Goal: Task Accomplishment & Management: Manage account settings

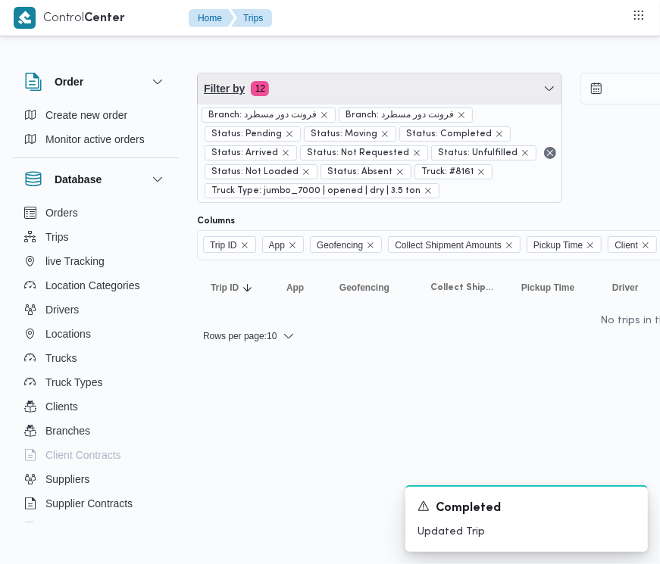
click at [327, 89] on span "Filter by 12" at bounding box center [380, 88] width 364 height 30
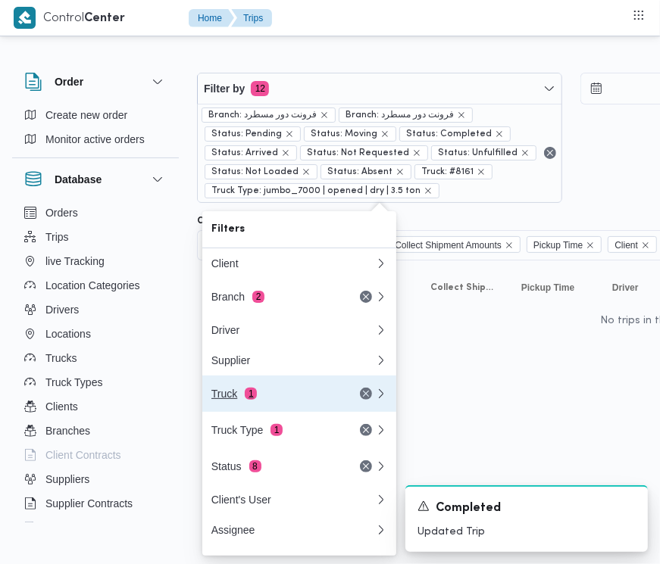
click at [220, 411] on button "Truck 1" at bounding box center [299, 394] width 194 height 36
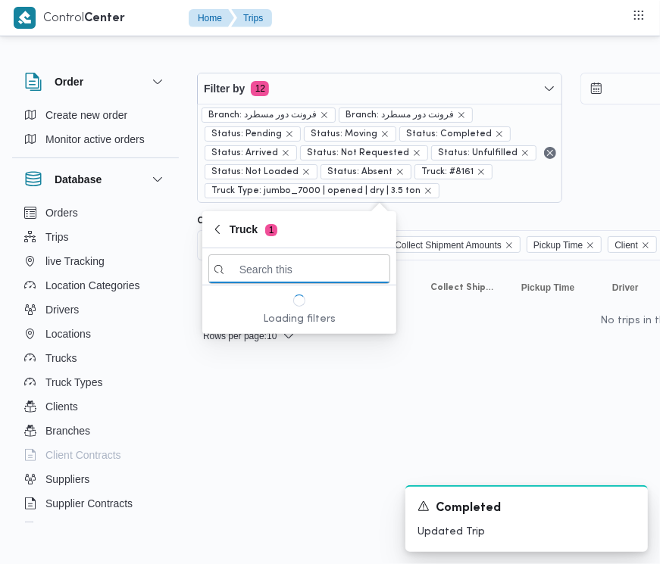
paste input "كى7869"
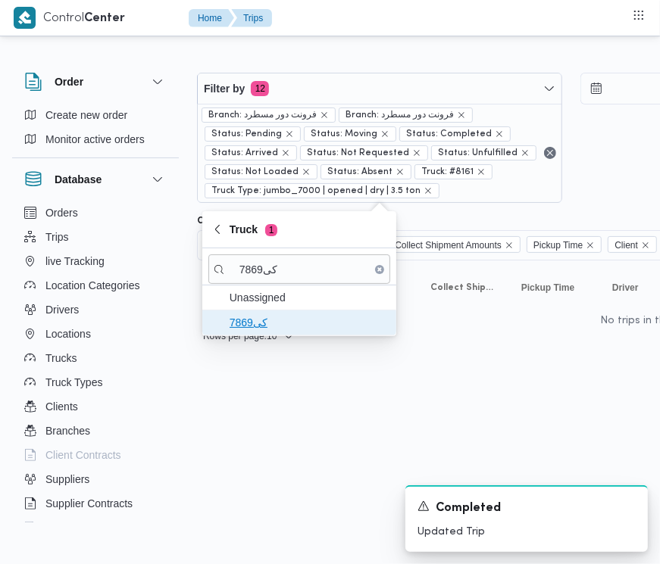
click at [254, 328] on span "كى7869" at bounding box center [308, 323] width 158 height 18
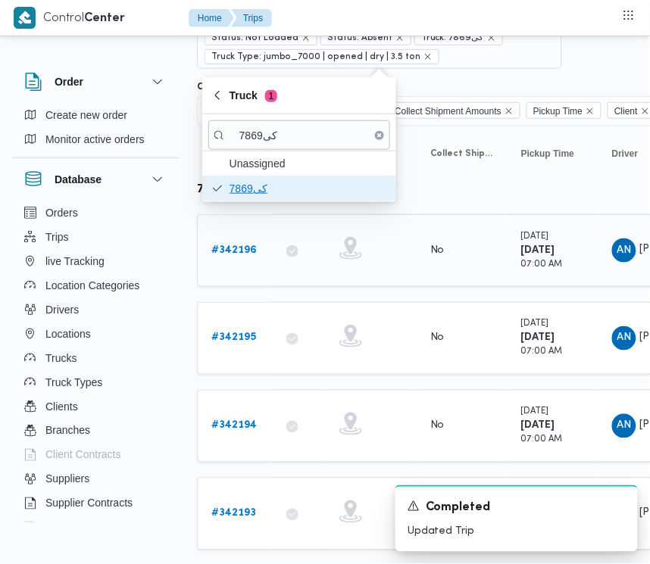
scroll to position [169, 0]
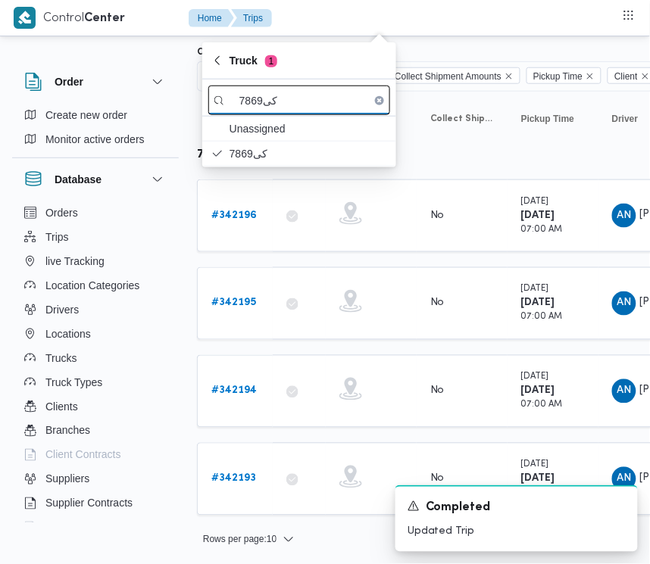
click at [298, 92] on input "كى7869" at bounding box center [299, 101] width 182 height 30
paste input "الف1981"
type input "الف1981"
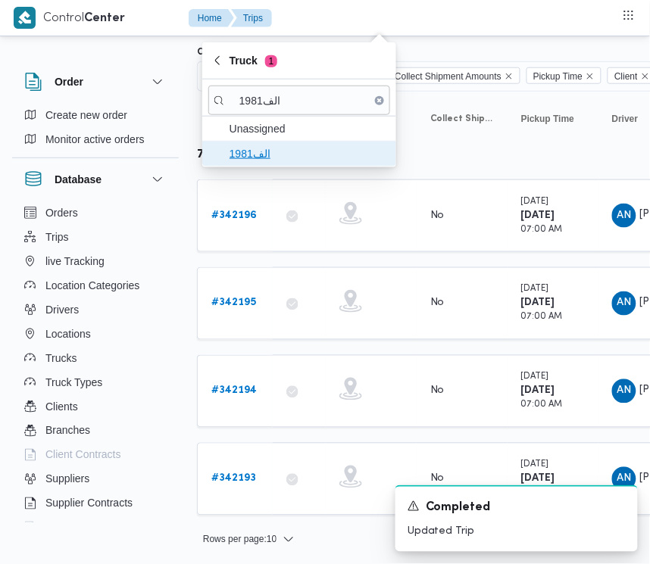
click at [227, 160] on span "الف1981" at bounding box center [299, 154] width 182 height 24
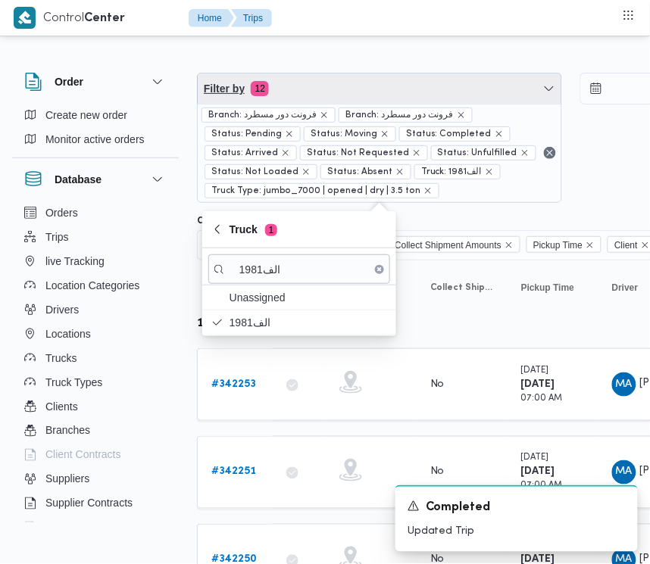
click at [369, 93] on span "Filter by 12" at bounding box center [380, 88] width 364 height 30
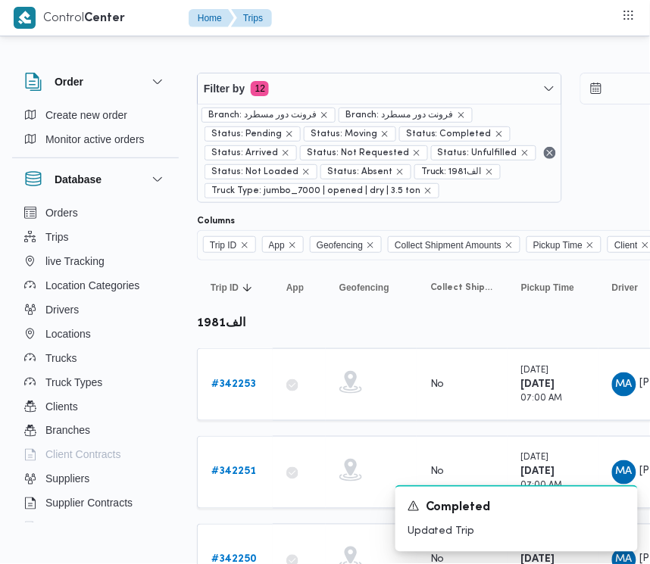
click at [322, 110] on span "Branch: فرونت دور مسطرد" at bounding box center [268, 115] width 120 height 14
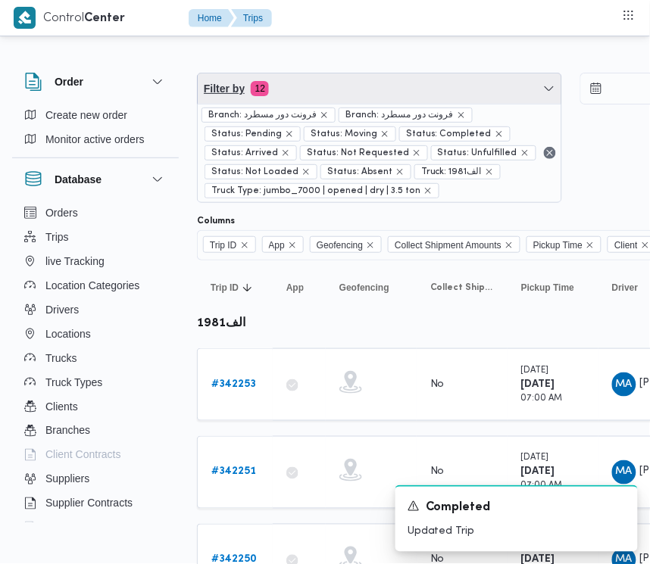
click at [312, 86] on span "Filter by 12" at bounding box center [380, 88] width 364 height 30
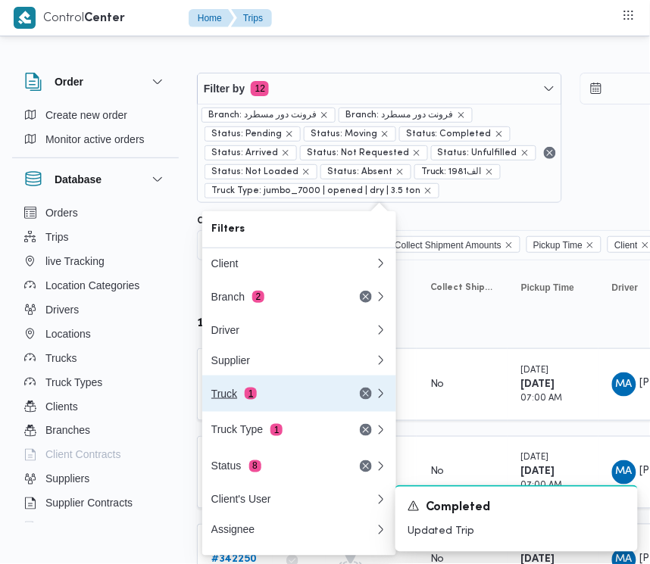
click at [241, 396] on div "Truck 1" at bounding box center [274, 394] width 127 height 12
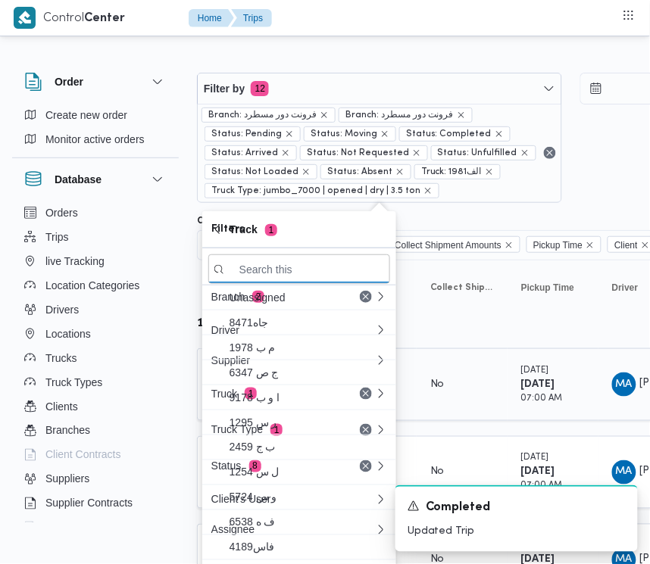
paste input "قوي4931"
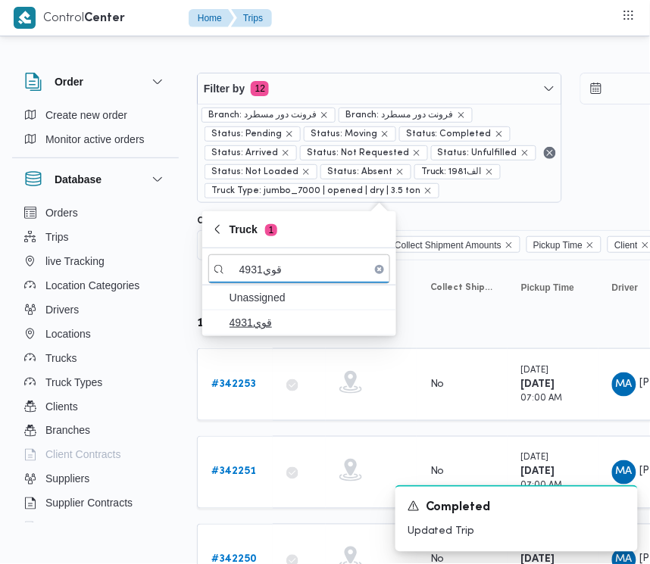
type input "قوي4931"
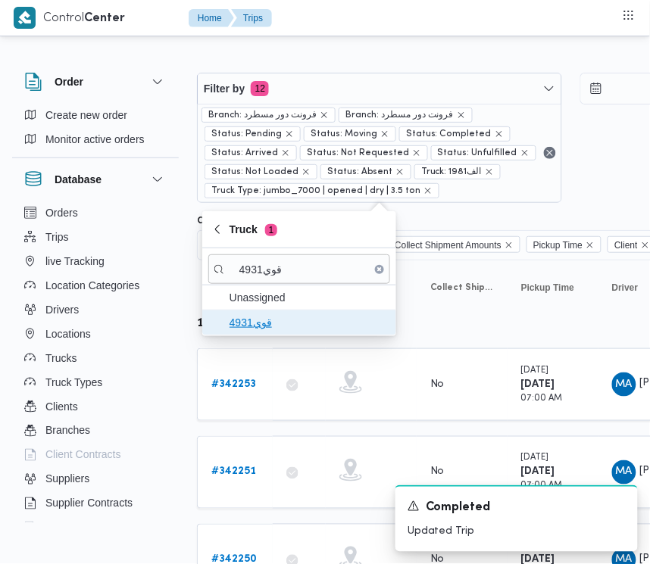
click at [251, 328] on span "قوي4931" at bounding box center [308, 323] width 158 height 18
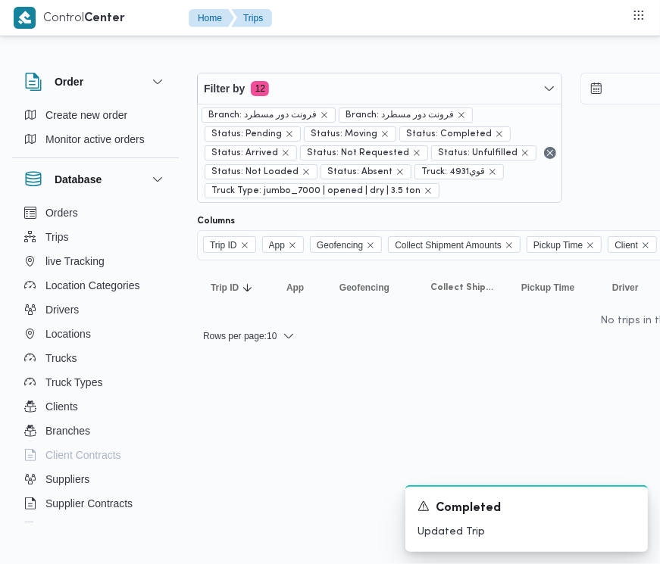
click at [289, 390] on html "Control Center Home Trips Order Create new order Monitor active orders Database…" at bounding box center [330, 282] width 660 height 564
click at [347, 73] on div "Filter by 12 Branch: فرونت دور مسطرد Branch: فرونت دور مسطرد Status: Pending St…" at bounding box center [379, 138] width 365 height 130
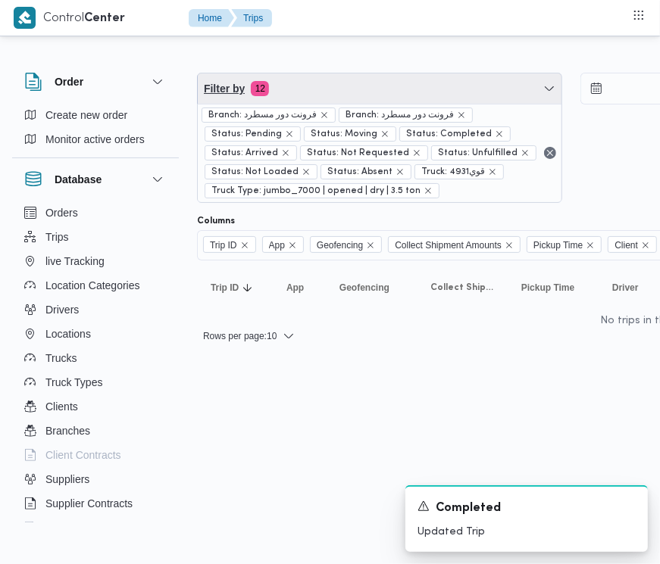
click at [345, 92] on span "Filter by 12" at bounding box center [380, 88] width 364 height 30
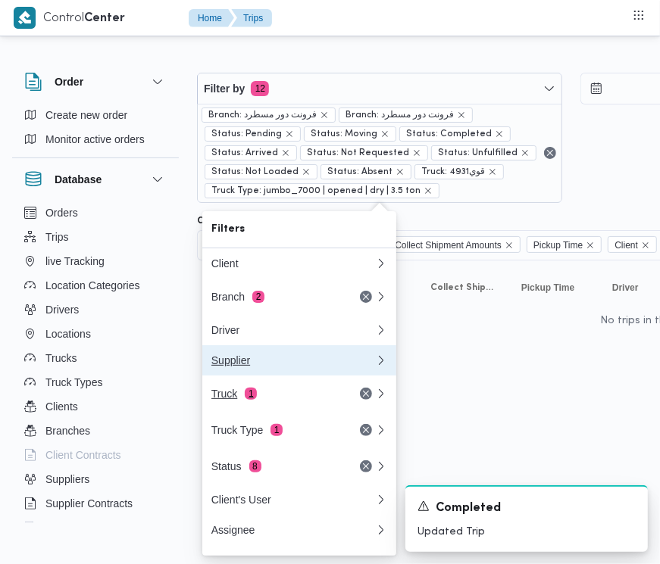
drag, startPoint x: 279, startPoint y: 364, endPoint x: 267, endPoint y: 389, distance: 27.1
click at [267, 389] on div "Client Branch 2 Driver Supplier Truck 1 Truck Type 1 Status 8 Client's User Ass…" at bounding box center [299, 396] width 194 height 297
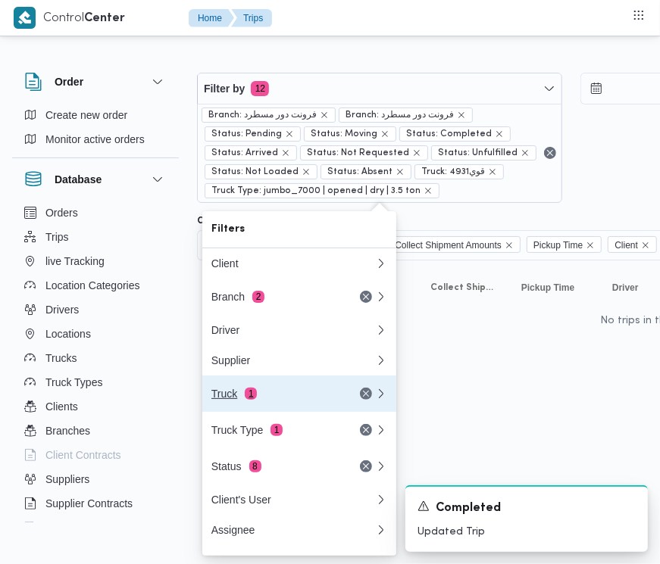
click at [254, 400] on span "1" at bounding box center [251, 394] width 12 height 12
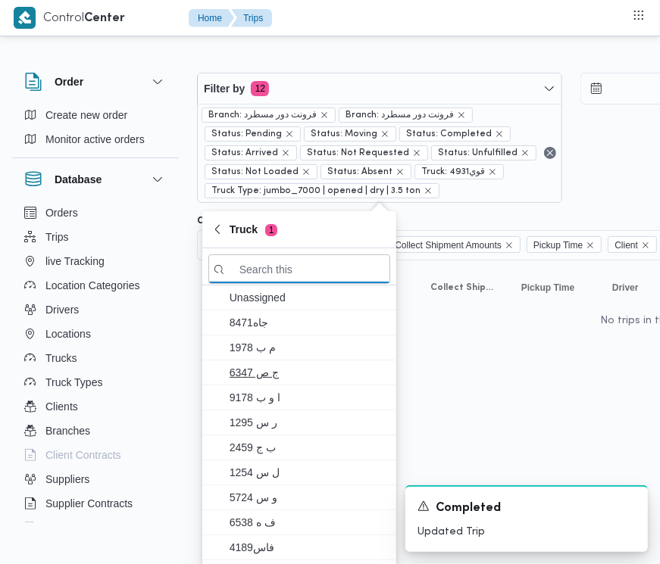
paste input "ابم7349"
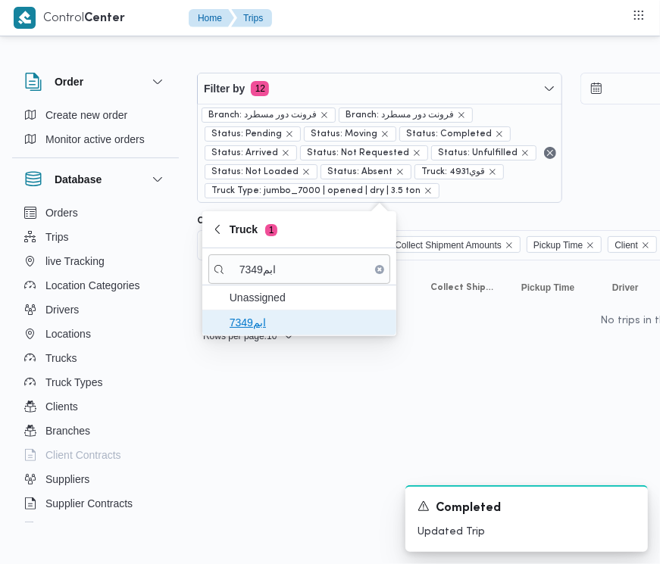
click at [270, 328] on span "ابم7349" at bounding box center [308, 323] width 158 height 18
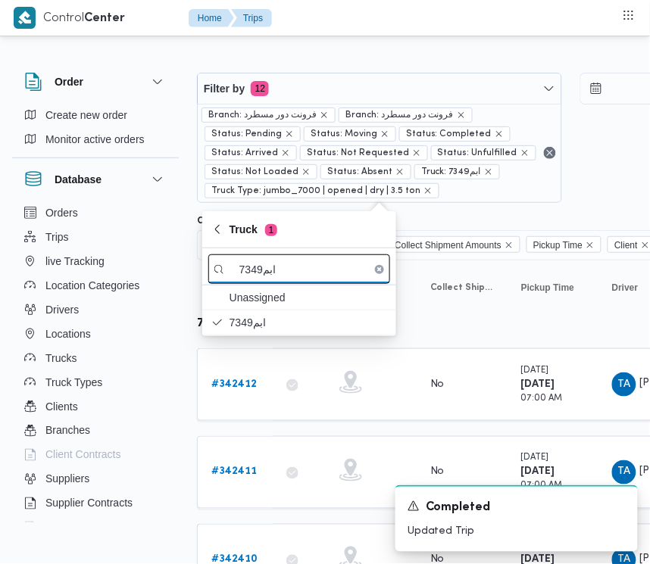
click at [299, 261] on input "ابم7349" at bounding box center [299, 269] width 182 height 30
paste input "قسن3865"
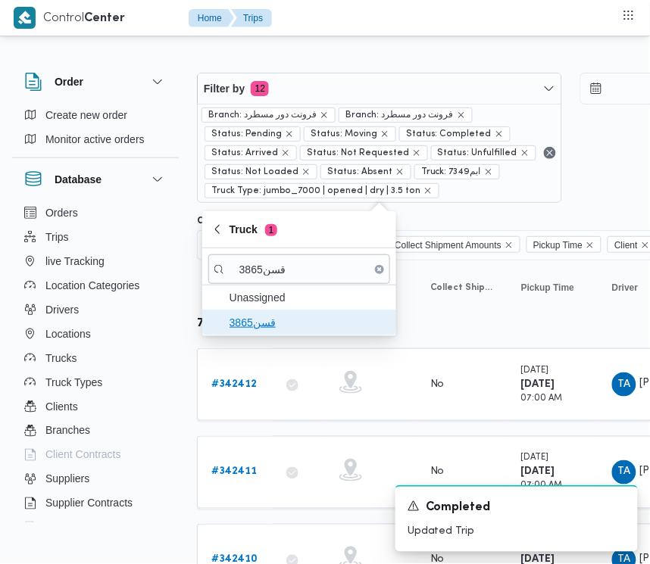
click at [273, 327] on span "قسن3865" at bounding box center [308, 323] width 158 height 18
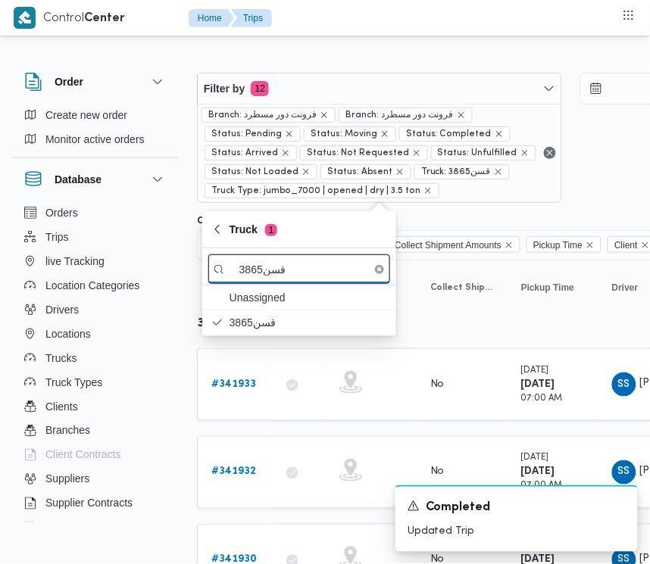
click at [271, 263] on input "قسن3865" at bounding box center [299, 269] width 182 height 30
click at [271, 264] on input "قسن3865" at bounding box center [299, 269] width 182 height 30
paste input "جف4361"
type input "وجف4361"
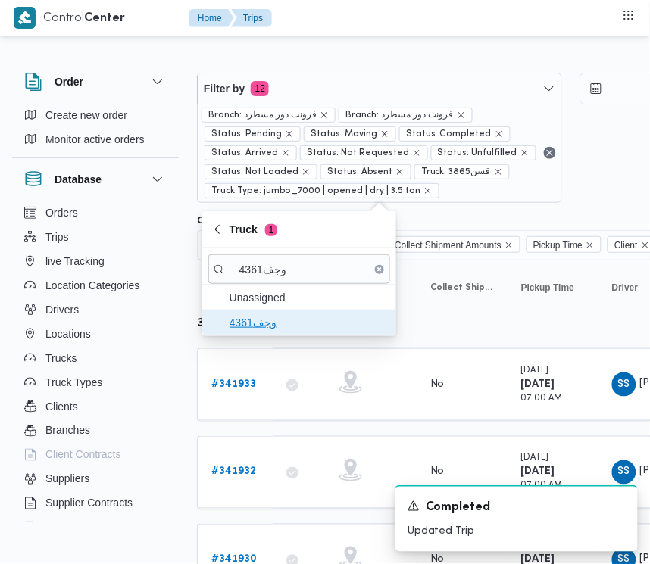
click at [248, 318] on span "وجف4361" at bounding box center [308, 323] width 158 height 18
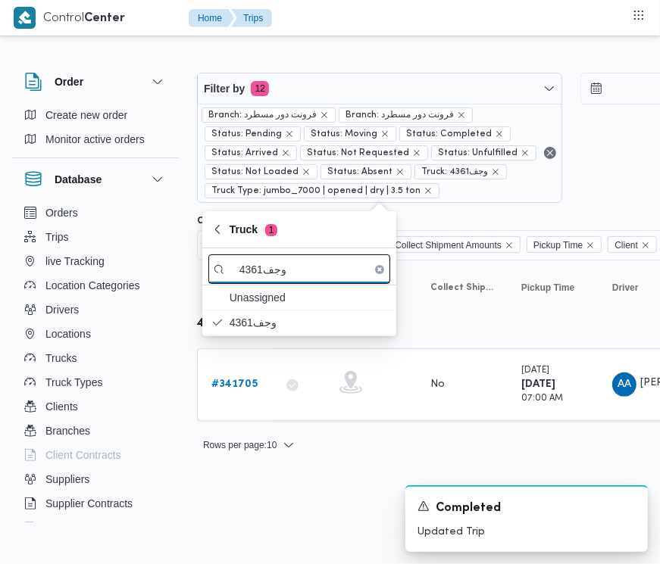
click at [296, 267] on input "وجف4361" at bounding box center [299, 269] width 182 height 30
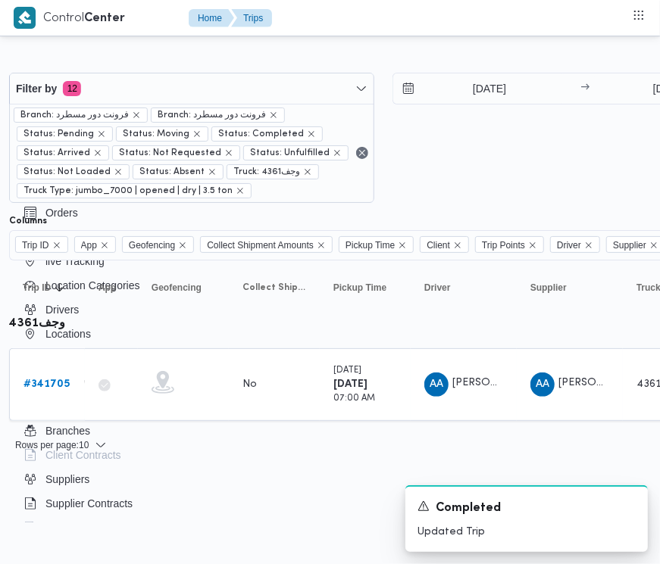
scroll to position [0, 195]
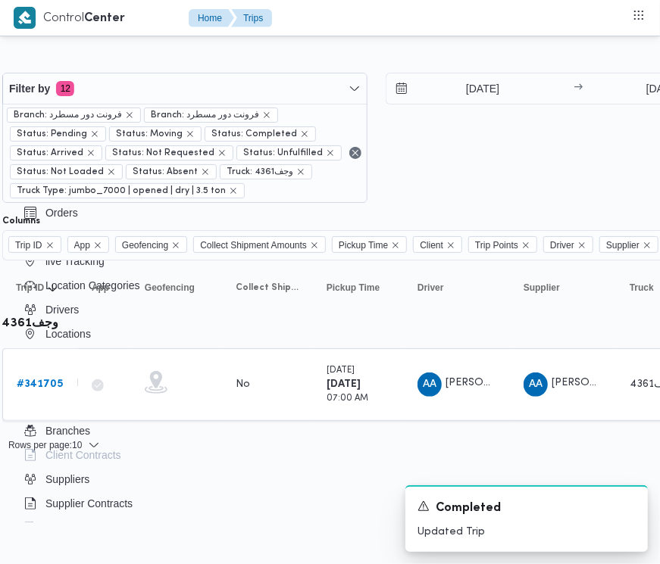
click at [519, 65] on div "Filter by 12 Branch: فرونت دور مسطرد Branch: فرونت دور مسطرد Status: Pending St…" at bounding box center [376, 138] width 766 height 148
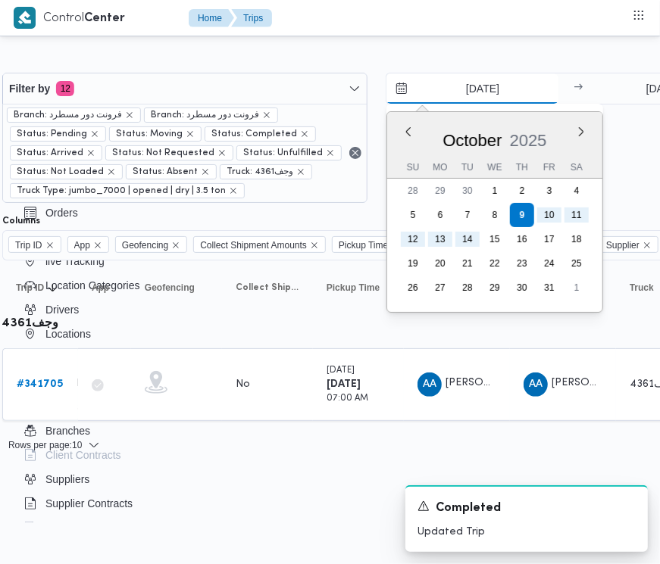
click at [506, 82] on input "[DATE]" at bounding box center [472, 88] width 172 height 30
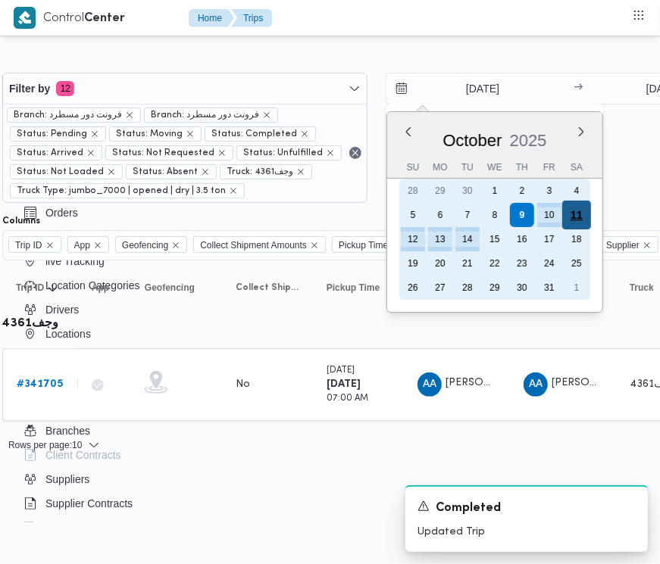
click at [573, 223] on div "11" at bounding box center [575, 215] width 29 height 29
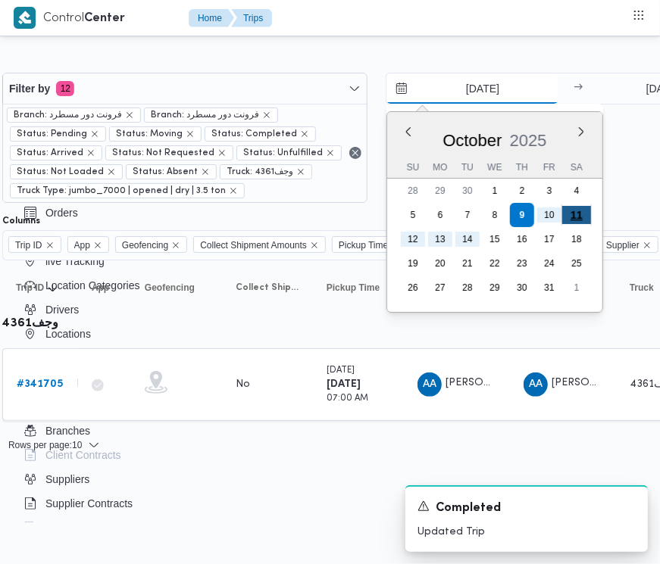
type input "[DATE]"
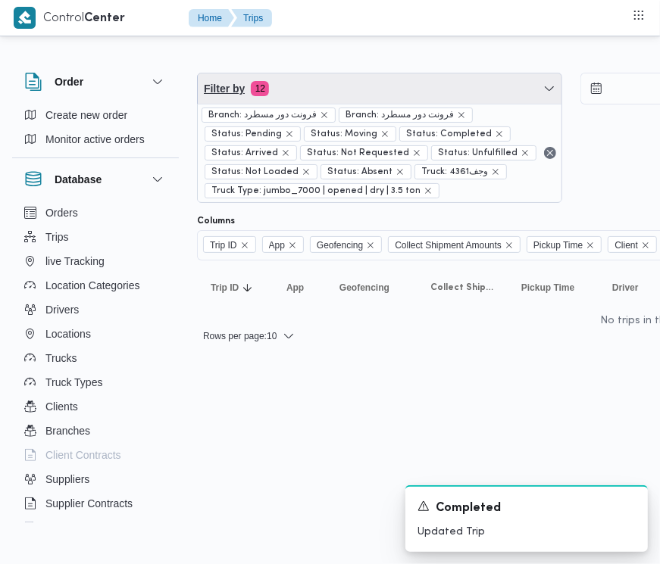
click at [388, 86] on span "Filter by 12" at bounding box center [380, 88] width 364 height 30
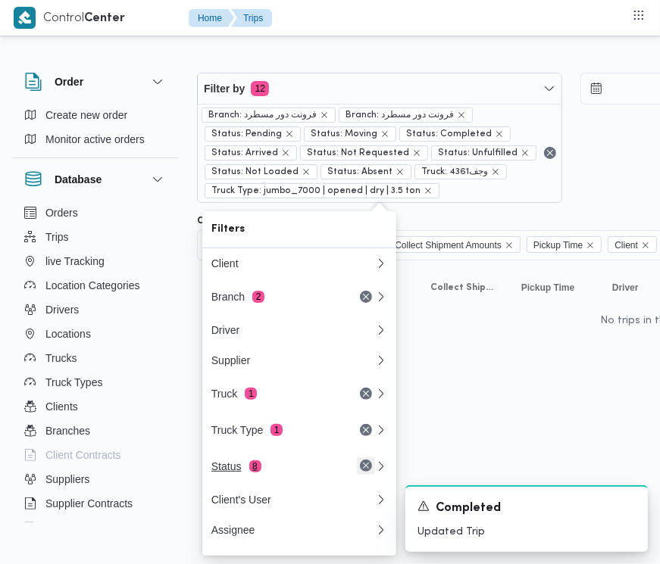
click at [361, 467] on button "Remove" at bounding box center [366, 466] width 18 height 18
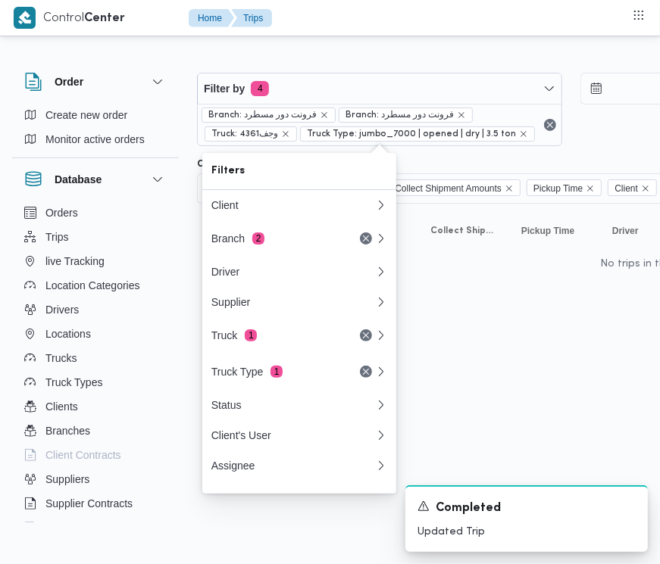
click at [373, 70] on div "Filter by 4 Branch: فرونت دور مسطرد Branch: فرونت دور مسطرد Truck: وجف4361 Truc…" at bounding box center [571, 110] width 766 height 92
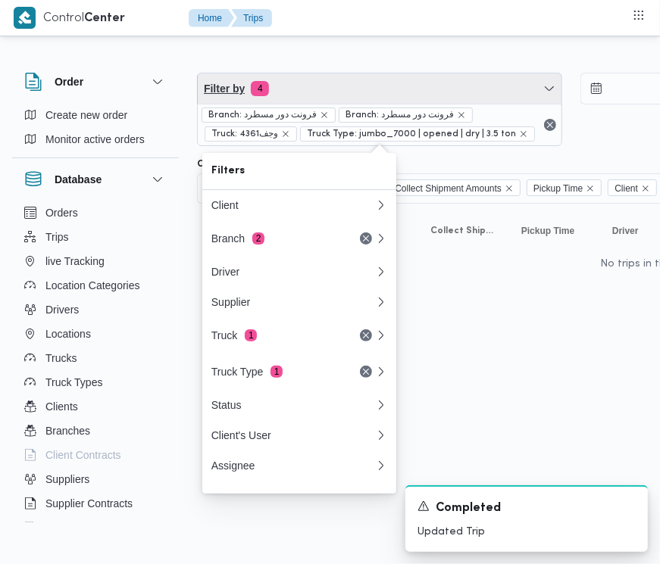
click at [346, 83] on span "Filter by 4" at bounding box center [380, 88] width 364 height 30
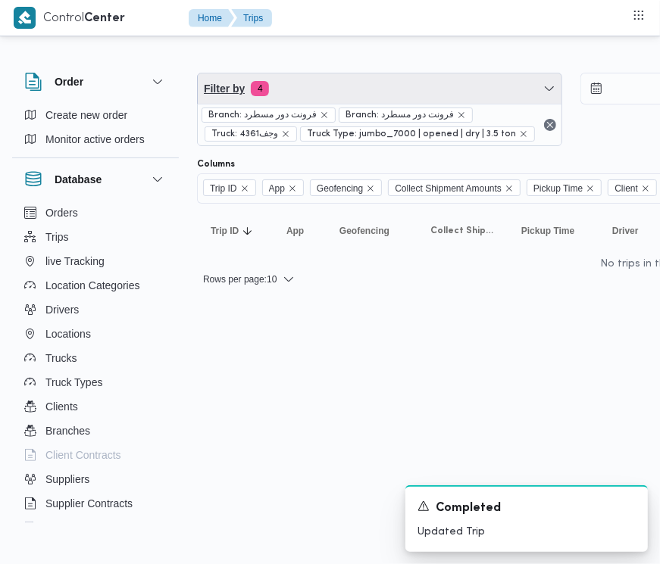
click at [342, 91] on span "Filter by 4" at bounding box center [380, 88] width 364 height 30
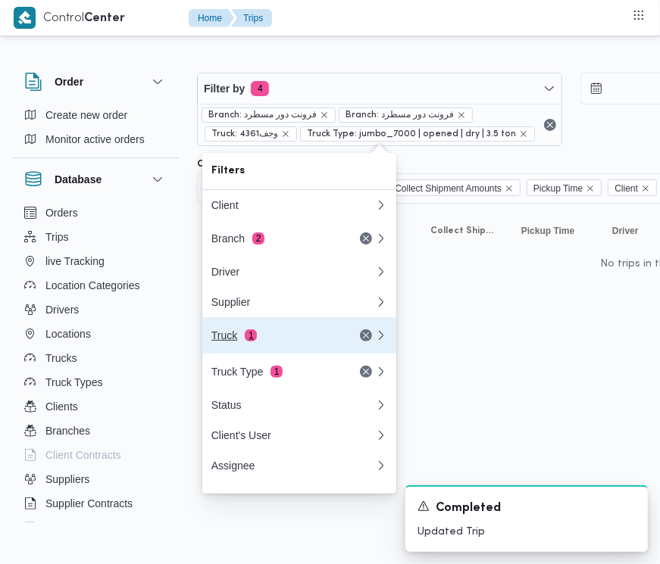
click at [300, 342] on div "Truck 1" at bounding box center [274, 335] width 127 height 12
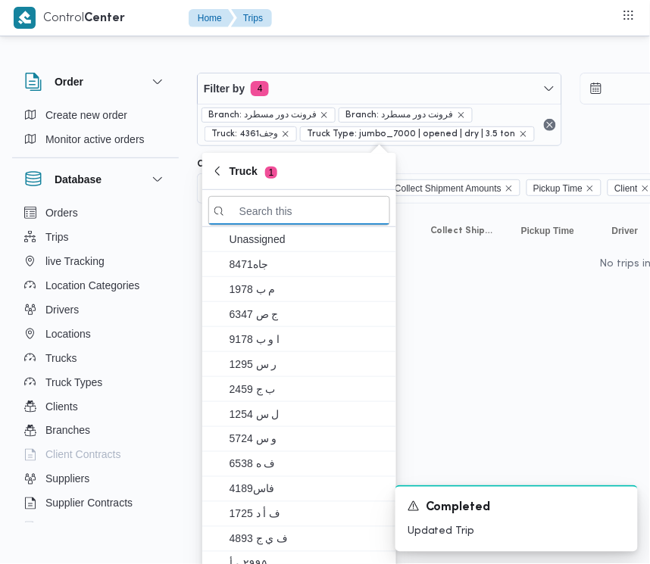
paste input "وجف4361"
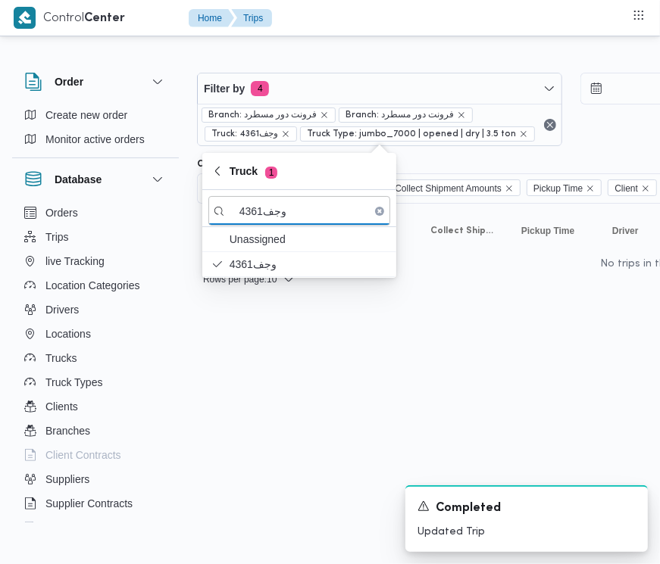
type input "وجف4361"
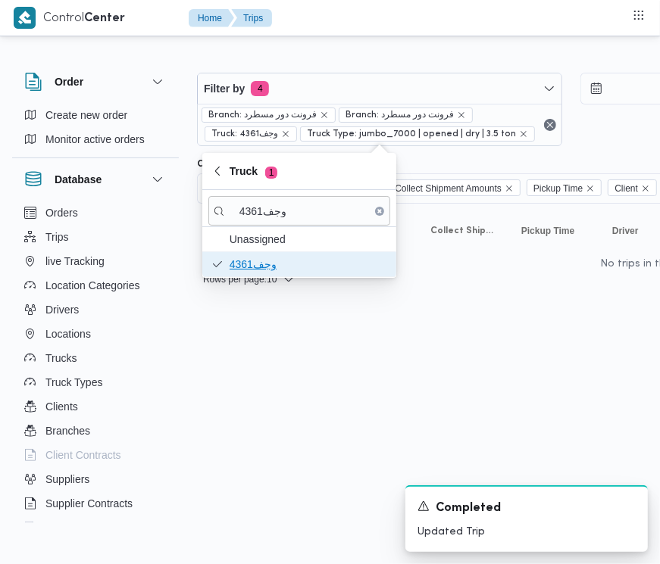
click at [273, 258] on span "وجف4361" at bounding box center [308, 264] width 158 height 18
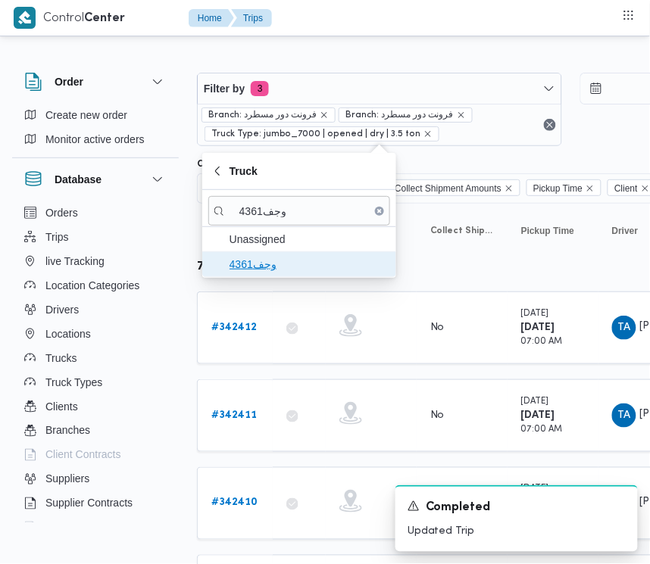
click at [273, 258] on span "وجف4361" at bounding box center [308, 264] width 158 height 18
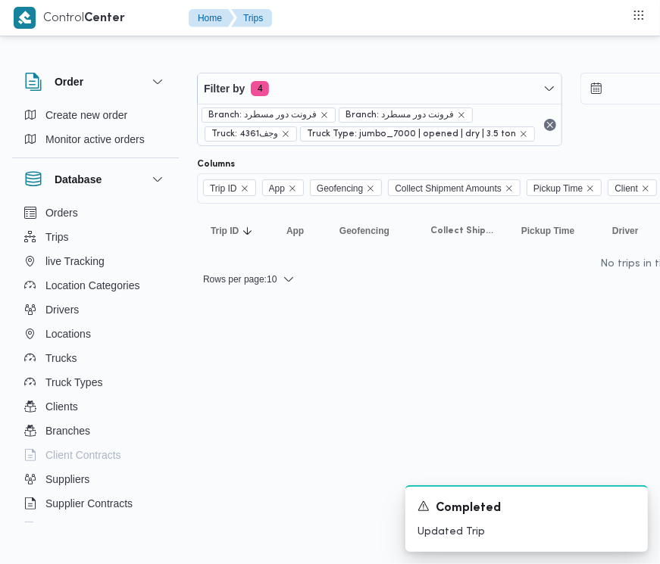
click at [273, 399] on html "Control Center Home Trips Order Create new order Monitor active orders Database…" at bounding box center [330, 282] width 660 height 564
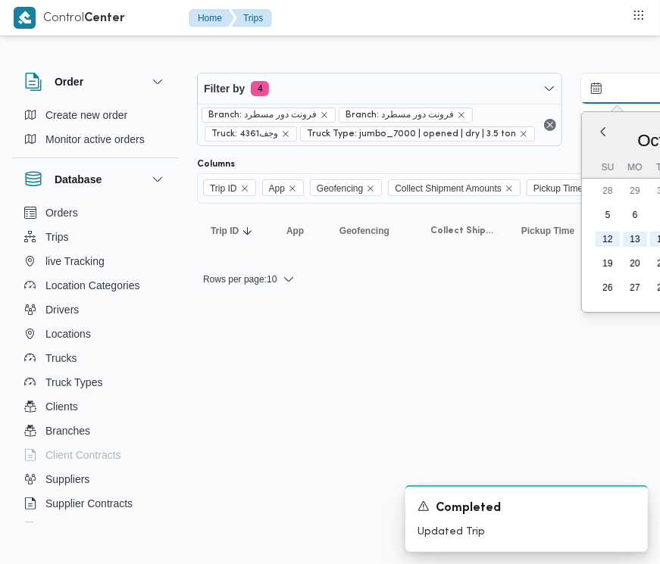
click at [651, 80] on input "[DATE]" at bounding box center [667, 88] width 172 height 30
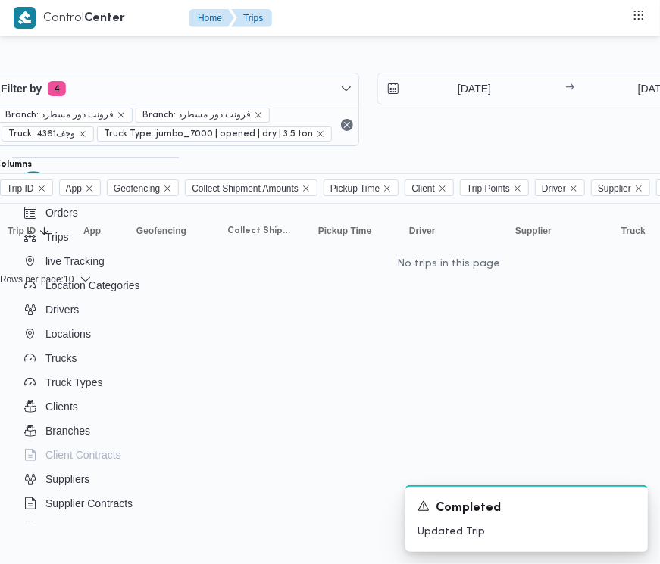
scroll to position [0, 210]
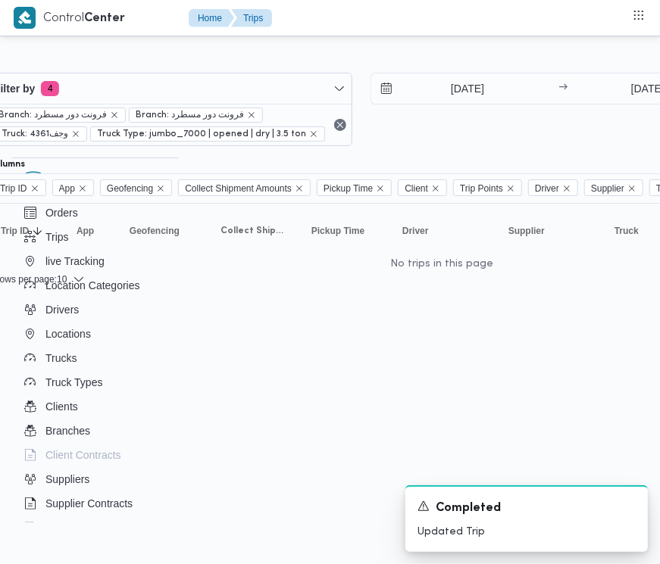
click at [489, 66] on div "Filter by 4 Branch: فرونت دور مسطرد Branch: فرونت دور مسطرد Truck: وجف4361 Truc…" at bounding box center [361, 110] width 766 height 92
click at [475, 76] on input "[DATE]" at bounding box center [457, 88] width 172 height 30
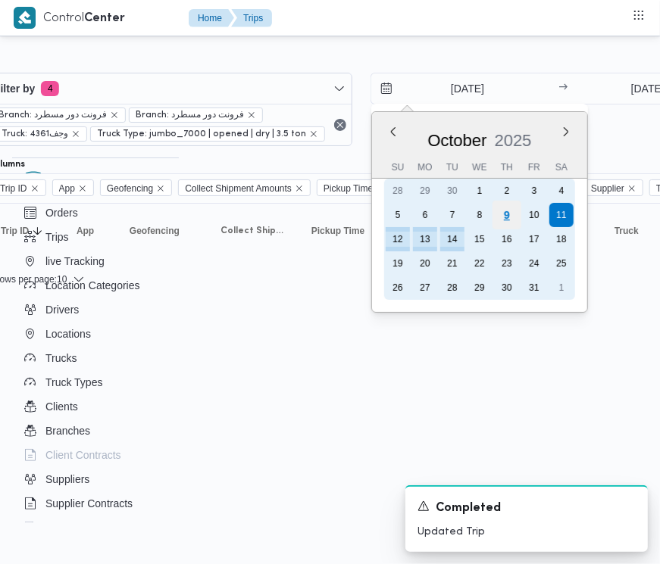
click at [507, 214] on div "9" at bounding box center [506, 215] width 29 height 29
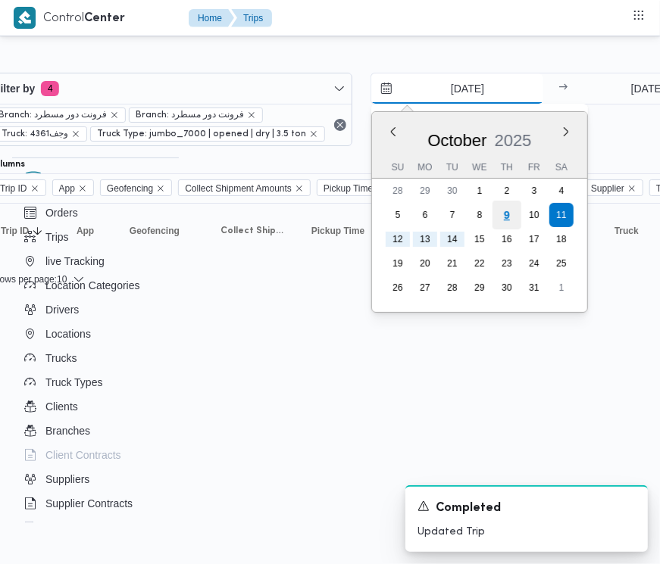
type input "[DATE]"
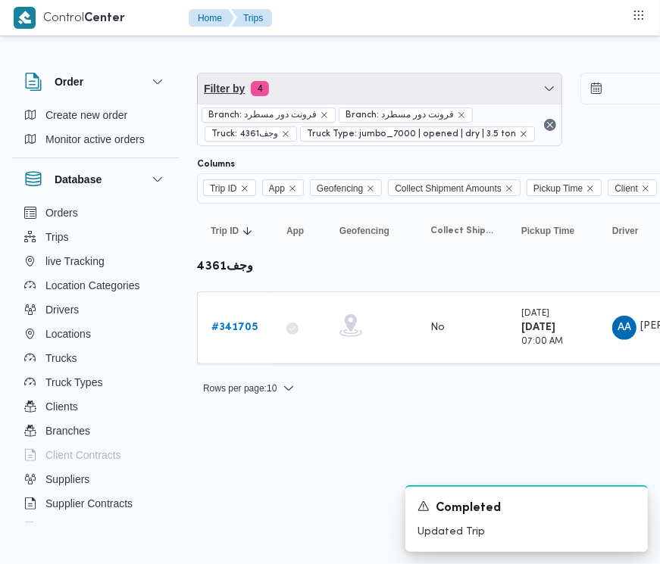
click at [309, 99] on span "Filter by 4" at bounding box center [380, 88] width 364 height 30
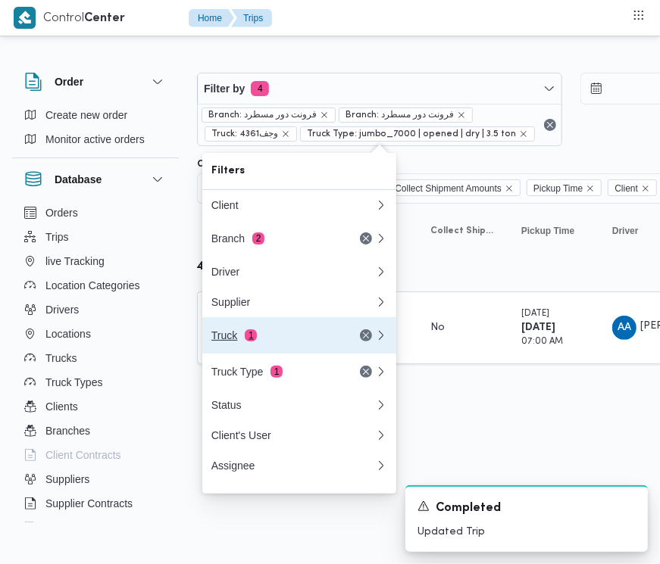
click at [269, 354] on button "Truck 1" at bounding box center [299, 335] width 194 height 36
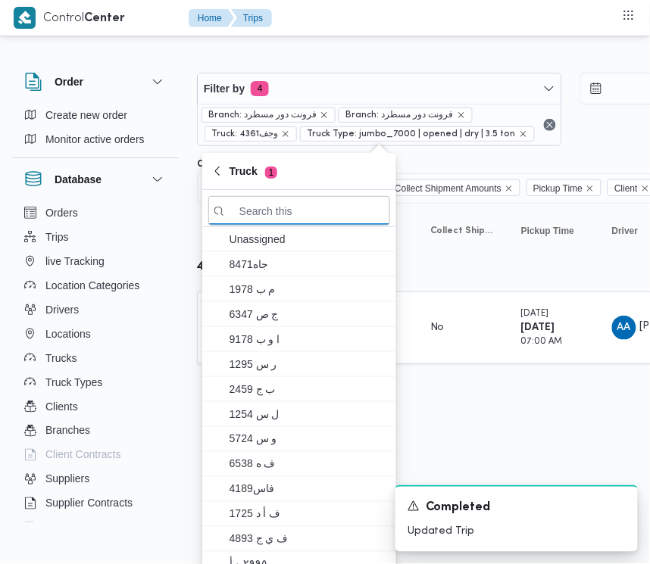
paste input "كى7869"
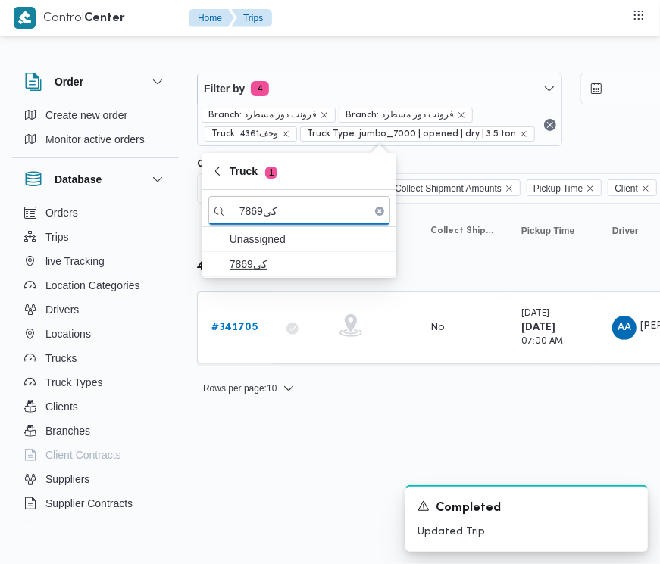
type input "كى7869"
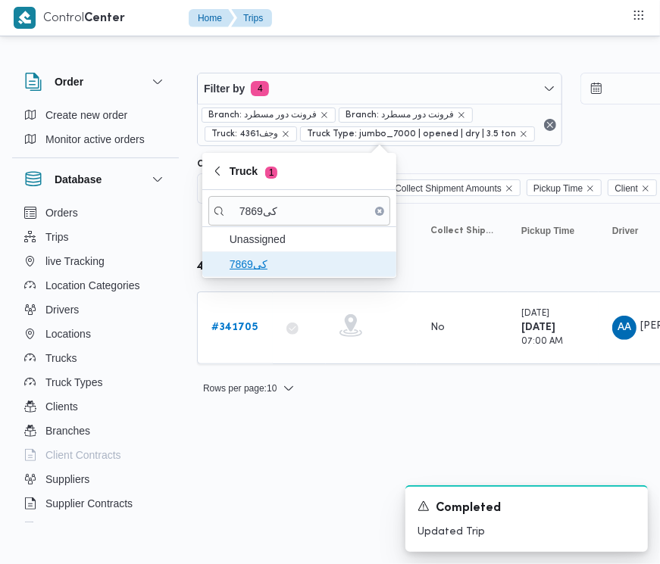
click at [266, 263] on span "كى7869" at bounding box center [308, 264] width 158 height 18
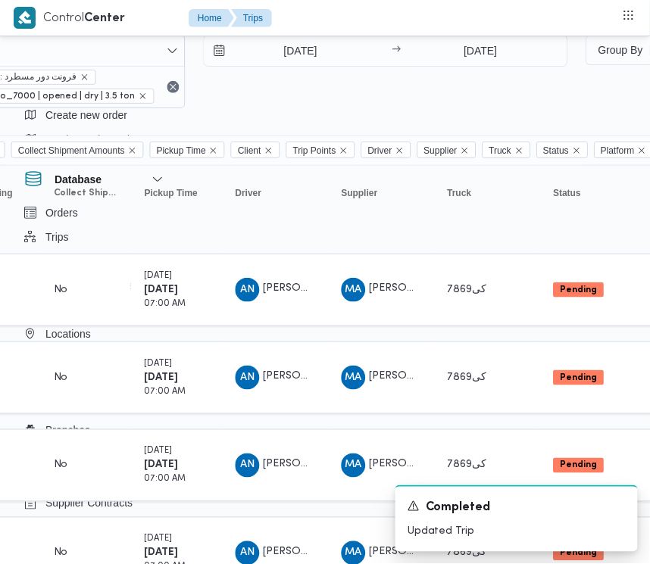
scroll to position [0, 376]
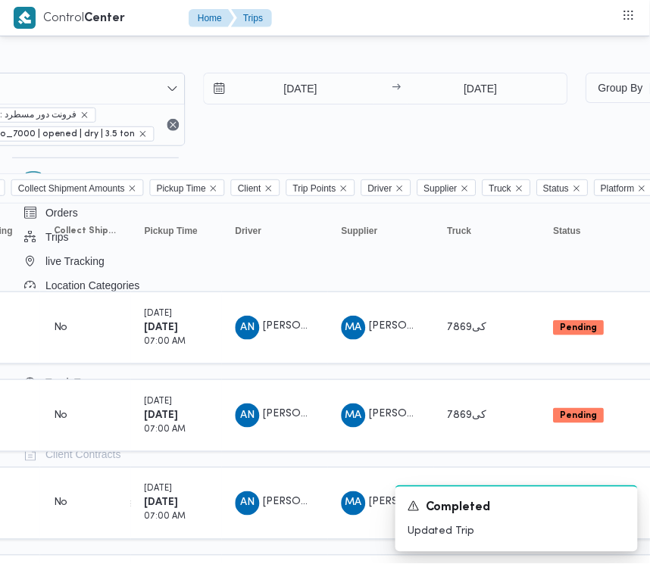
click at [293, 110] on div "[DATE] → [DATE]" at bounding box center [386, 109] width 365 height 73
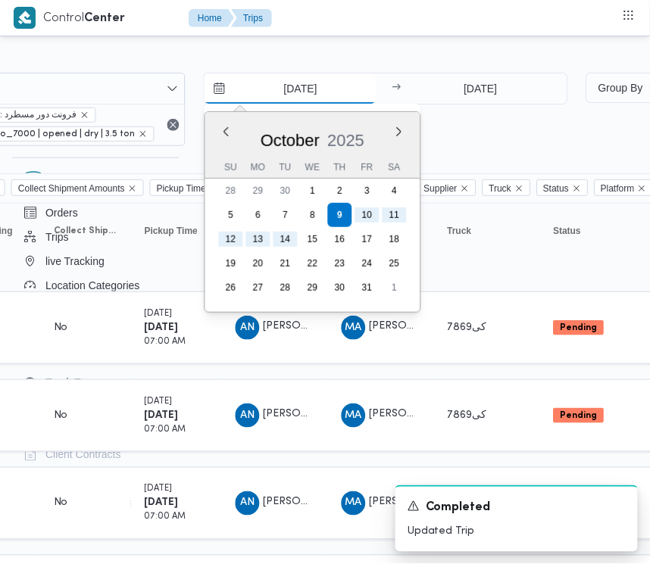
click at [289, 92] on input "[DATE]" at bounding box center [290, 88] width 172 height 30
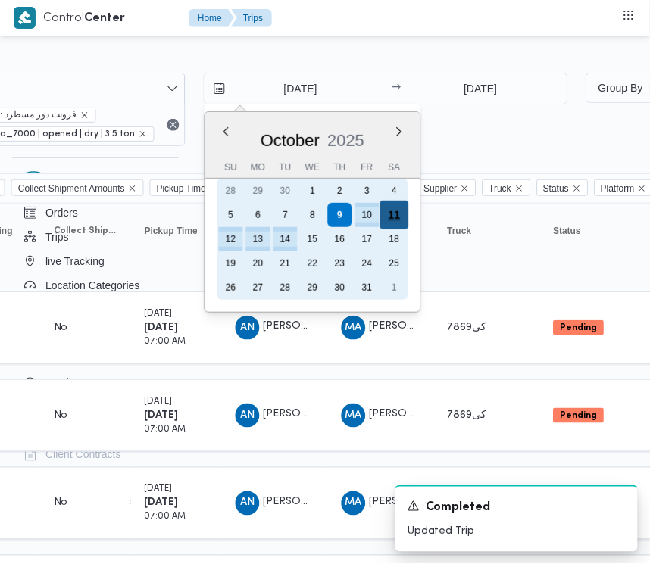
click at [382, 216] on div "11" at bounding box center [393, 215] width 29 height 29
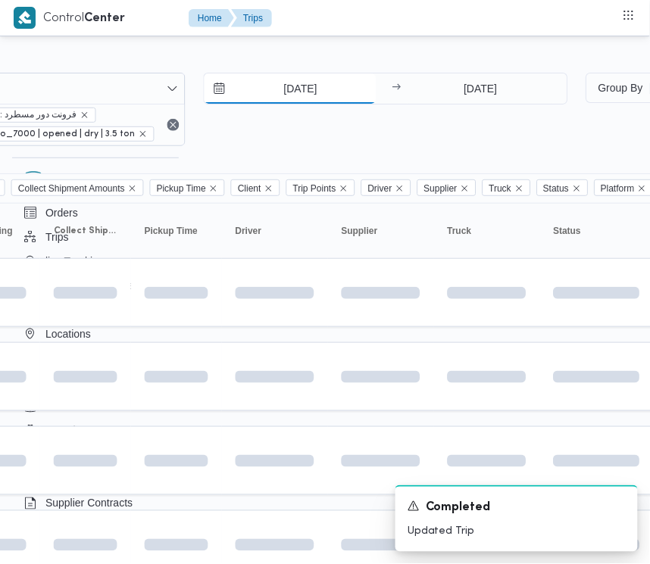
type input "[DATE]"
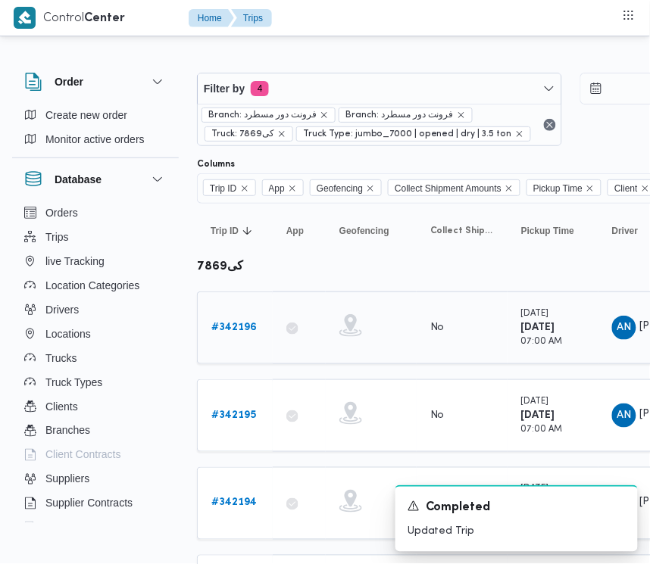
click at [246, 323] on b "# 342196" at bounding box center [233, 328] width 45 height 10
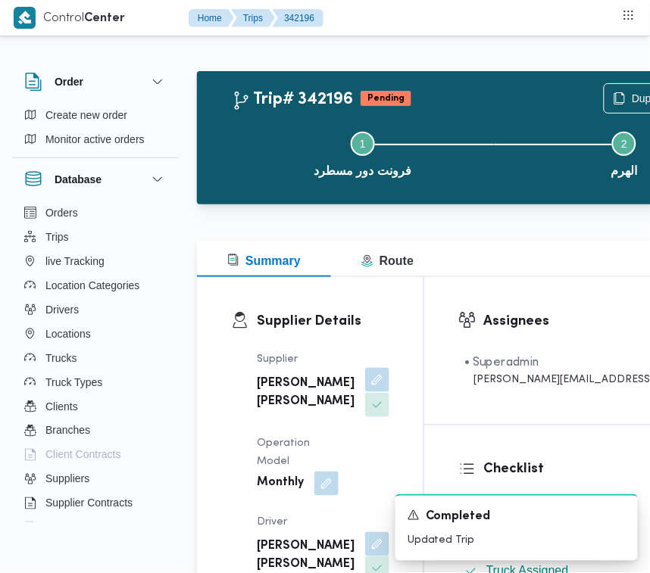
click at [365, 375] on button "button" at bounding box center [377, 380] width 24 height 24
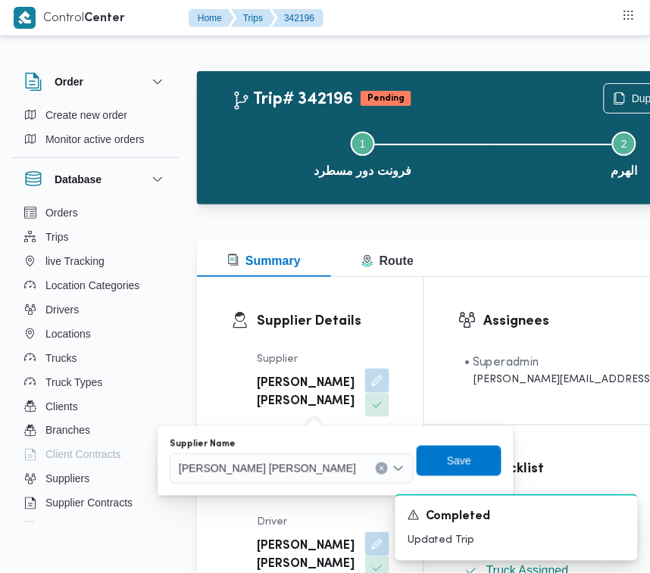
click at [281, 457] on div "[PERSON_NAME] [PERSON_NAME]" at bounding box center [292, 469] width 244 height 30
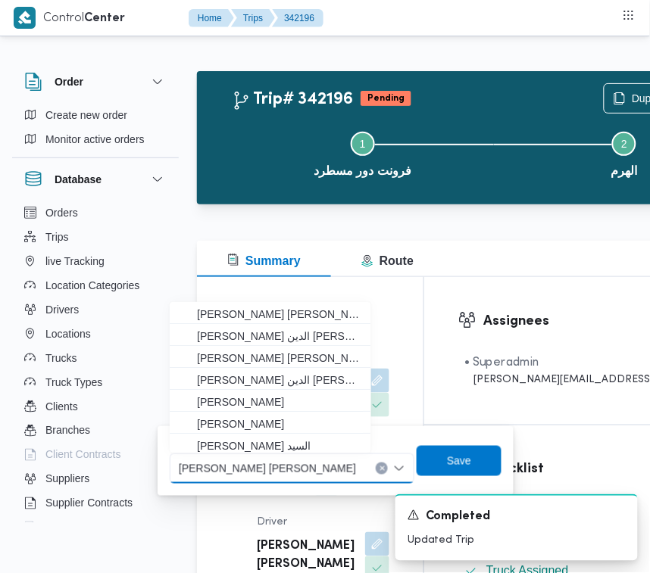
paste input "[PERSON_NAME] [PERSON_NAME]"
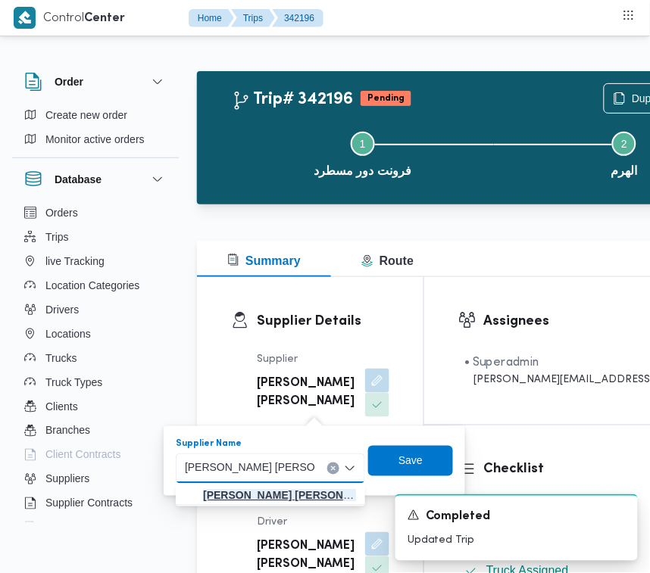
type input "[PERSON_NAME] [PERSON_NAME]"
click at [273, 493] on mark "[PERSON_NAME] [PERSON_NAME]" at bounding box center [293, 496] width 181 height 12
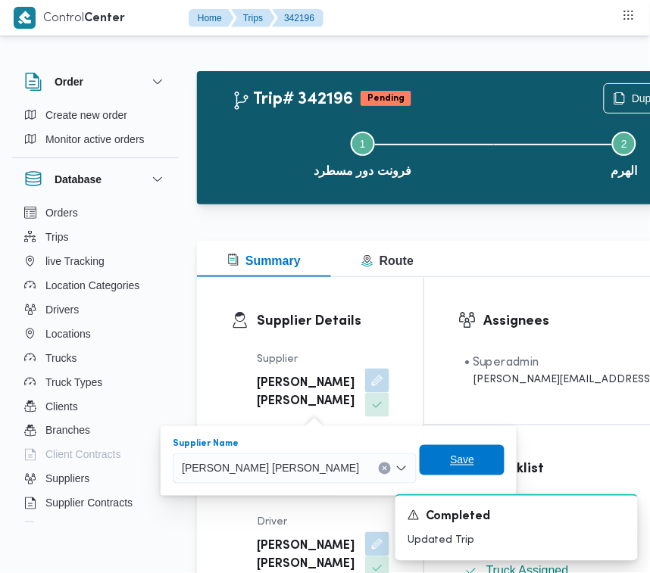
click at [450, 455] on span "Save" at bounding box center [462, 460] width 24 height 18
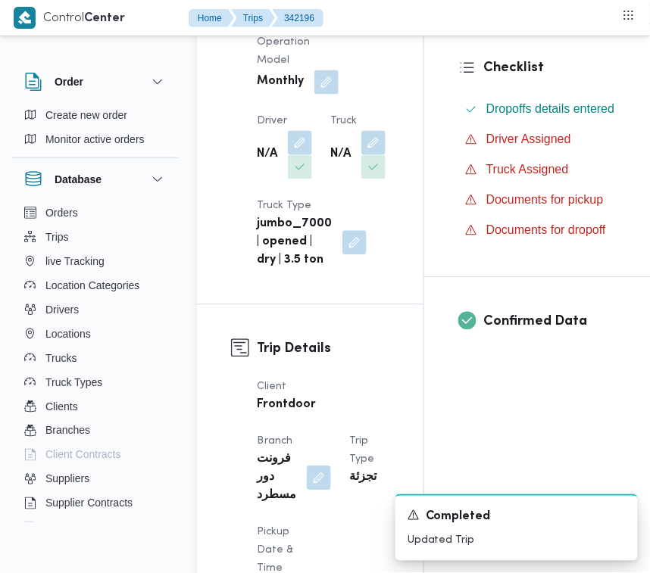
scroll to position [425, 0]
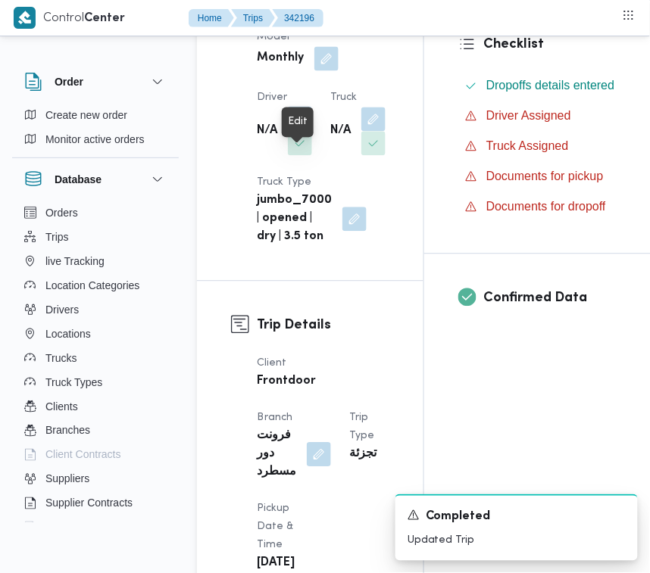
click at [305, 131] on button "button" at bounding box center [300, 119] width 24 height 24
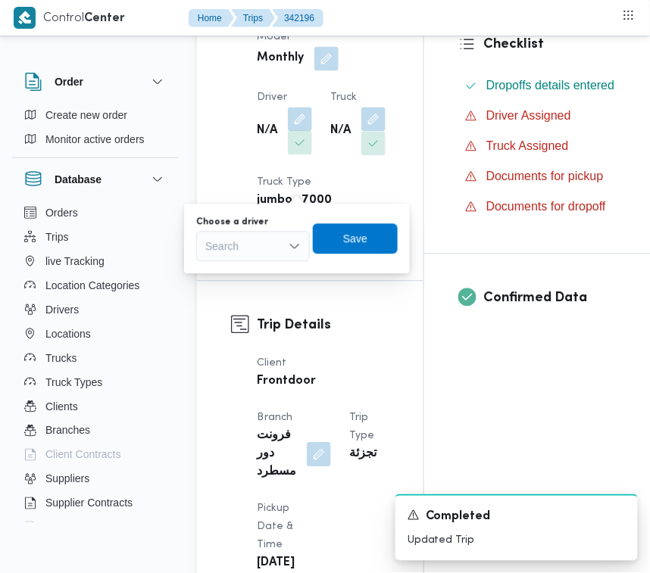
click at [243, 267] on div "You are in a dialog. To close this dialog, hit escape. Choose a driver Search S…" at bounding box center [297, 239] width 226 height 70
click at [240, 251] on div "Search" at bounding box center [253, 247] width 114 height 30
paste input "[PERSON_NAME] [PERSON_NAME]"
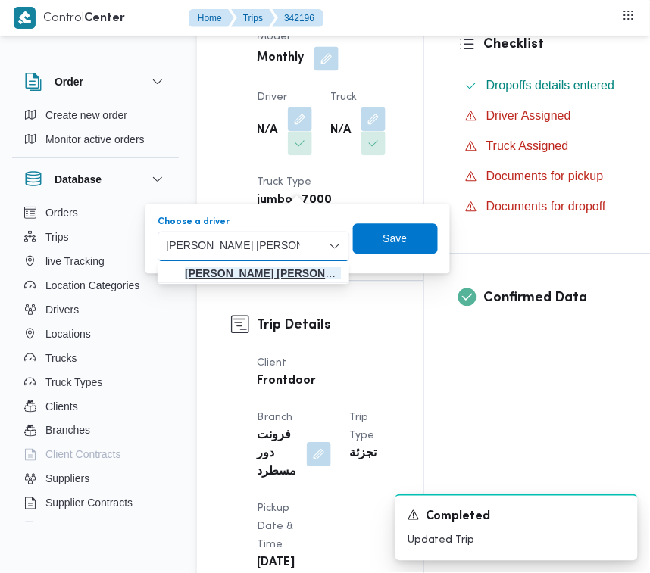
type input "[PERSON_NAME] [PERSON_NAME]"
click at [246, 267] on span "[PERSON_NAME] [PERSON_NAME]" at bounding box center [263, 274] width 156 height 18
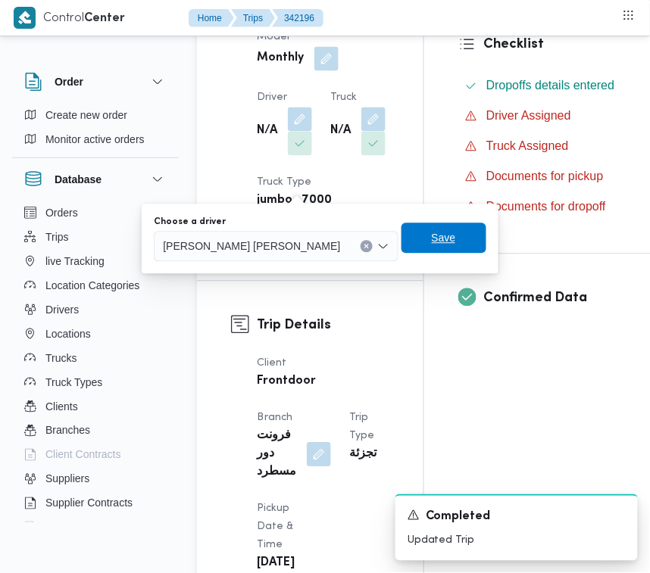
click at [432, 235] on span "Save" at bounding box center [444, 238] width 24 height 18
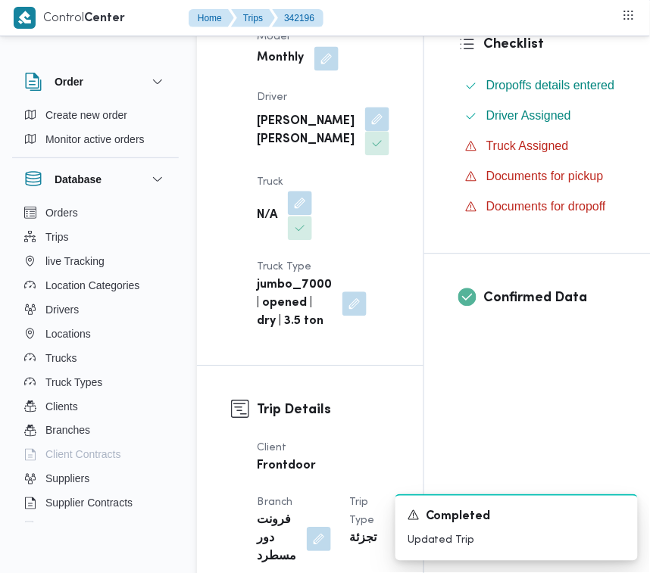
click at [299, 216] on button "button" at bounding box center [300, 204] width 24 height 24
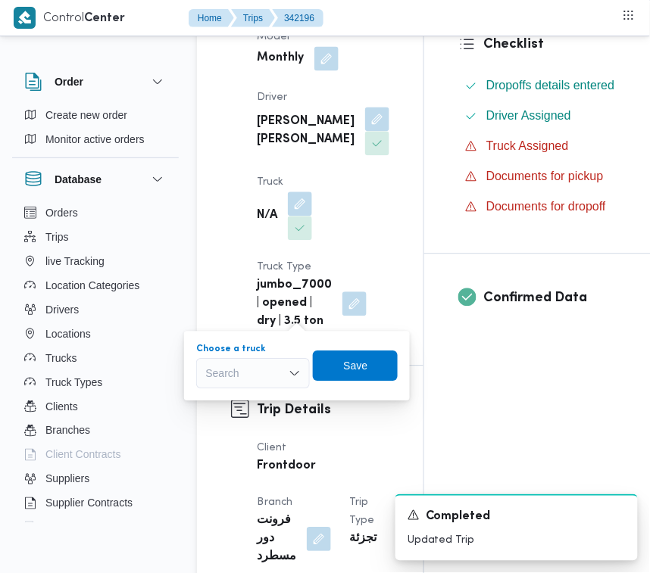
click at [265, 376] on div "Search" at bounding box center [253, 374] width 114 height 30
paste input "وجف4361"
type input "وجف4361"
click at [267, 395] on mark "وجف4361" at bounding box center [246, 401] width 47 height 12
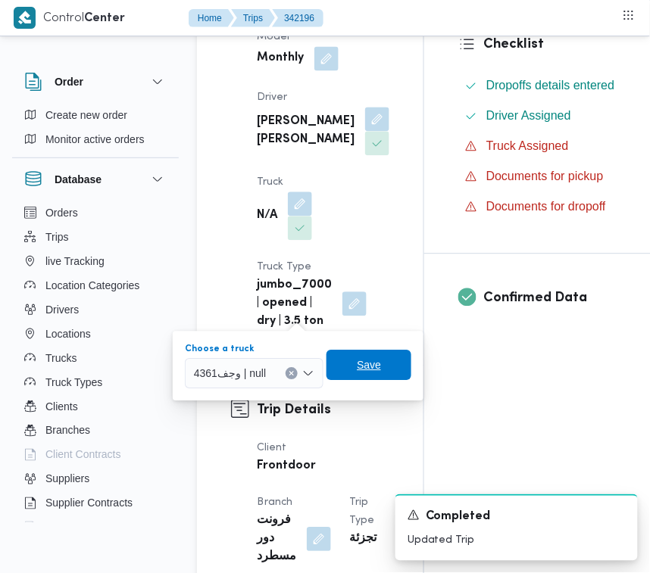
click at [368, 370] on span "Save" at bounding box center [369, 366] width 24 height 18
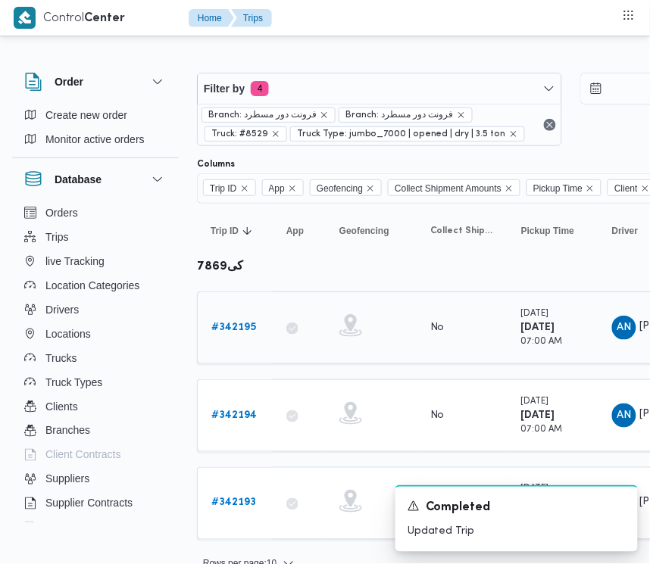
click at [241, 324] on b "# 342195" at bounding box center [233, 328] width 45 height 10
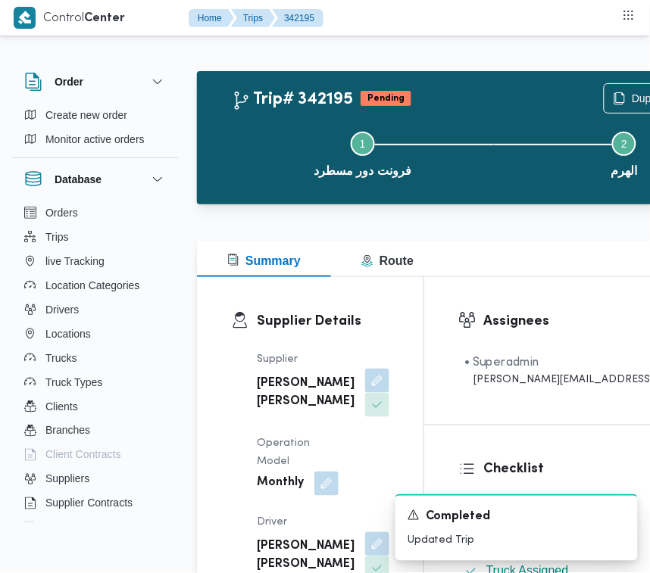
click at [320, 364] on dt "Supplier" at bounding box center [323, 360] width 133 height 18
click at [365, 387] on button "button" at bounding box center [377, 380] width 24 height 24
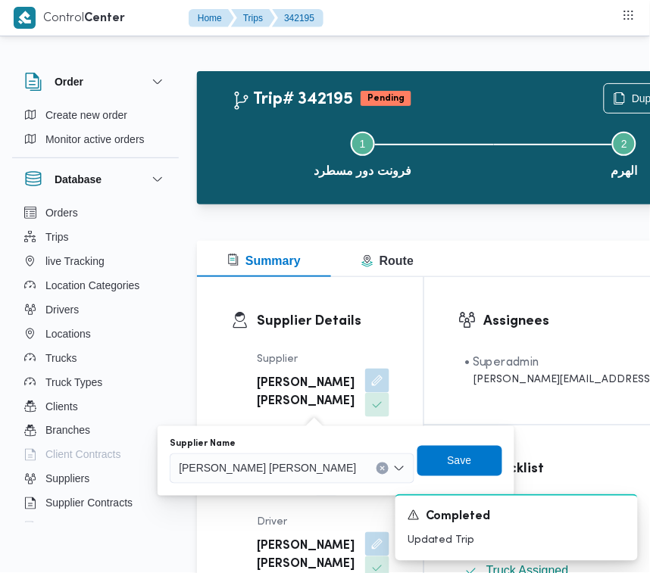
click at [267, 470] on span "[PERSON_NAME] [PERSON_NAME]" at bounding box center [267, 468] width 177 height 17
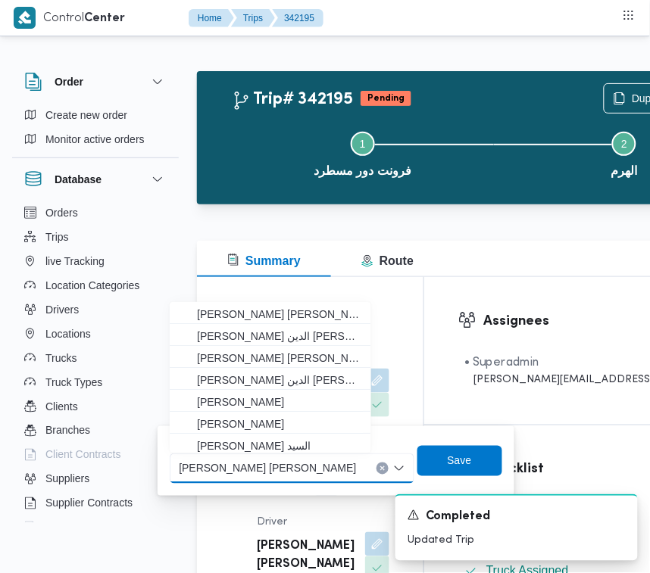
paste input "[PERSON_NAME] [PERSON_NAME]"
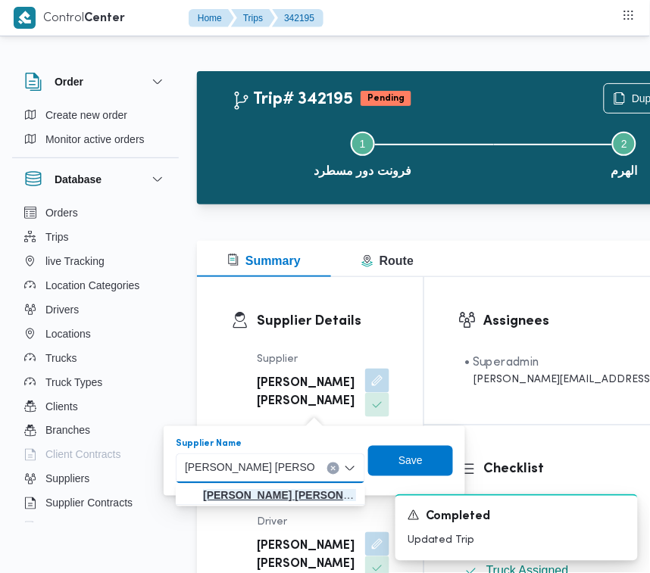
type input "[PERSON_NAME] [PERSON_NAME]"
click at [251, 497] on mark "[PERSON_NAME] [PERSON_NAME]" at bounding box center [293, 496] width 181 height 12
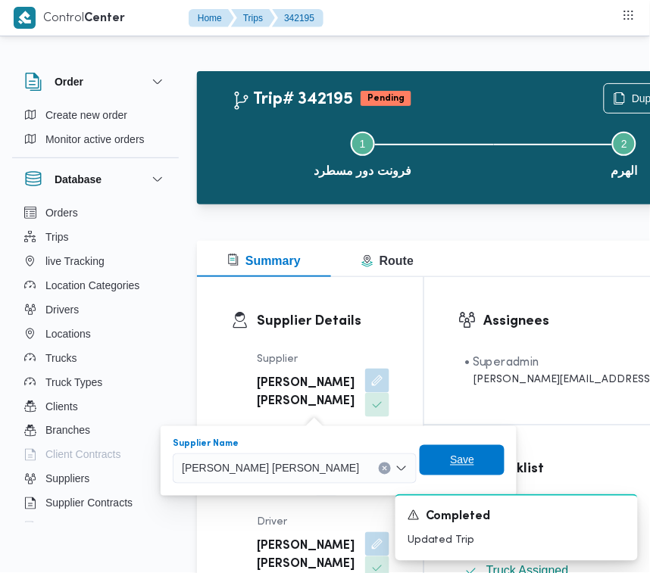
click at [420, 470] on span "Save" at bounding box center [462, 460] width 85 height 30
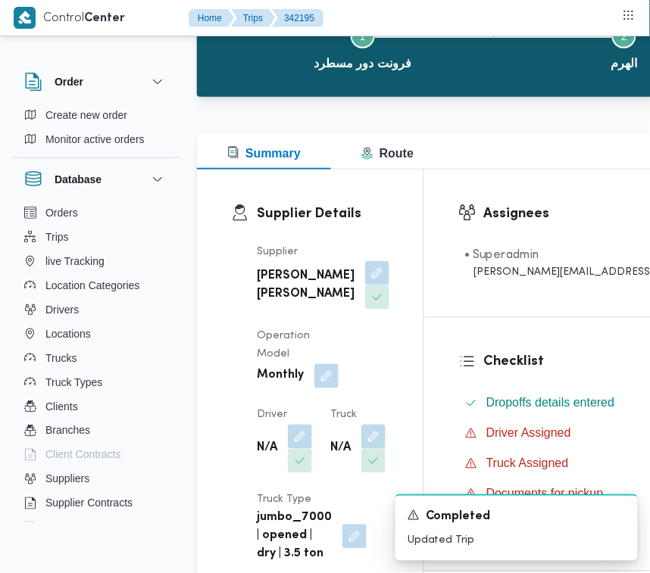
scroll to position [293, 0]
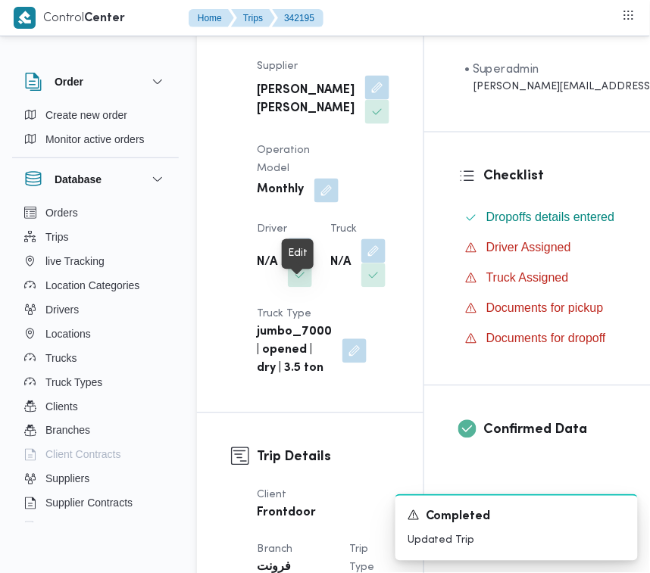
click at [307, 263] on button "button" at bounding box center [300, 251] width 24 height 24
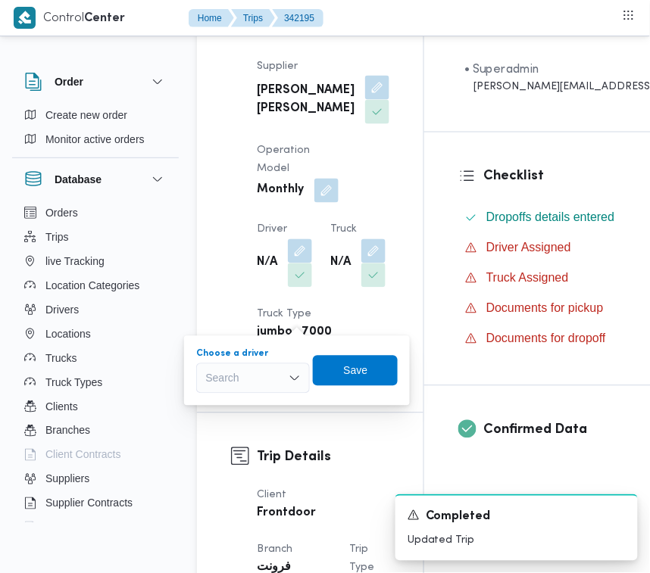
click at [290, 383] on div "Search" at bounding box center [253, 379] width 114 height 30
click at [229, 376] on div "Search" at bounding box center [253, 379] width 114 height 30
paste input "[PERSON_NAME] [PERSON_NAME]"
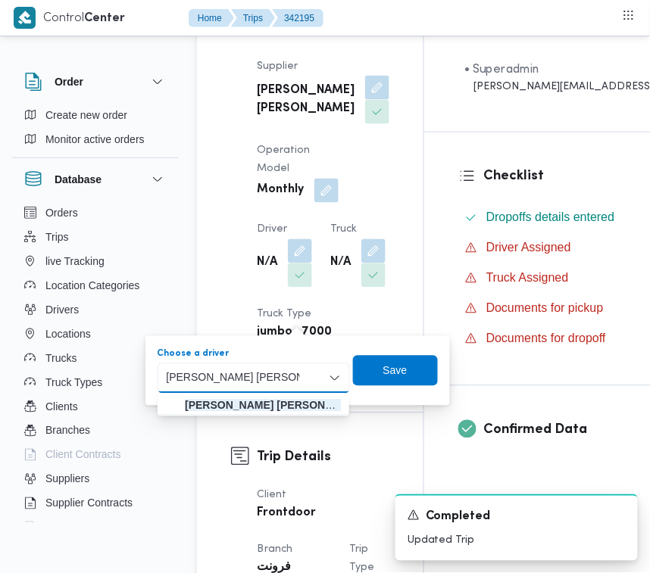
type input "[PERSON_NAME] [PERSON_NAME]"
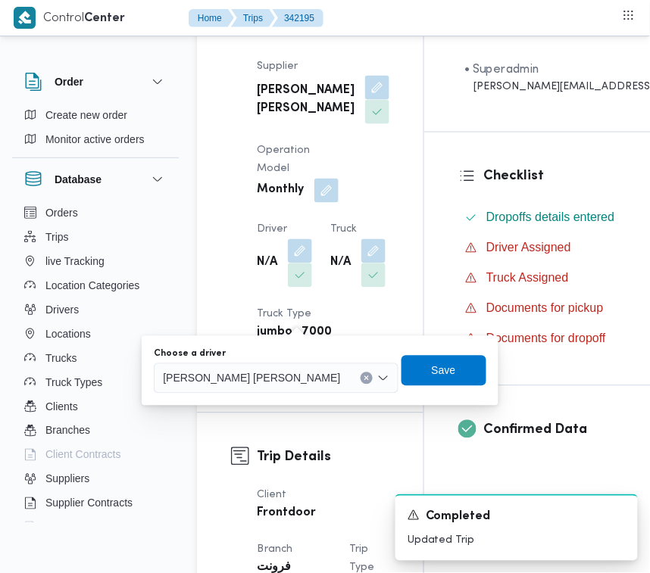
click at [271, 376] on span "[PERSON_NAME] [PERSON_NAME]" at bounding box center [251, 378] width 177 height 17
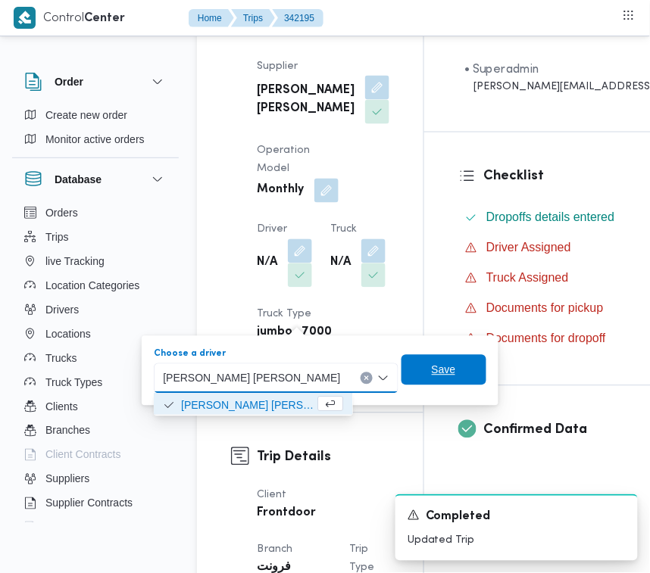
click at [432, 377] on span "Save" at bounding box center [444, 370] width 24 height 18
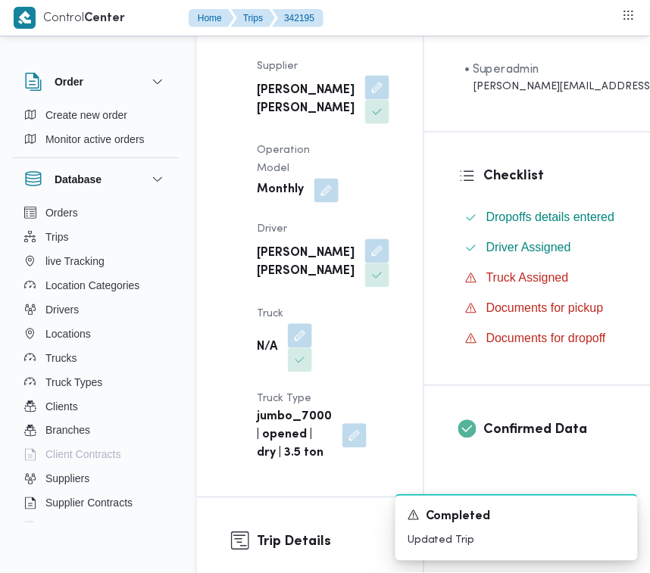
click at [307, 376] on div "Supplier [PERSON_NAME] [PERSON_NAME] Operation Model Monthly Driver [PERSON_NAM…" at bounding box center [323, 260] width 151 height 424
click at [301, 348] on button "button" at bounding box center [300, 335] width 24 height 24
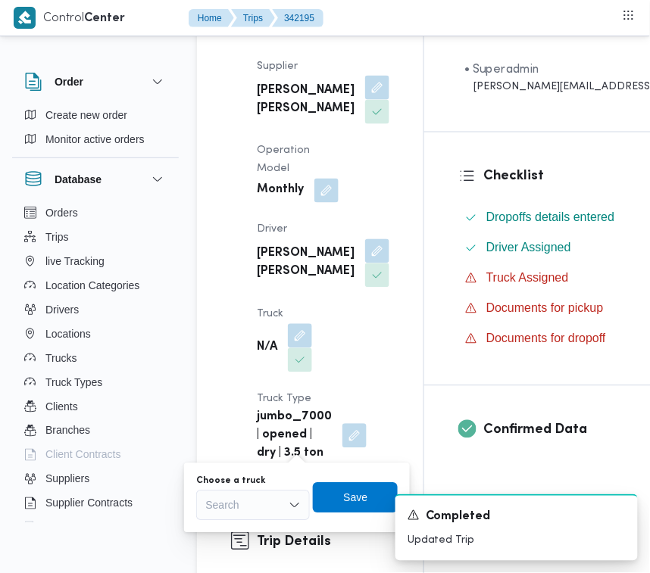
click at [243, 495] on div "Search" at bounding box center [253, 506] width 114 height 30
paste input "وجف4361"
type input "وجف4361"
click at [233, 527] on mark "وجف4361" at bounding box center [246, 533] width 47 height 12
click at [354, 500] on div "A new notification appears Completed Updated Trip" at bounding box center [498, 527] width 303 height 91
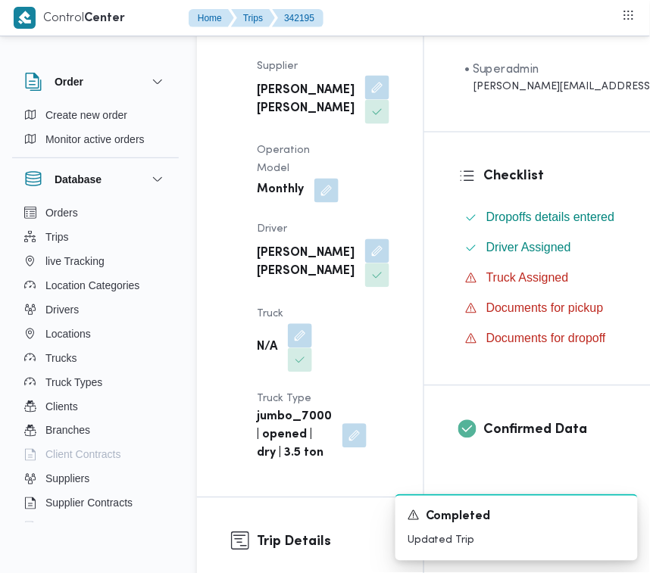
click at [278, 97] on b "[PERSON_NAME] [PERSON_NAME]" at bounding box center [306, 100] width 98 height 36
copy div "[PERSON_NAME] [PERSON_NAME]"
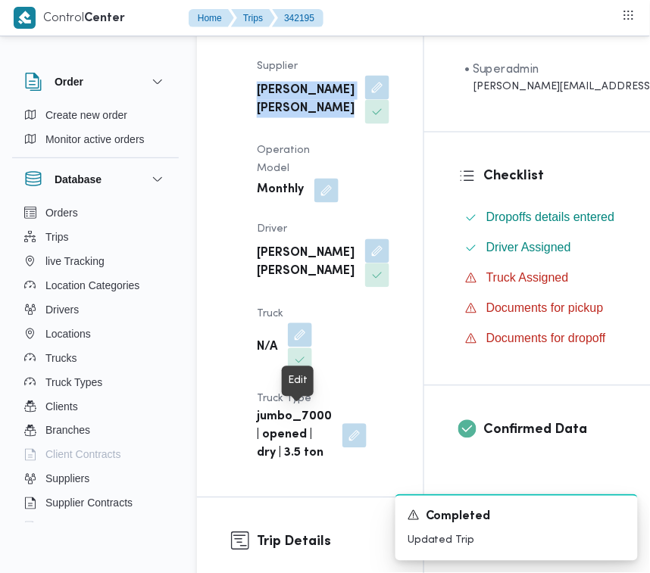
click at [295, 348] on button "button" at bounding box center [300, 335] width 24 height 24
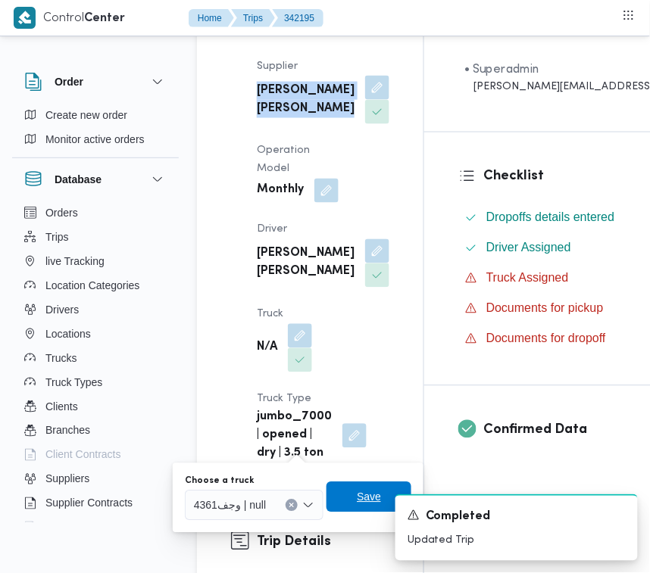
click at [345, 498] on span "Save" at bounding box center [368, 497] width 85 height 30
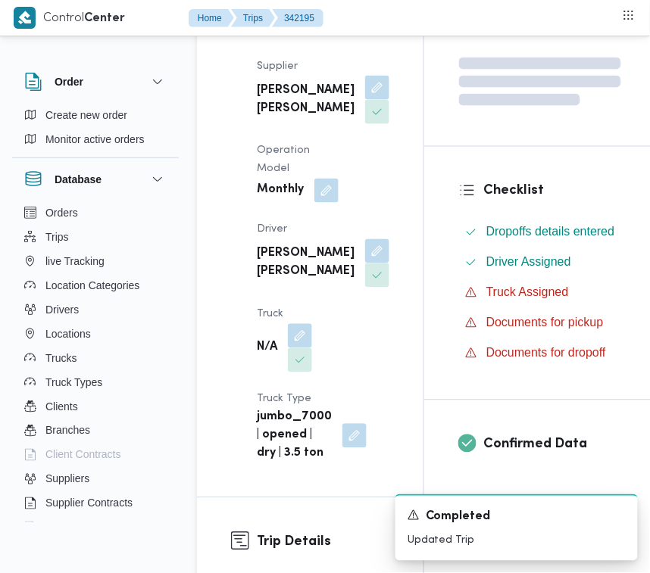
click at [345, 377] on div "Supplier [PERSON_NAME] [PERSON_NAME] Operation Model Monthly Driver [PERSON_NAM…" at bounding box center [323, 260] width 151 height 424
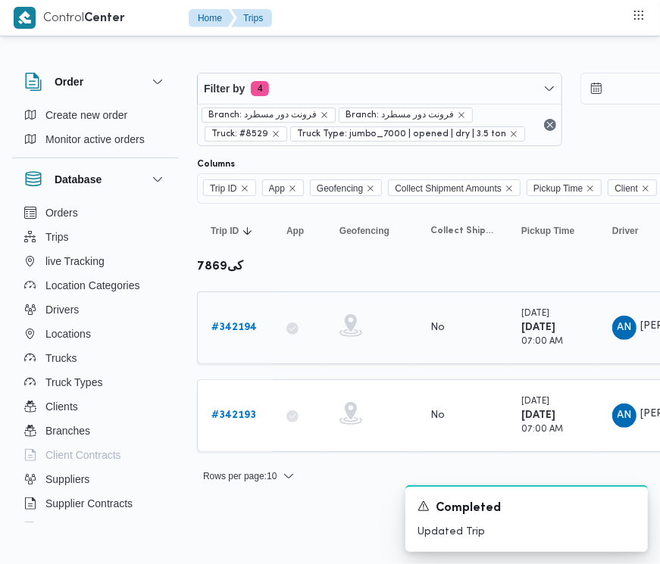
click at [243, 331] on b "# 342194" at bounding box center [233, 328] width 45 height 10
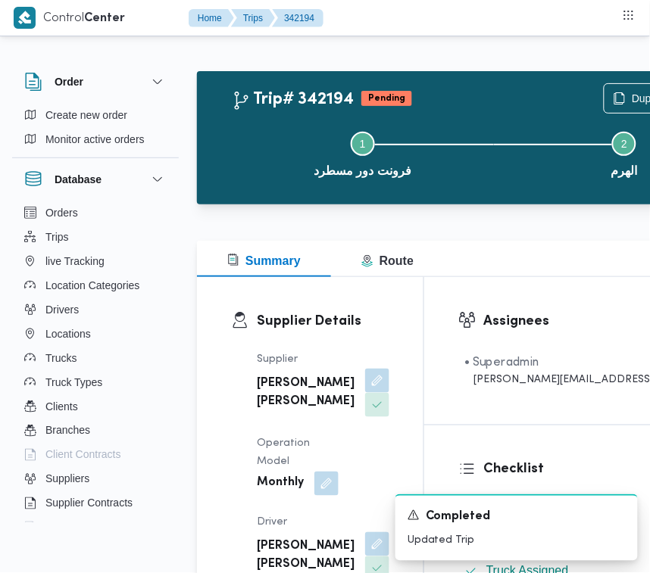
scroll to position [267, 0]
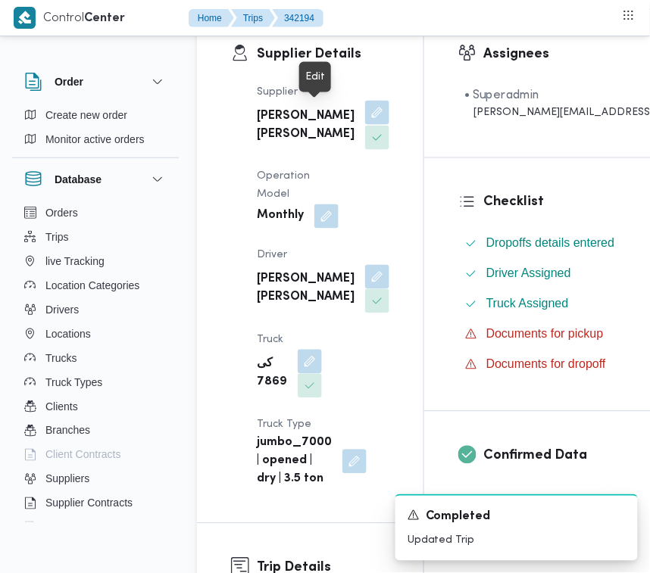
click at [365, 120] on button "button" at bounding box center [377, 113] width 24 height 24
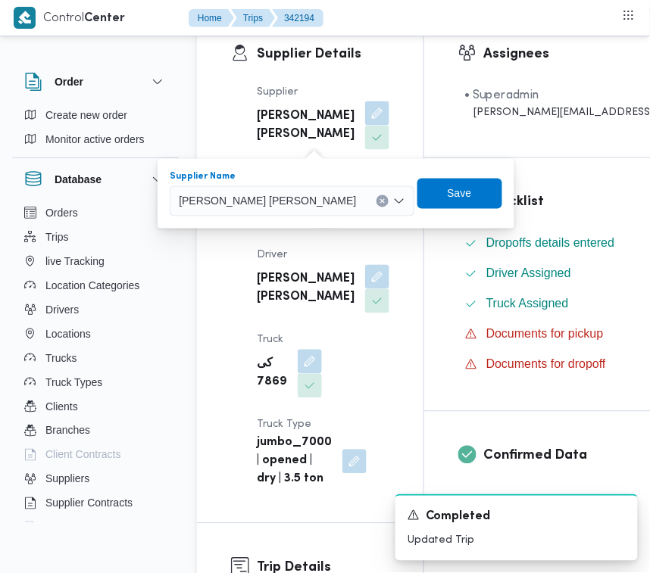
click at [273, 204] on span "[PERSON_NAME] [PERSON_NAME]" at bounding box center [267, 200] width 177 height 17
paste input "[PERSON_NAME] [PERSON_NAME]"
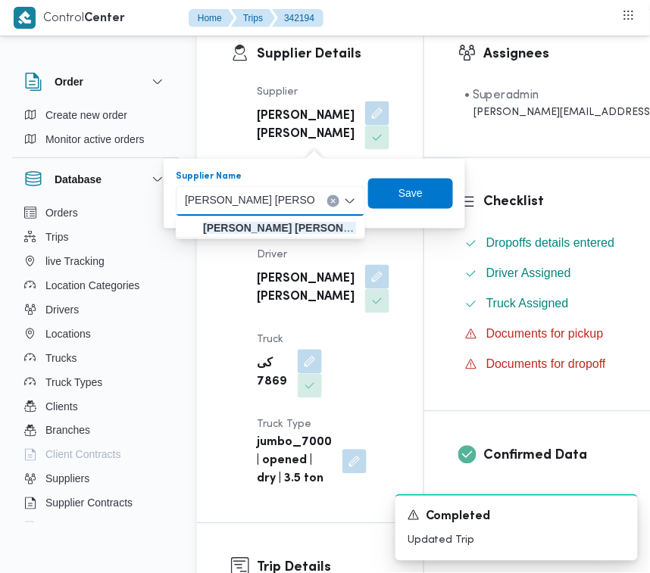
type input "[PERSON_NAME] [PERSON_NAME]"
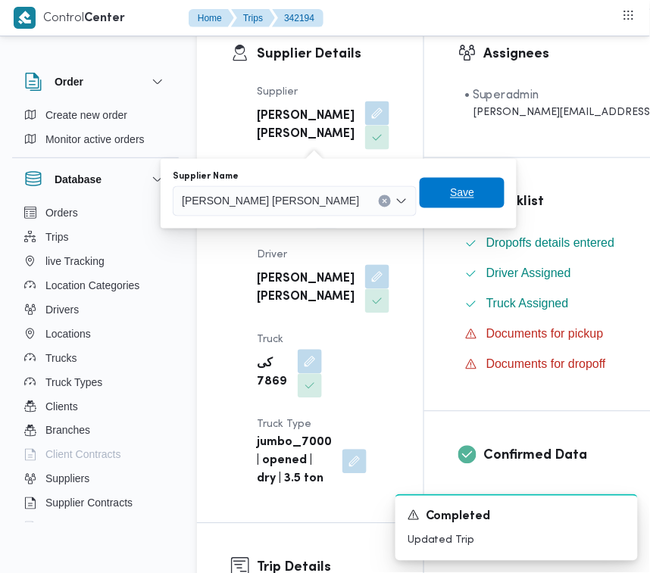
click at [450, 201] on span "Save" at bounding box center [462, 193] width 24 height 18
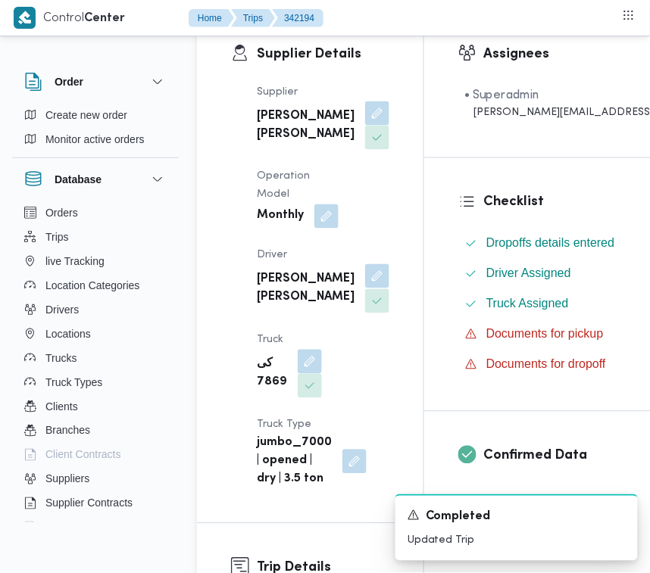
click at [319, 288] on div "Supplier [PERSON_NAME] [PERSON_NAME] Operation Model Monthly Driver [PERSON_NAM…" at bounding box center [323, 286] width 151 height 424
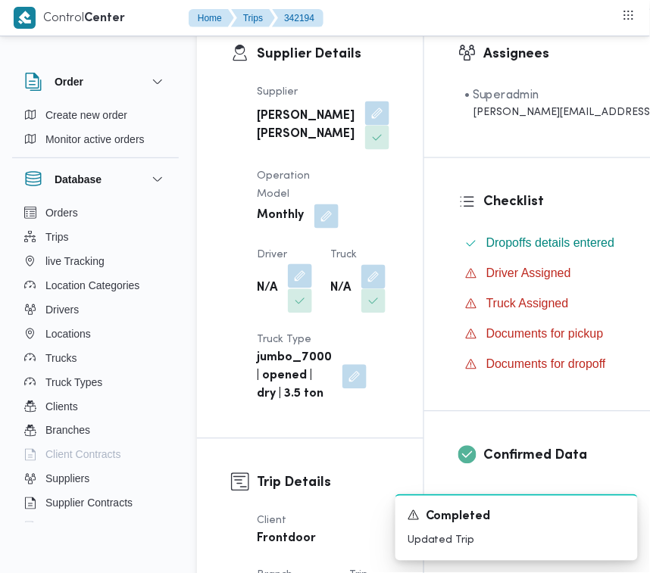
click at [309, 289] on button "button" at bounding box center [300, 276] width 24 height 24
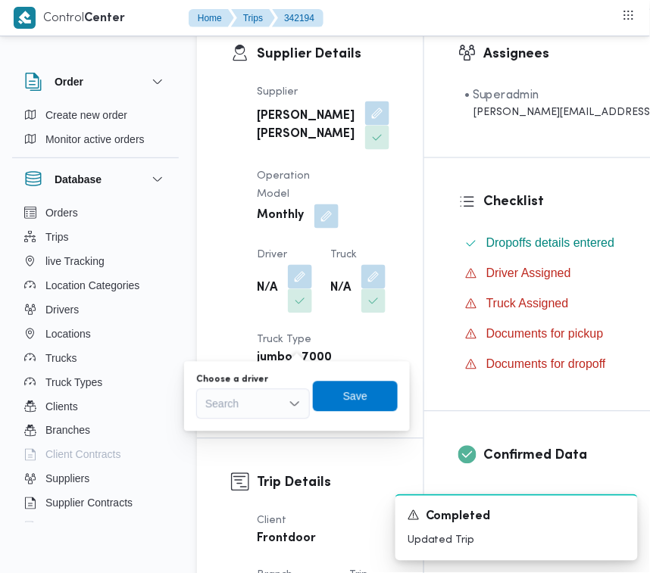
click at [245, 398] on div "Search" at bounding box center [253, 404] width 114 height 30
paste input "[PERSON_NAME] [PERSON_NAME]"
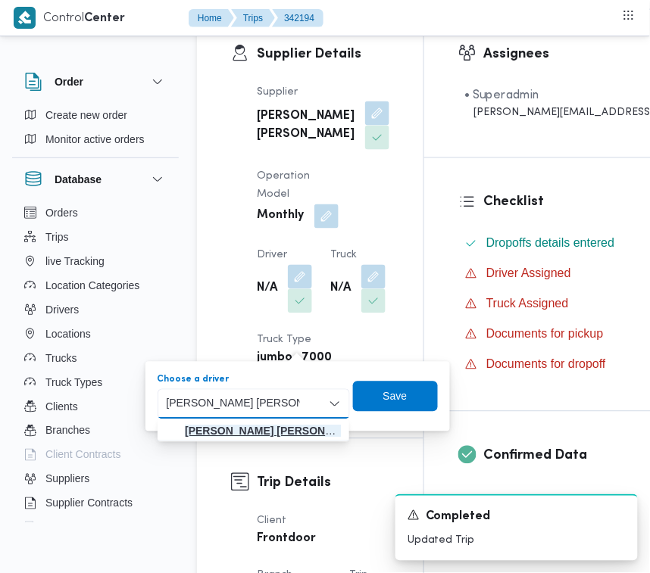
type input "[PERSON_NAME] [PERSON_NAME]"
click at [216, 430] on mark "[PERSON_NAME] [PERSON_NAME]" at bounding box center [275, 432] width 181 height 12
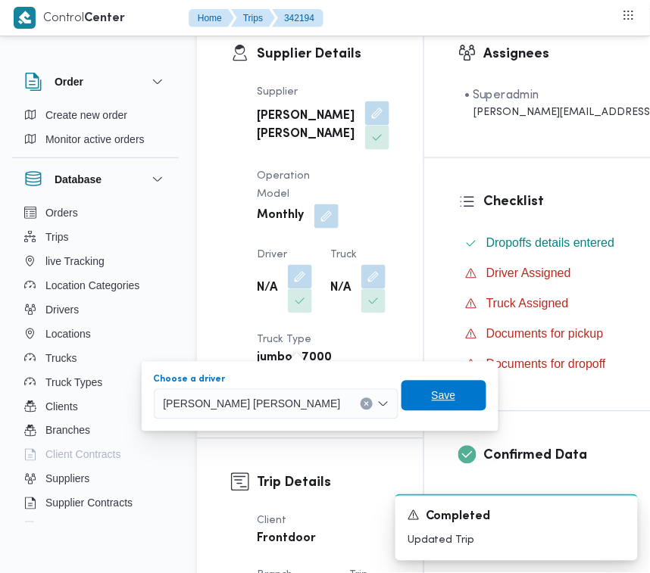
click at [432, 395] on span "Save" at bounding box center [444, 396] width 24 height 18
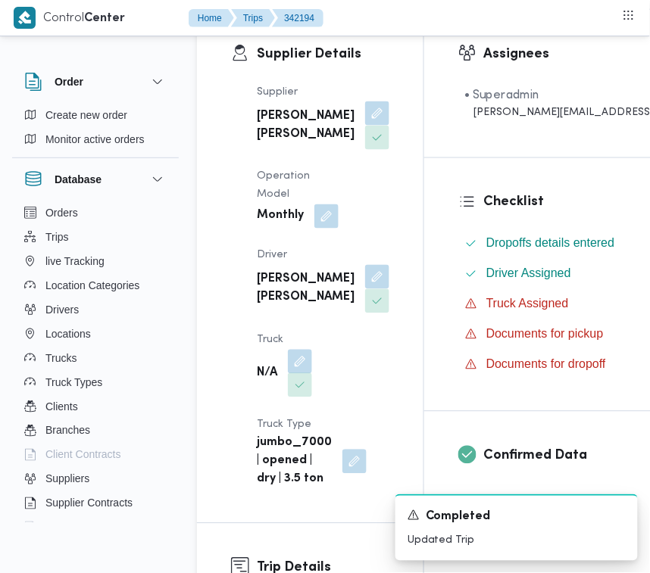
drag, startPoint x: 312, startPoint y: 451, endPoint x: 301, endPoint y: 467, distance: 19.5
click at [312, 374] on button "button" at bounding box center [300, 362] width 24 height 24
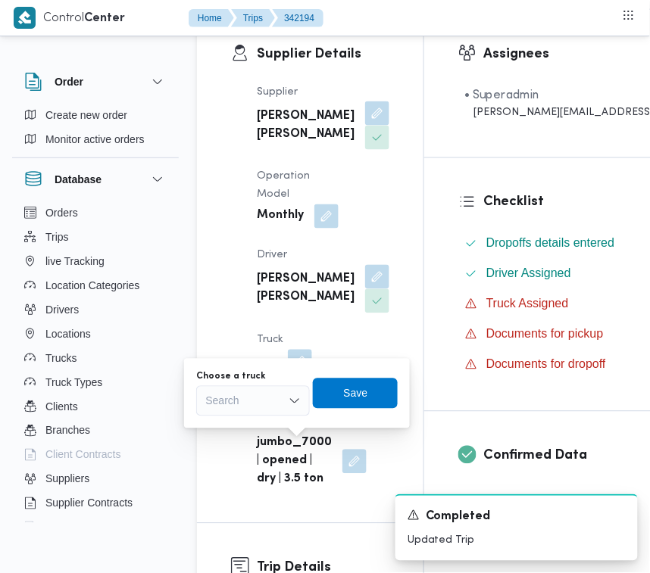
click at [273, 489] on b "jumbo_7000 | opened | dry | 3.5 ton" at bounding box center [294, 462] width 75 height 55
click at [274, 388] on div "Search" at bounding box center [253, 401] width 114 height 30
paste input "وجف4361"
type input "وجف4361"
click at [245, 424] on mark "وجف4361" at bounding box center [246, 429] width 47 height 12
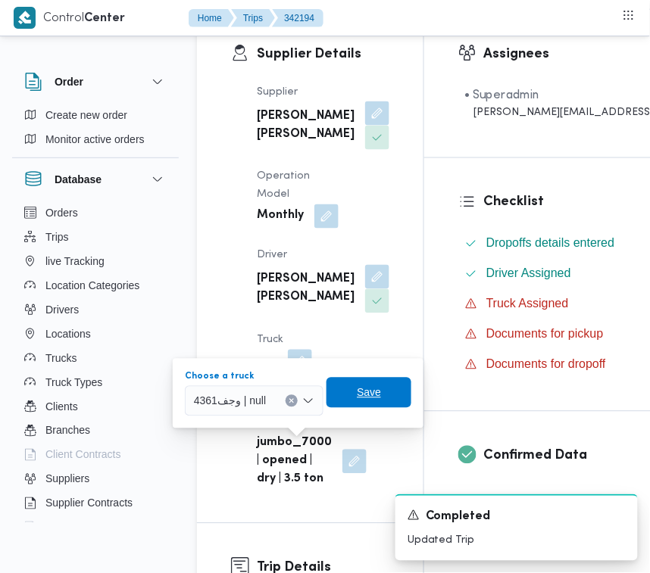
click at [364, 390] on span "Save" at bounding box center [369, 393] width 24 height 18
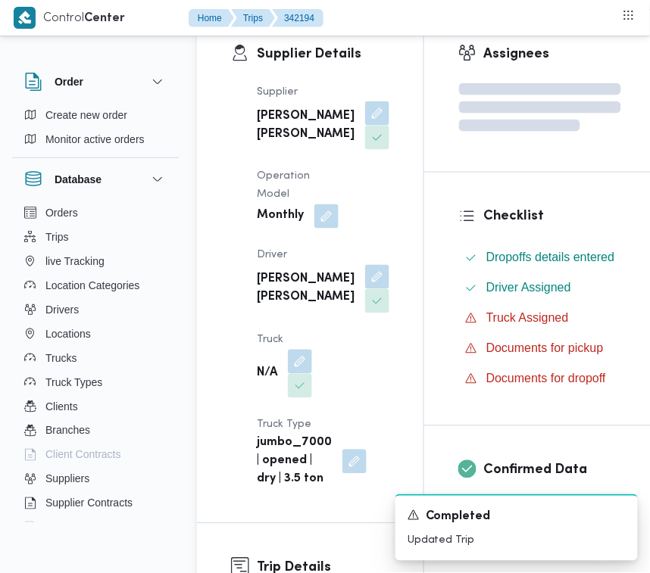
click at [364, 218] on div "Supplier [PERSON_NAME] [PERSON_NAME] Operation Model Monthly Driver [PERSON_NAM…" at bounding box center [323, 286] width 151 height 424
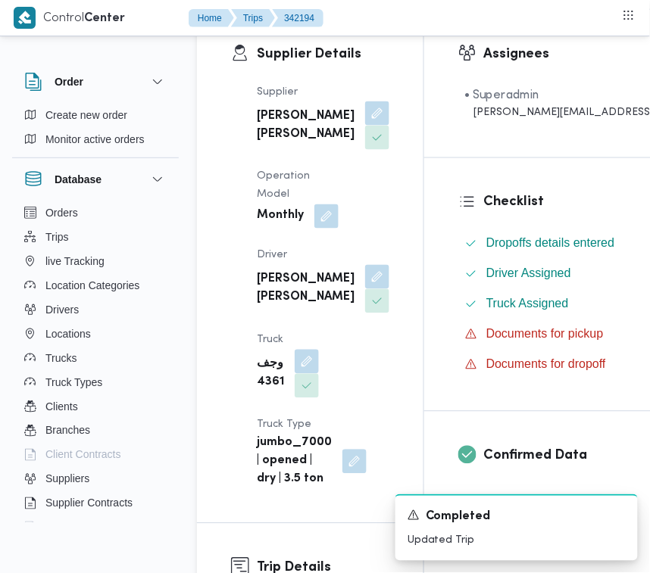
click at [273, 140] on b "[PERSON_NAME] [PERSON_NAME]" at bounding box center [306, 126] width 98 height 36
copy div "[PERSON_NAME] [PERSON_NAME]"
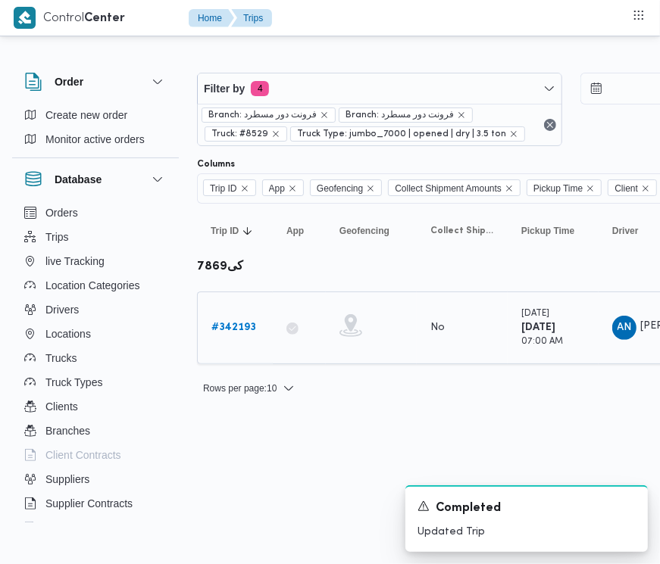
click at [243, 318] on div "# 342193" at bounding box center [235, 328] width 60 height 30
click at [239, 324] on b "# 342193" at bounding box center [233, 328] width 45 height 10
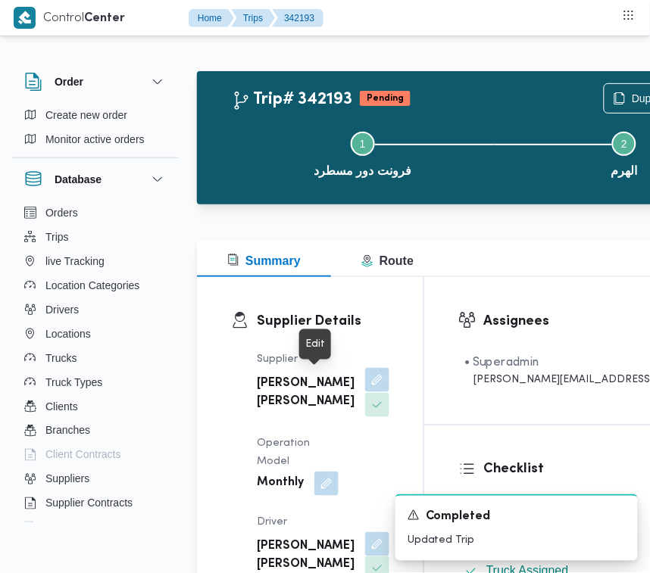
click at [365, 392] on button "button" at bounding box center [377, 380] width 24 height 24
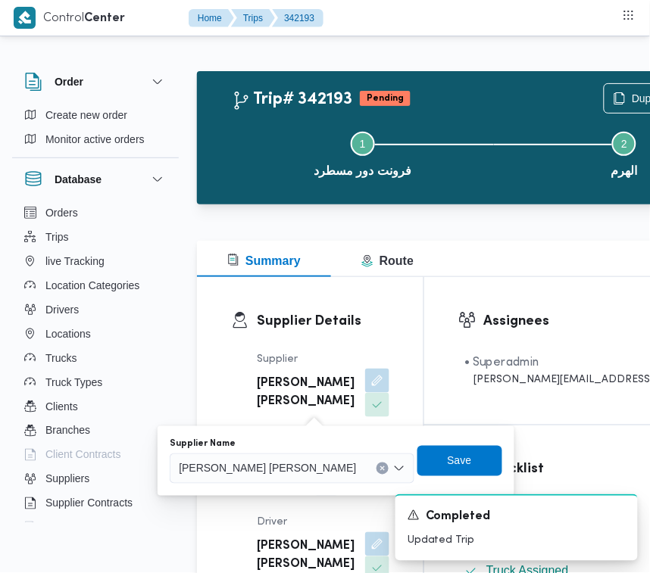
click at [264, 481] on div "[PERSON_NAME] [PERSON_NAME]" at bounding box center [292, 469] width 244 height 30
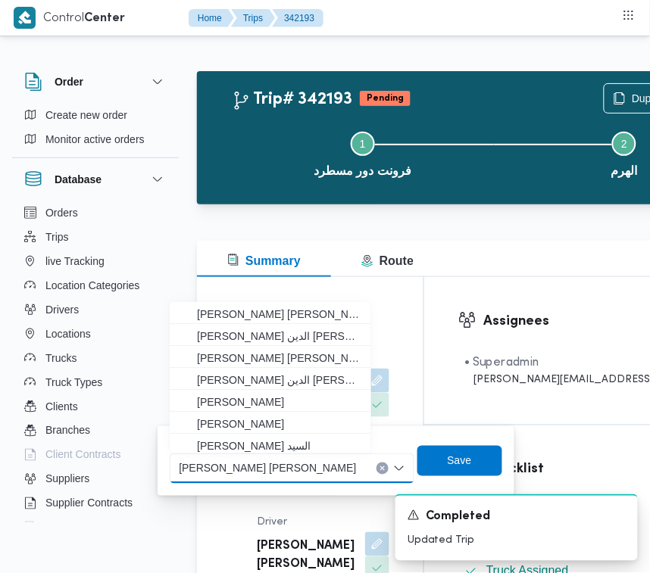
paste input "[PERSON_NAME] [PERSON_NAME]"
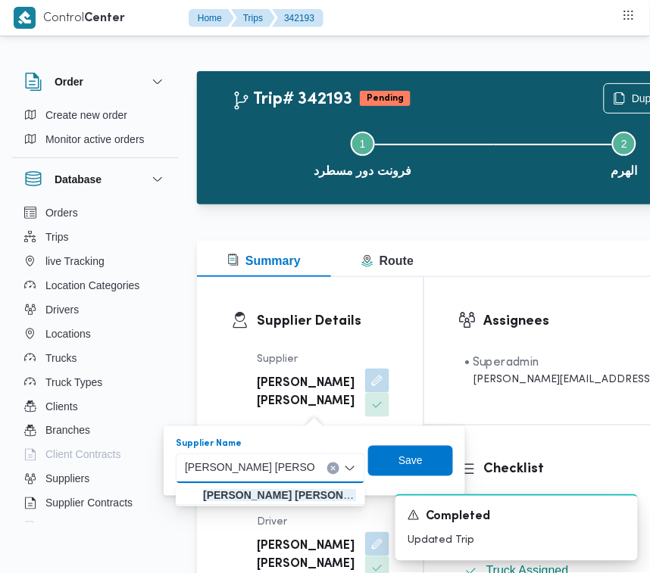
type input "[PERSON_NAME] [PERSON_NAME]"
click at [245, 487] on span "[PERSON_NAME] [PERSON_NAME]" at bounding box center [279, 496] width 153 height 18
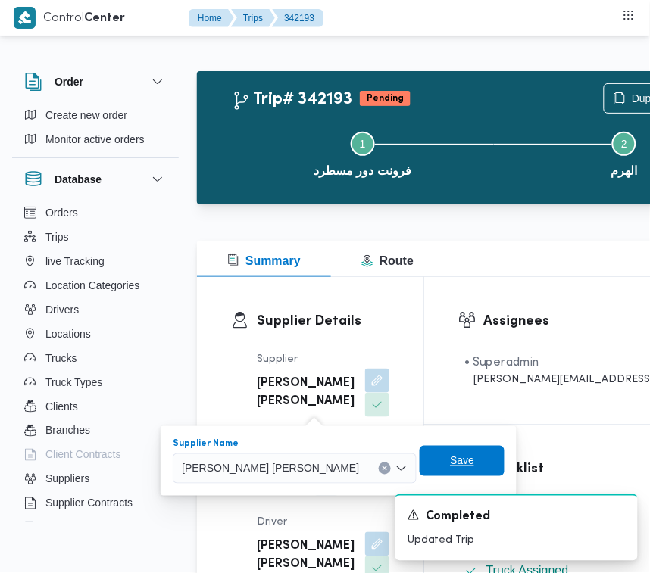
drag, startPoint x: 417, startPoint y: 460, endPoint x: 401, endPoint y: 459, distance: 15.9
click at [450, 459] on span "Save" at bounding box center [462, 461] width 24 height 18
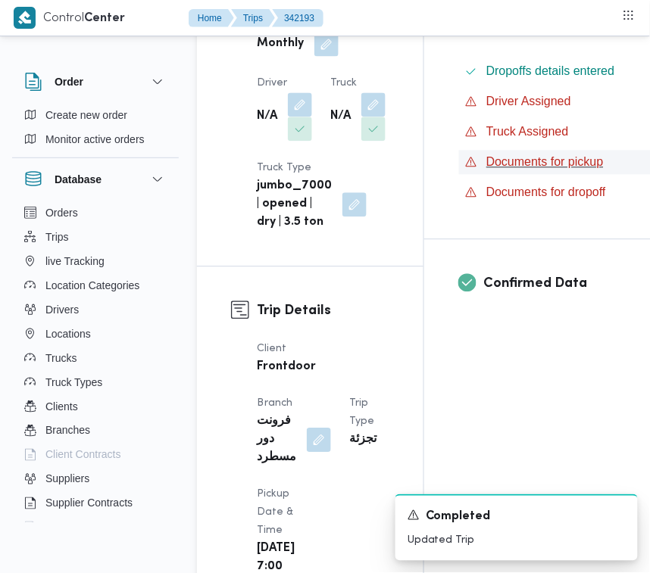
scroll to position [448, 0]
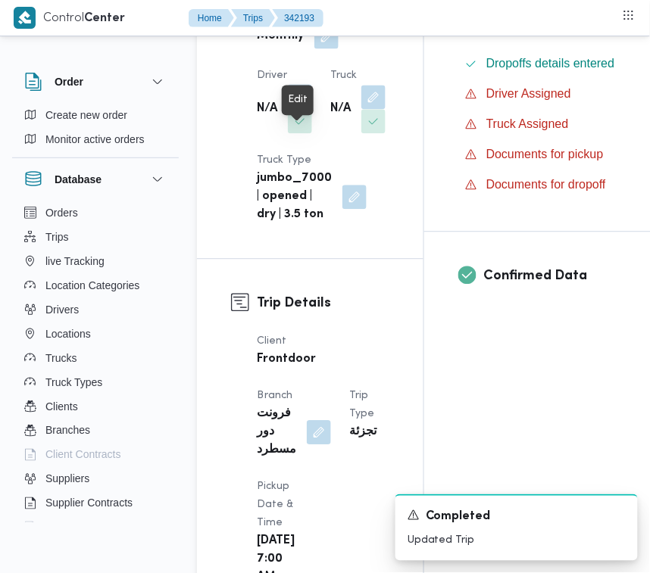
click at [289, 108] on button "button" at bounding box center [300, 96] width 24 height 24
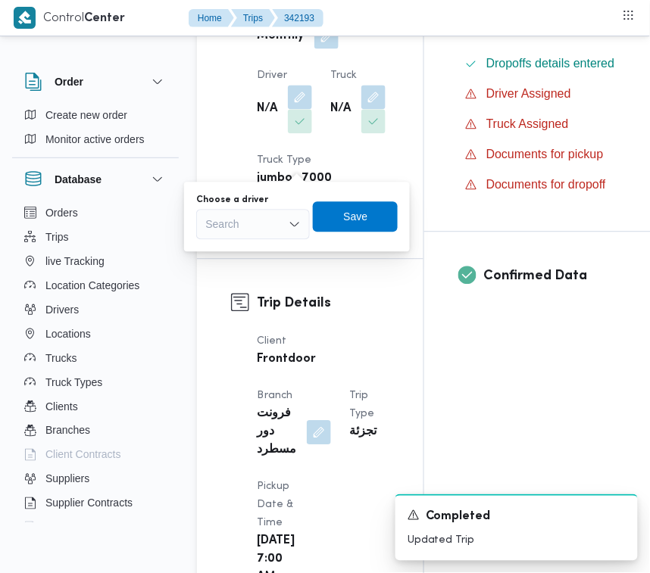
click at [220, 228] on div "Search" at bounding box center [253, 224] width 114 height 30
paste input "[PERSON_NAME] [PERSON_NAME]"
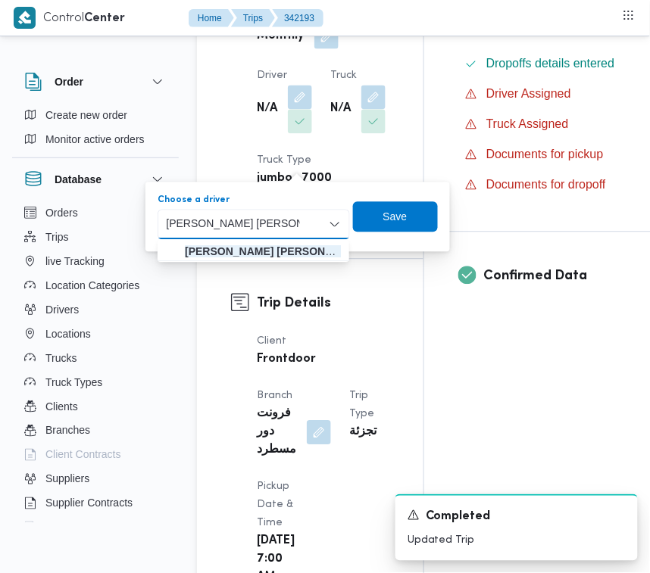
type input "[PERSON_NAME] [PERSON_NAME]"
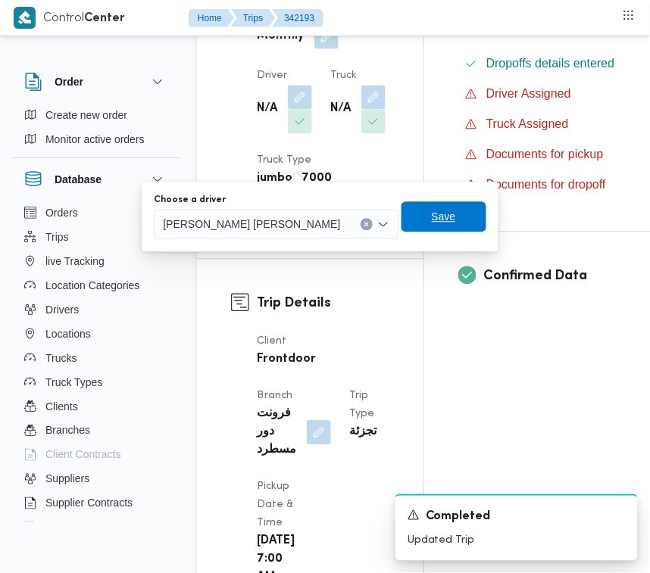
drag, startPoint x: 426, startPoint y: 202, endPoint x: 407, endPoint y: 211, distance: 20.7
click at [426, 202] on span "Save" at bounding box center [443, 216] width 85 height 30
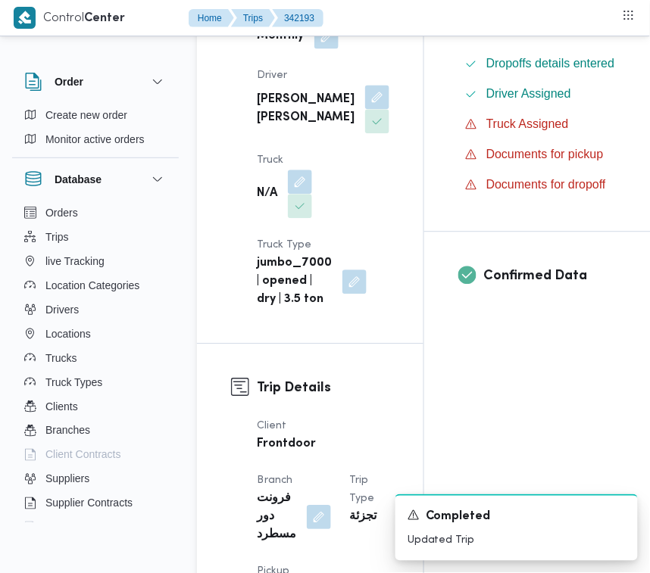
click at [294, 229] on div "Supplier [PERSON_NAME] [PERSON_NAME] Operation Model Monthly Driver [PERSON_NAM…" at bounding box center [323, 106] width 151 height 424
click at [294, 193] on button "button" at bounding box center [300, 181] width 24 height 24
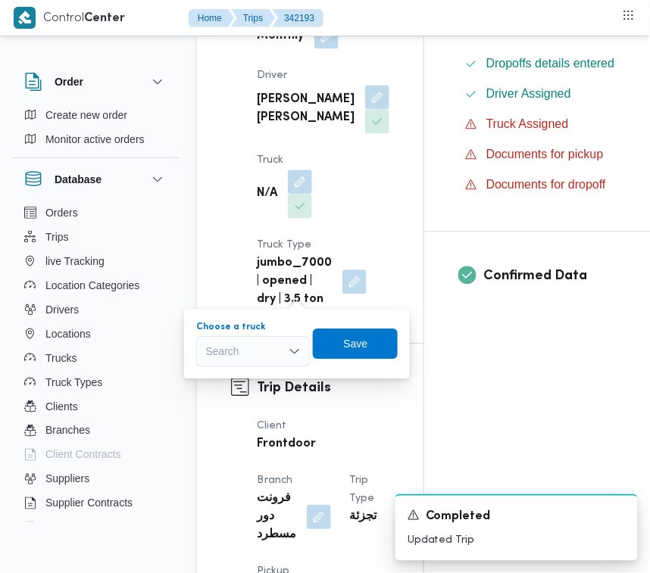
click at [248, 354] on div "Search" at bounding box center [253, 351] width 114 height 30
paste input "وجف4361"
type input "وجف4361"
click at [227, 368] on span "وجف4361 | null" at bounding box center [252, 379] width 101 height 24
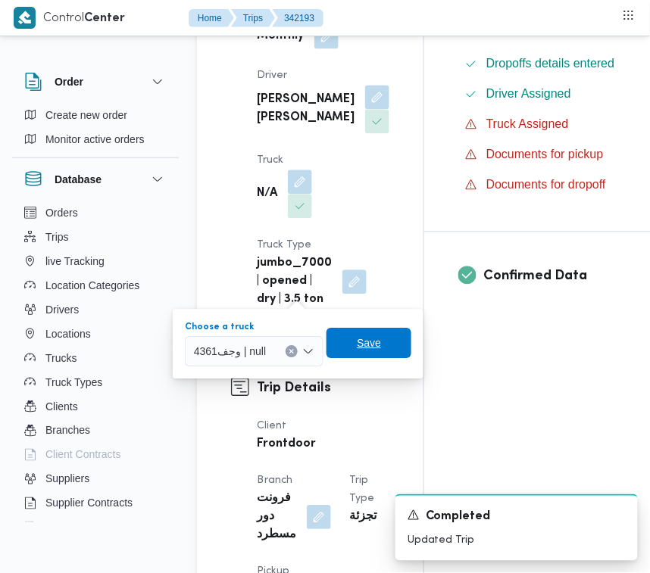
click at [365, 336] on span "Save" at bounding box center [369, 343] width 24 height 18
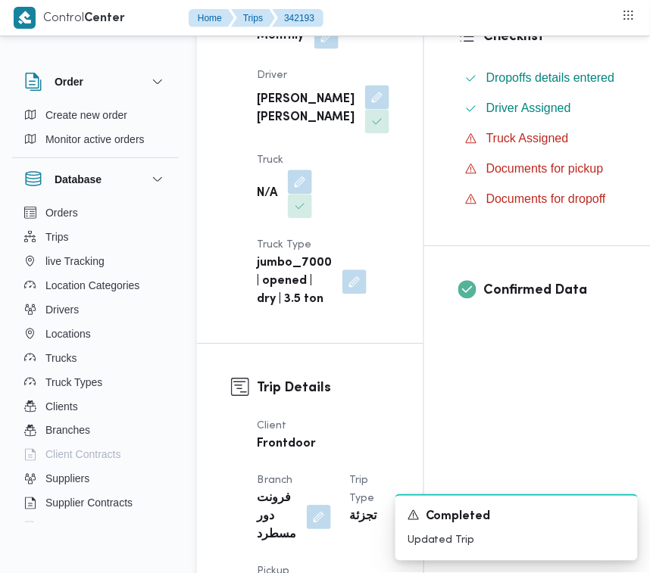
click at [376, 159] on div "Supplier Details Supplier [PERSON_NAME] [PERSON_NAME] Operation Model Monthly D…" at bounding box center [310, 87] width 226 height 514
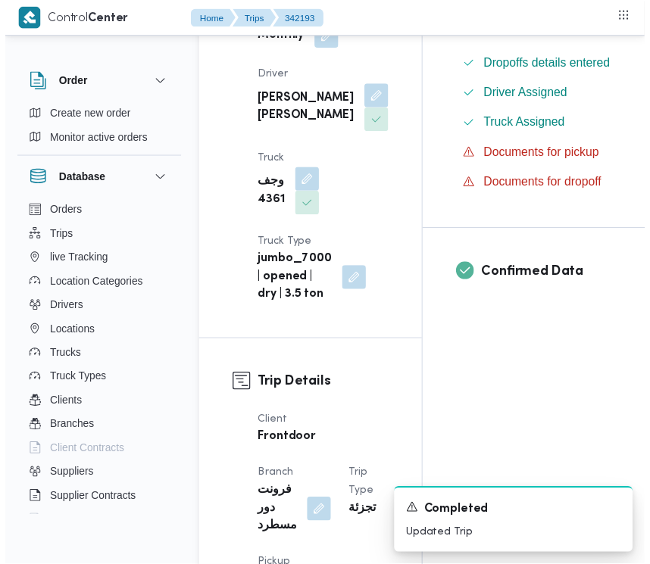
scroll to position [0, 0]
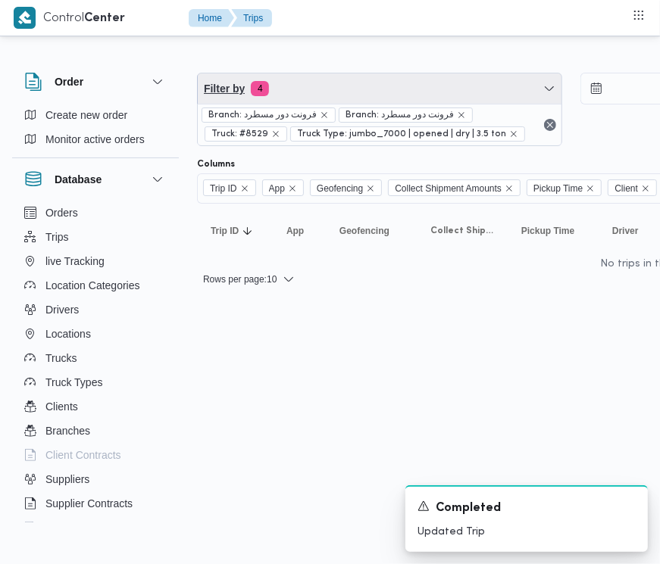
drag, startPoint x: 308, startPoint y: 87, endPoint x: 311, endPoint y: 95, distance: 8.6
click at [308, 87] on span "Filter by 4" at bounding box center [380, 88] width 364 height 30
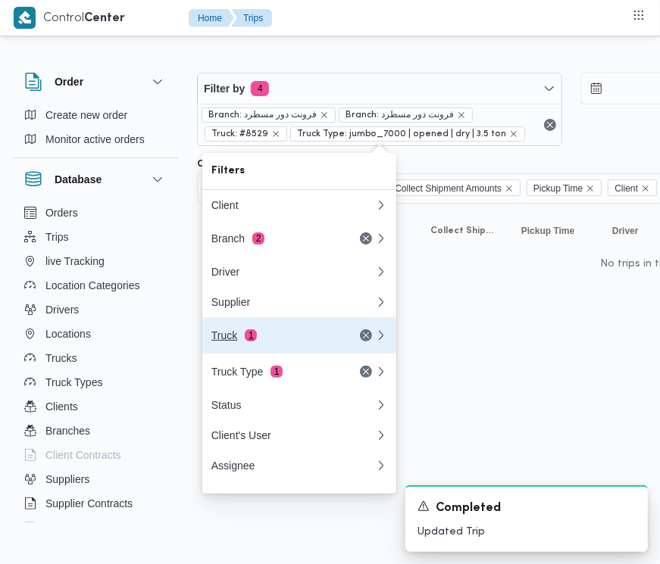
click at [255, 338] on div "Truck 1" at bounding box center [274, 335] width 127 height 12
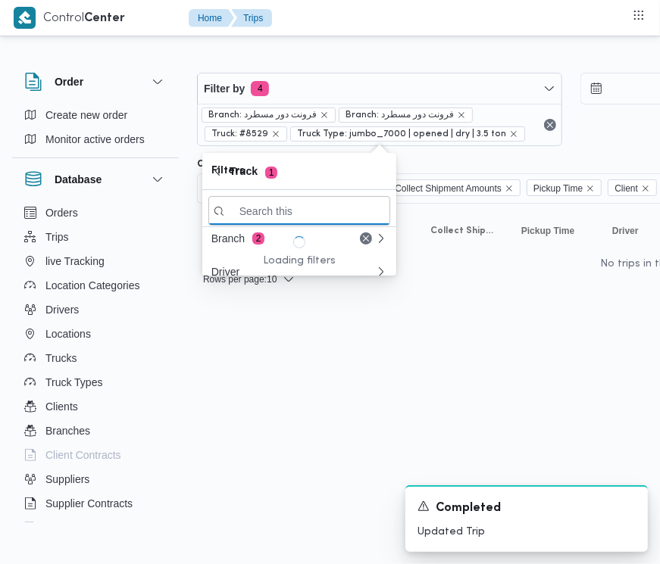
paste input "هل2721"
type input "هل2721"
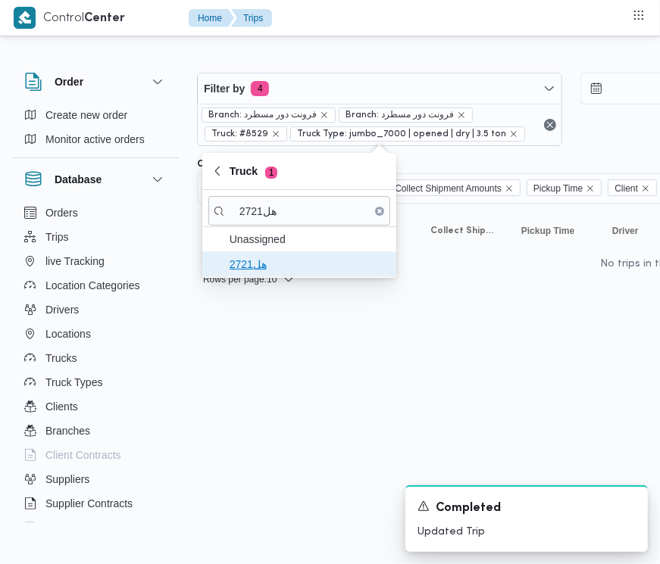
click at [243, 265] on span "هل2721" at bounding box center [308, 264] width 158 height 18
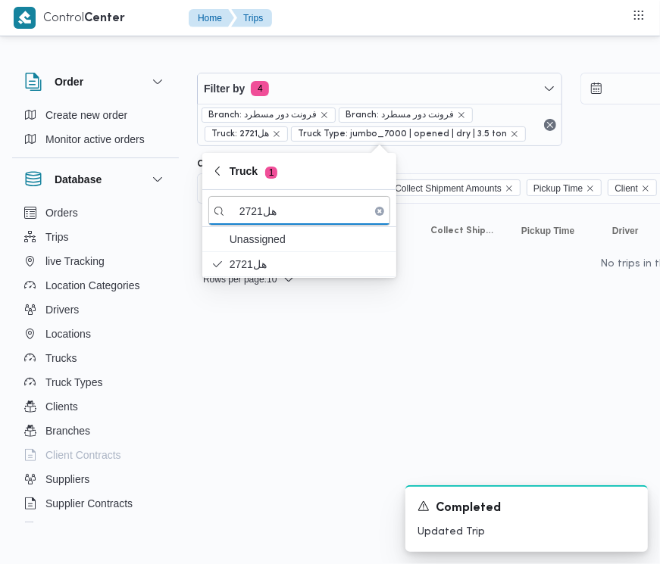
click at [259, 398] on html "Control Center Home Trips Order Create new order Monitor active orders Database…" at bounding box center [330, 282] width 660 height 564
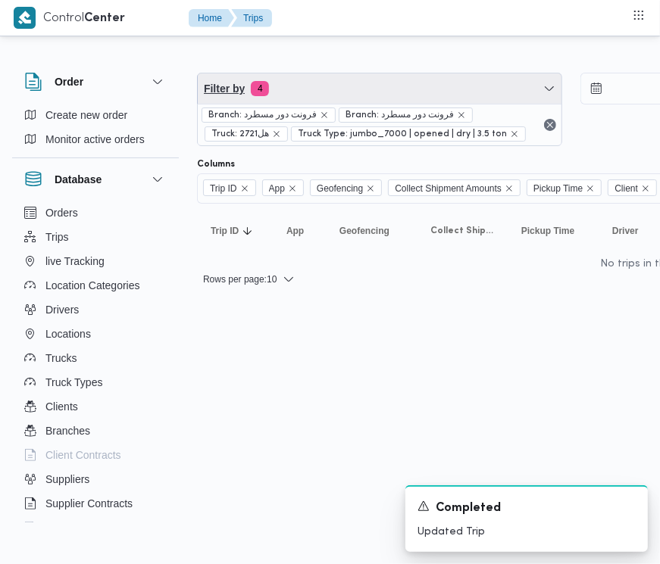
click at [404, 87] on span "Filter by 4" at bounding box center [380, 88] width 364 height 30
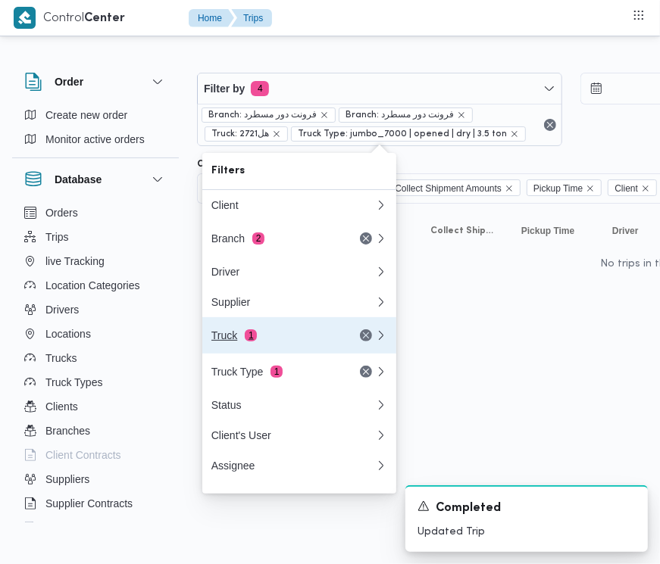
click at [248, 342] on span "1" at bounding box center [251, 335] width 12 height 12
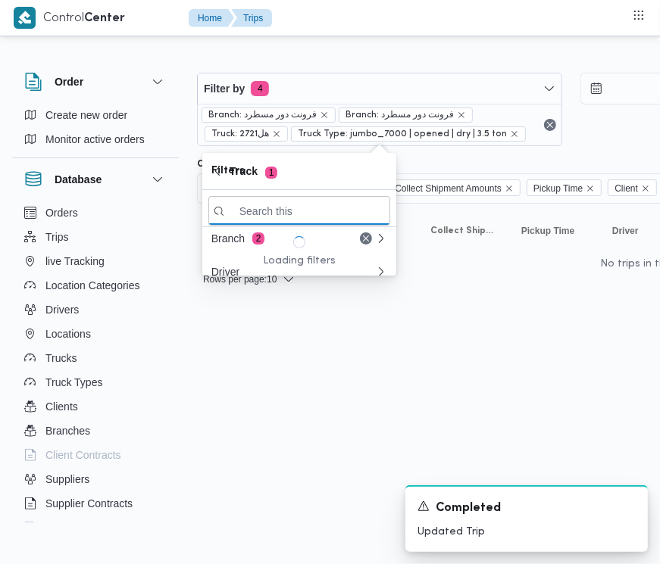
paste input "عصر3396"
type input "عصر3396"
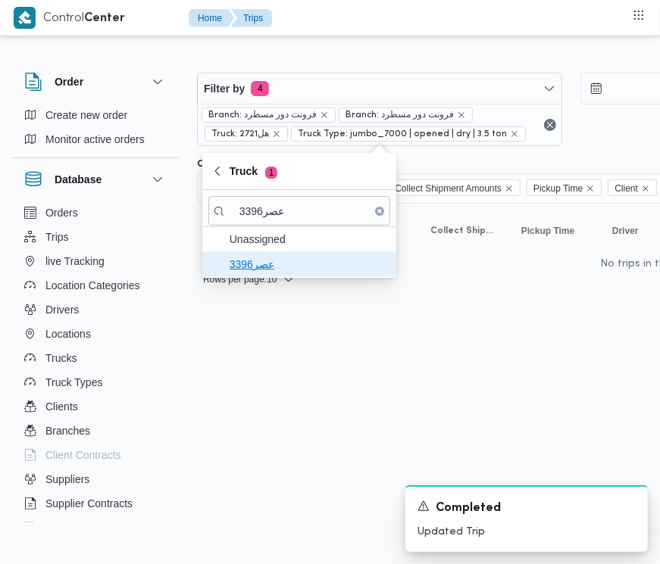
click at [262, 263] on span "عصر3396" at bounding box center [308, 264] width 158 height 18
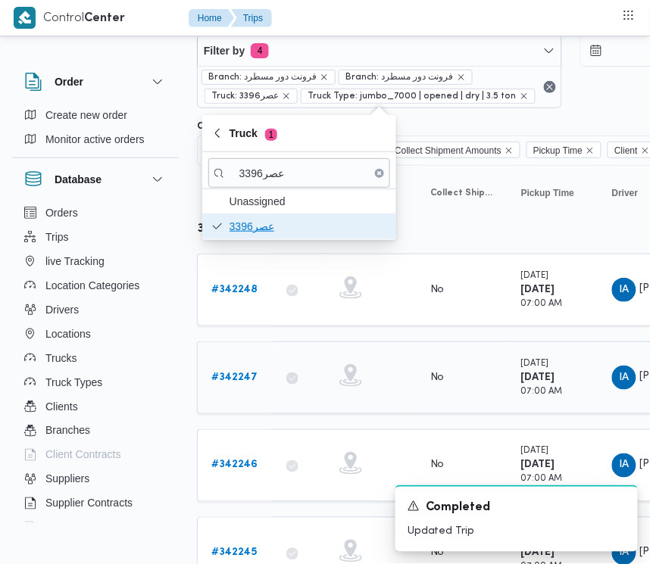
scroll to position [111, 0]
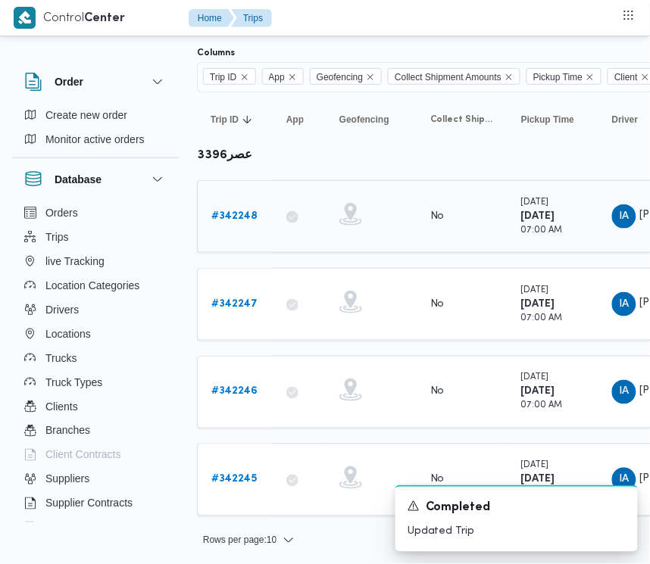
click at [289, 214] on icon at bounding box center [292, 217] width 12 height 12
click at [244, 208] on link "# 342248" at bounding box center [234, 217] width 46 height 18
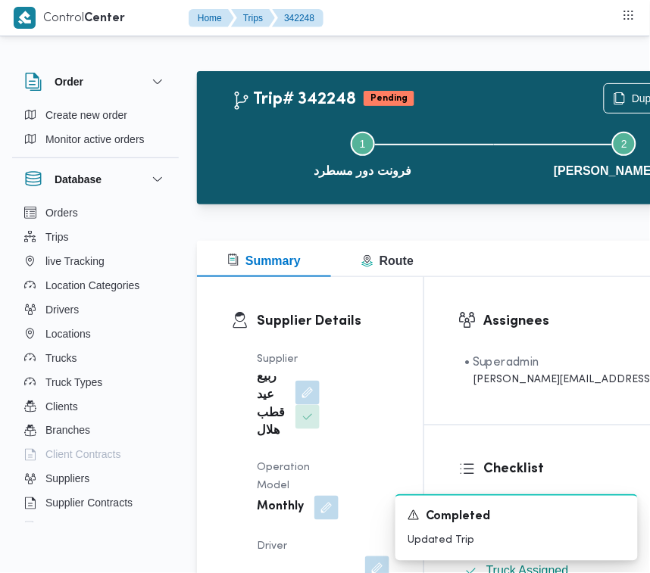
click at [308, 381] on span at bounding box center [304, 393] width 32 height 24
click at [298, 398] on button "button" at bounding box center [307, 392] width 24 height 24
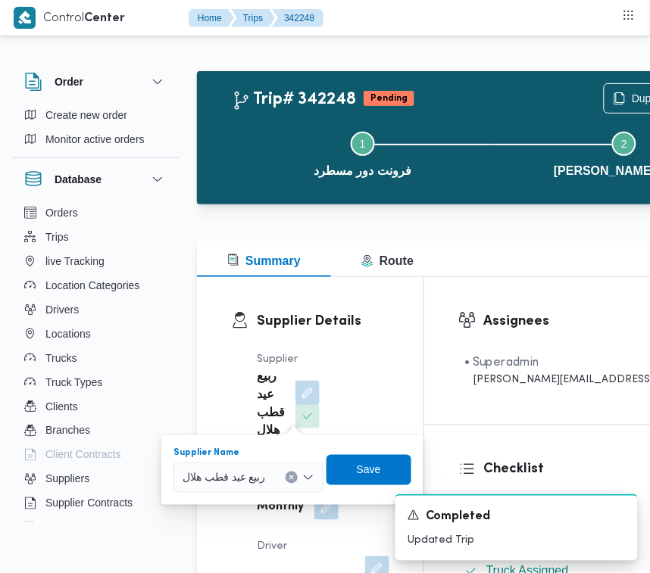
click at [261, 482] on span "ربيع عيد قطب هلال" at bounding box center [224, 477] width 83 height 17
paste input "[PERSON_NAME] [PERSON_NAME]"
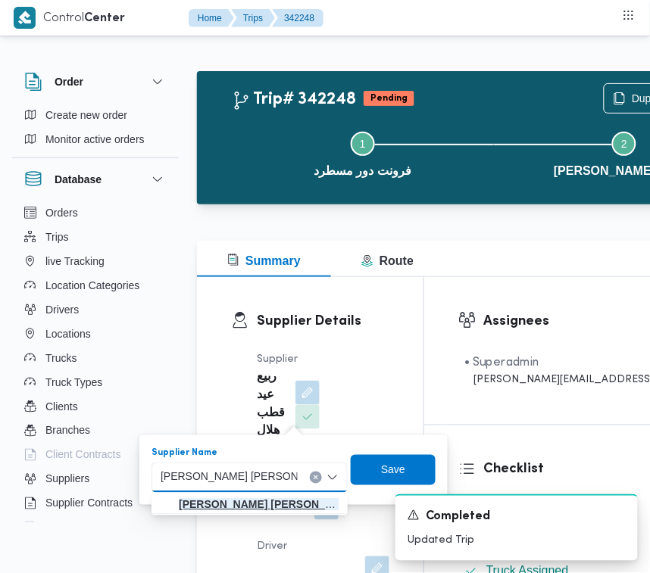
type input "[PERSON_NAME] [PERSON_NAME]"
click at [251, 499] on mark "[PERSON_NAME] [PERSON_NAME]" at bounding box center [269, 505] width 181 height 12
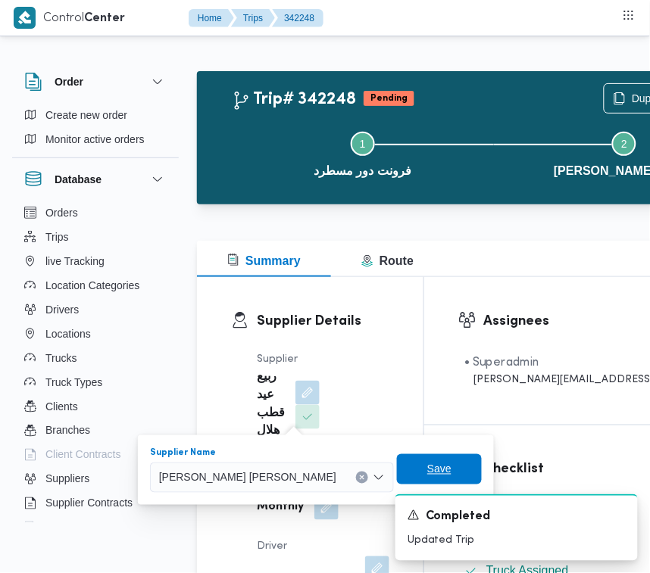
click at [427, 467] on span "Save" at bounding box center [439, 469] width 24 height 18
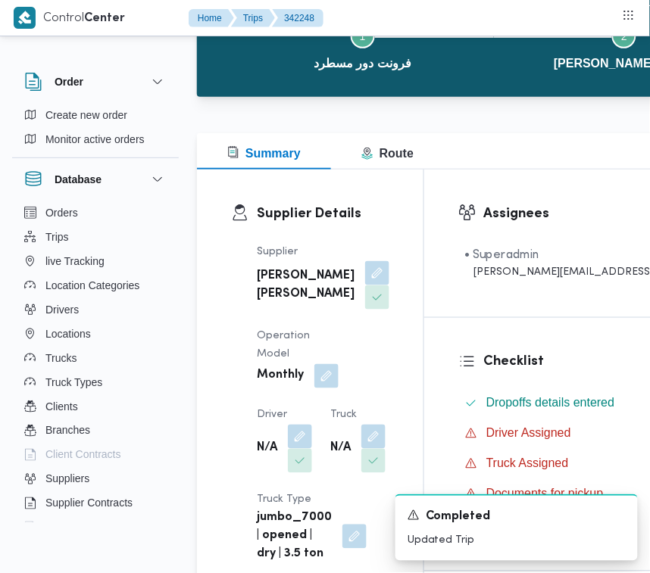
scroll to position [401, 0]
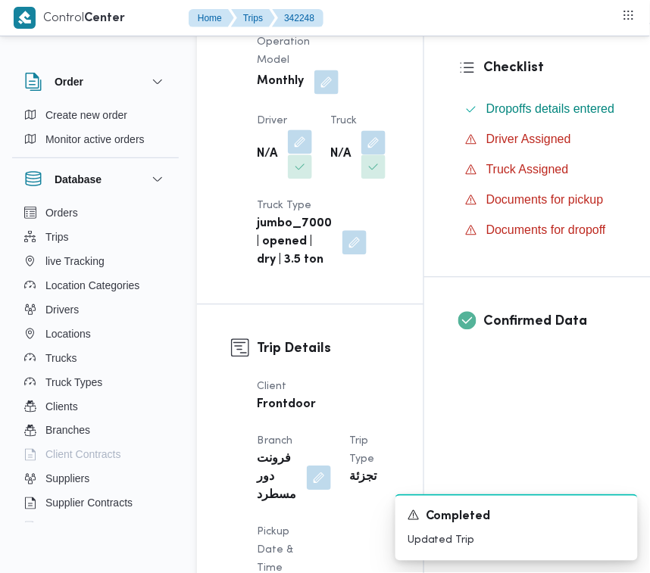
click at [289, 155] on button "button" at bounding box center [300, 142] width 24 height 24
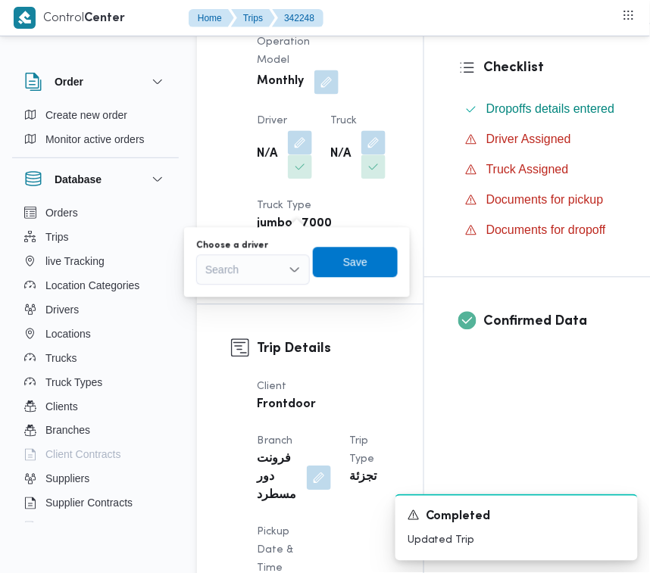
click at [263, 263] on div "Search" at bounding box center [253, 270] width 114 height 30
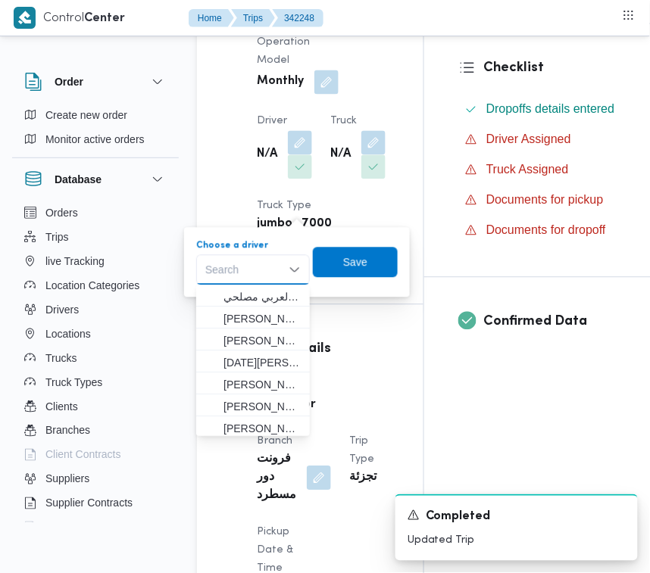
paste input "[PERSON_NAME] [PERSON_NAME]"
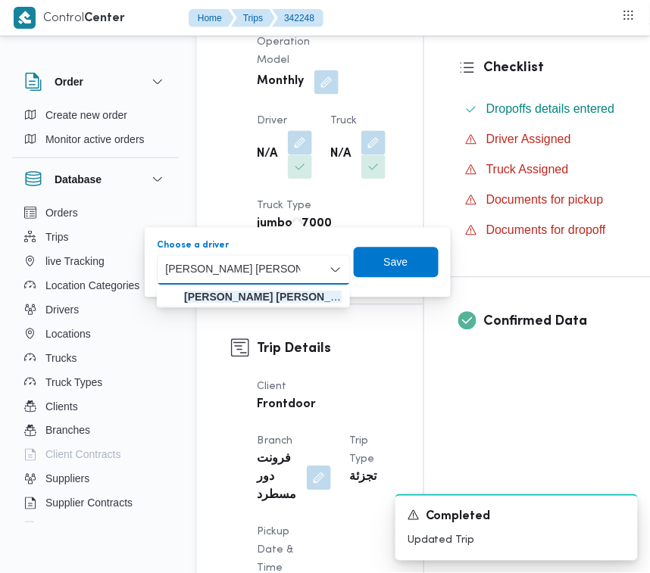
type input "[PERSON_NAME] [PERSON_NAME]"
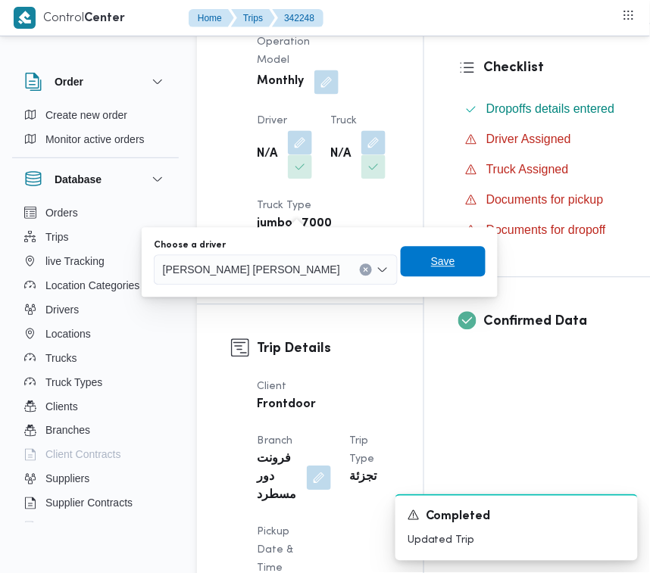
click at [431, 269] on span "Save" at bounding box center [443, 262] width 24 height 18
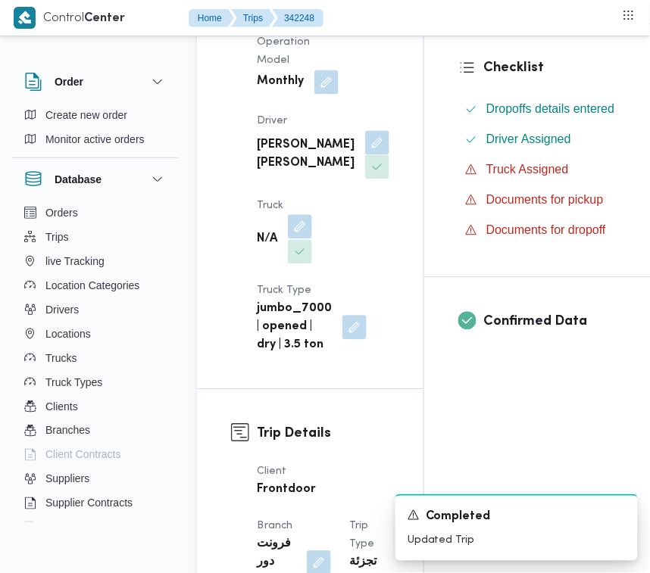
click at [292, 239] on button "button" at bounding box center [300, 227] width 24 height 24
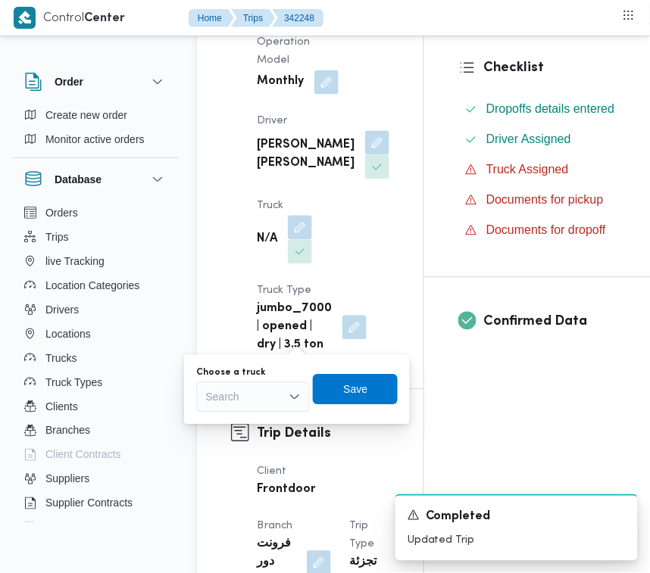
click at [280, 395] on div "Search" at bounding box center [253, 397] width 114 height 30
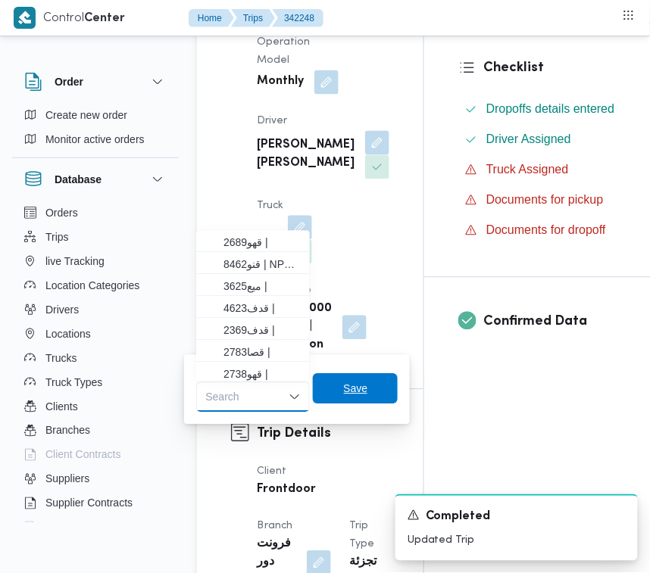
paste input "هل2721"
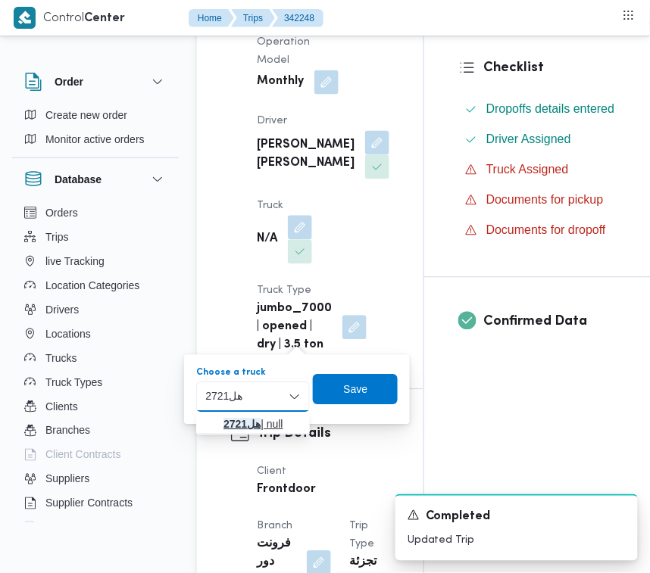
type input "هل2721"
click at [241, 421] on mark "هل2721" at bounding box center [241, 425] width 37 height 12
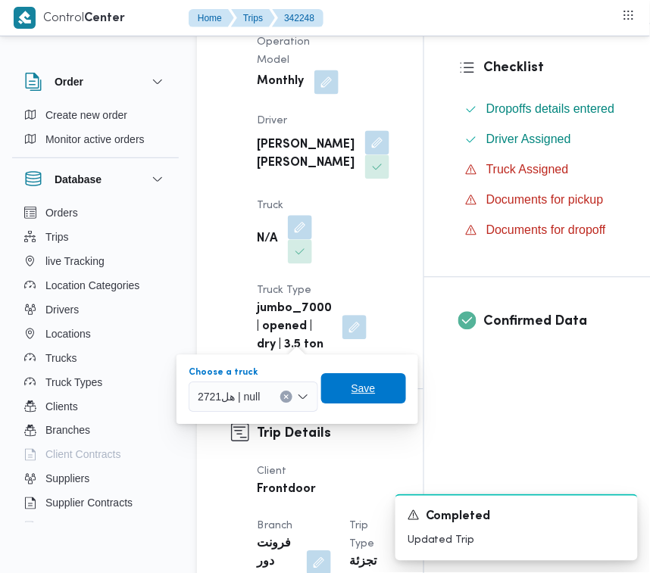
click at [357, 391] on span "Save" at bounding box center [363, 389] width 24 height 18
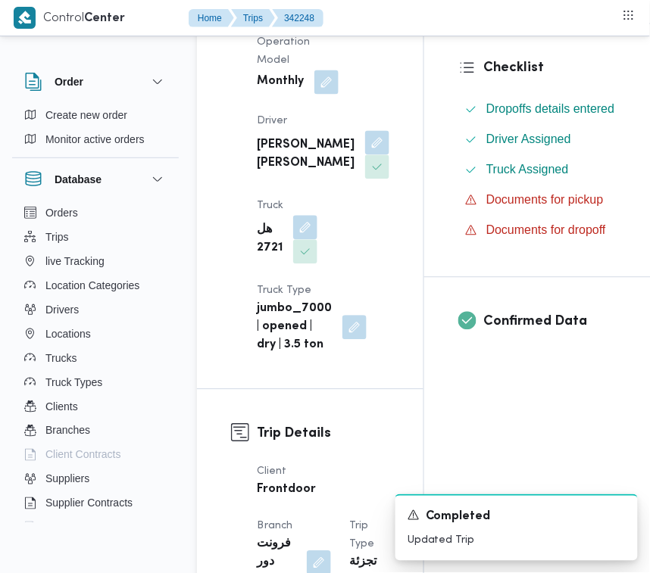
copy div "[PERSON_NAME] [PERSON_NAME]"
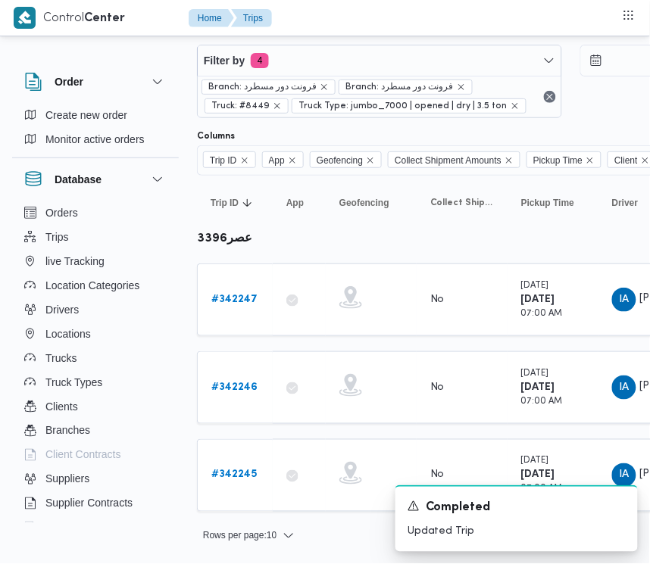
scroll to position [24, 0]
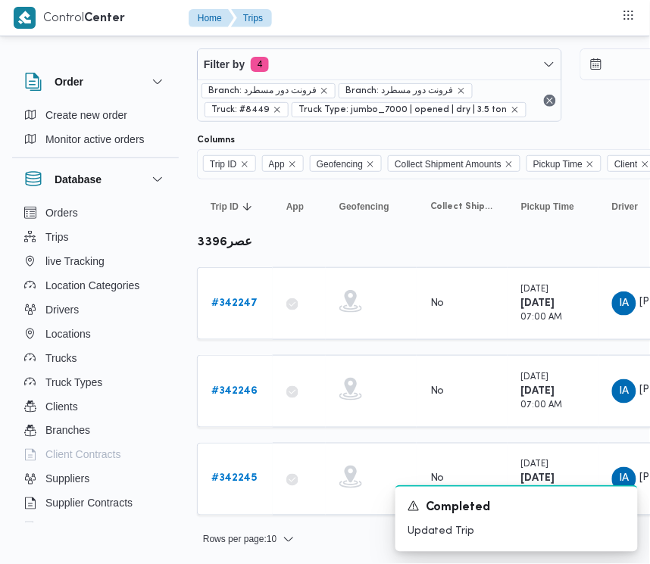
click at [225, 263] on table "Trip ID Click to sort in ascending order App Click to sort in ascending order G…" at bounding box center [651, 355] width 909 height 351
click at [227, 307] on b "# 342247" at bounding box center [234, 303] width 46 height 10
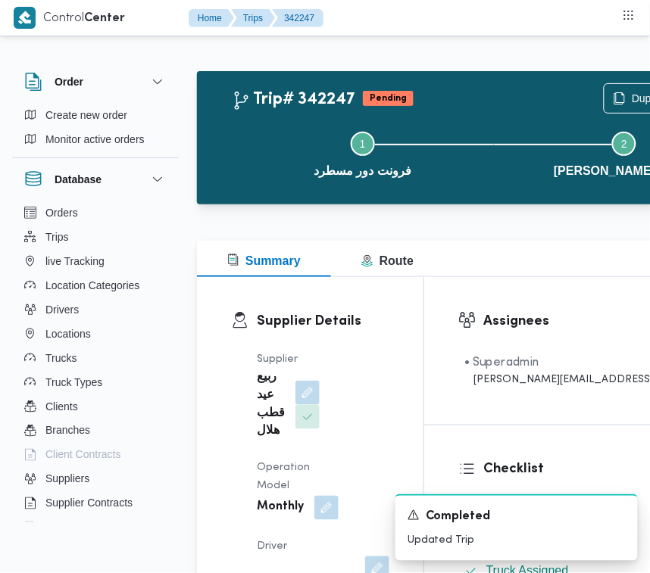
drag, startPoint x: 294, startPoint y: 394, endPoint x: 262, endPoint y: 429, distance: 47.7
click at [295, 394] on button "button" at bounding box center [307, 393] width 24 height 24
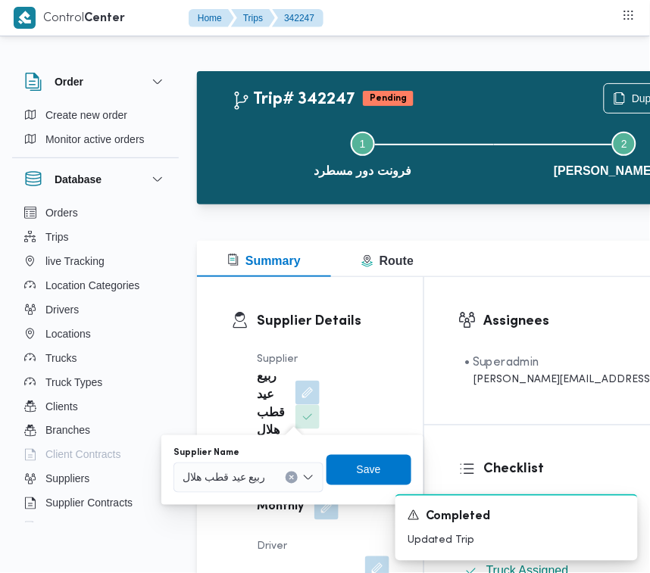
click at [233, 485] on div "ربيع عيد قطب هلال" at bounding box center [248, 478] width 150 height 30
paste input "[PERSON_NAME] [PERSON_NAME]"
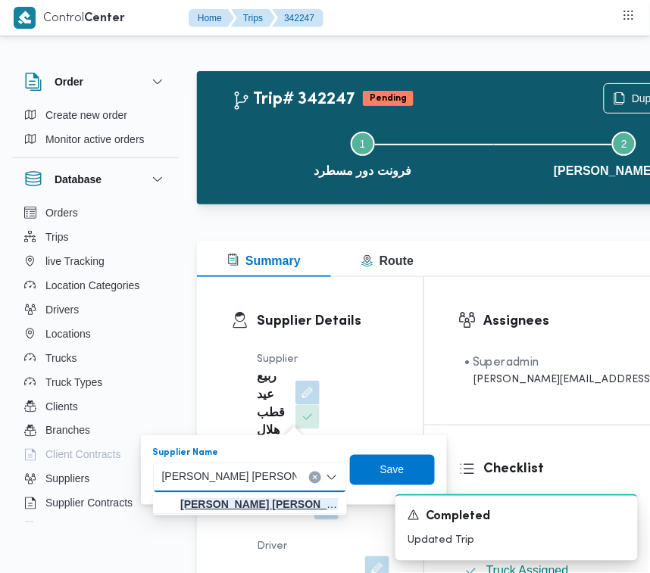
type input "[PERSON_NAME] [PERSON_NAME]"
click at [241, 501] on mark "[PERSON_NAME] [PERSON_NAME]" at bounding box center [270, 505] width 181 height 12
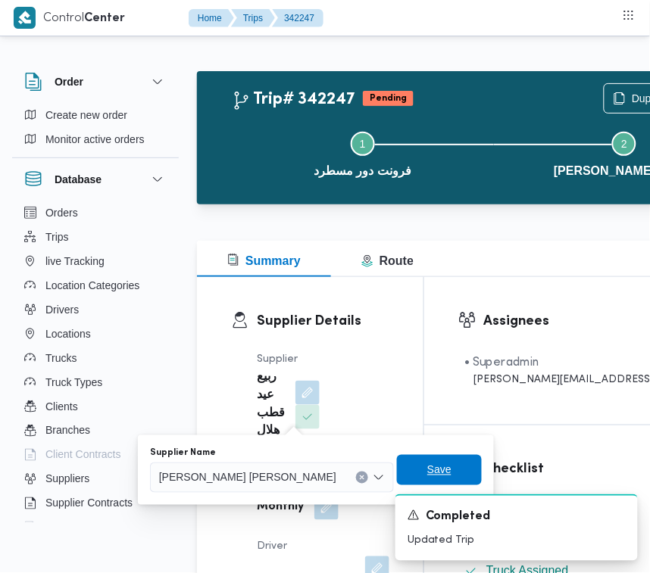
click at [397, 464] on span "Save" at bounding box center [439, 470] width 85 height 30
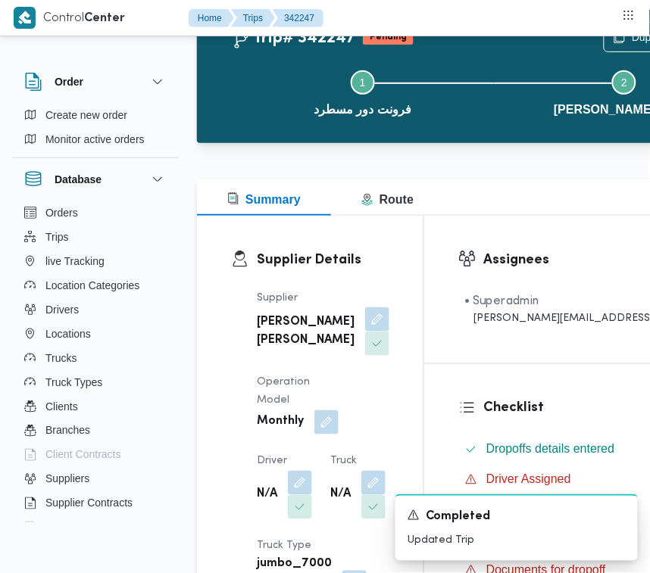
scroll to position [186, 0]
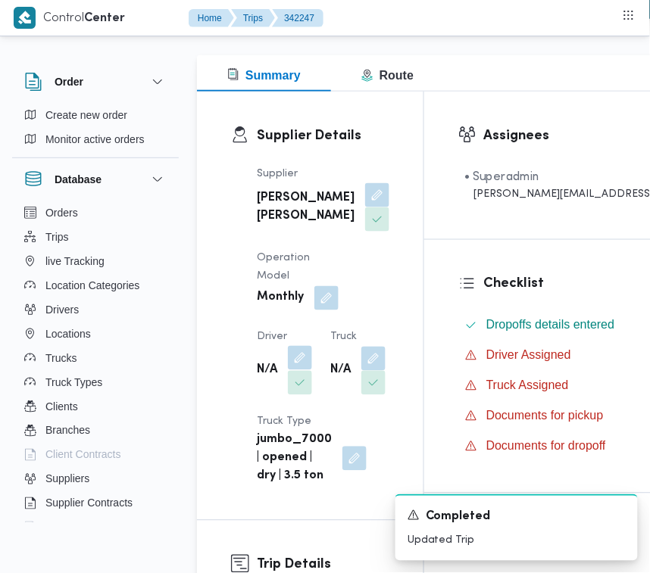
click at [299, 370] on button "button" at bounding box center [300, 358] width 24 height 24
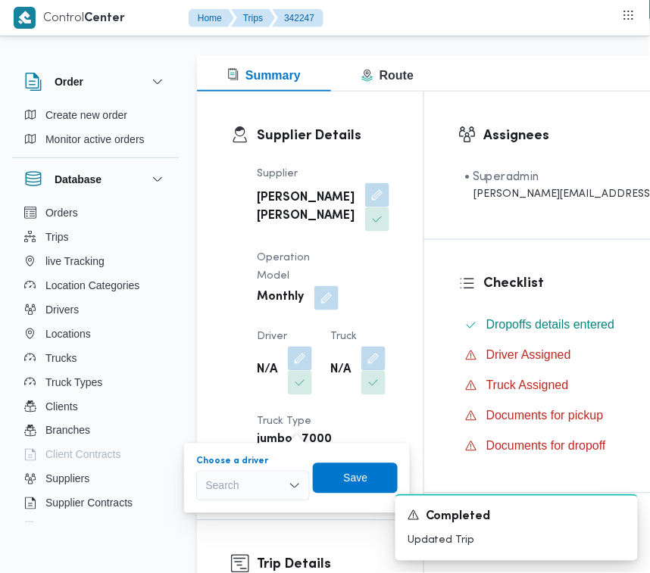
click at [273, 475] on div "Search" at bounding box center [253, 486] width 114 height 30
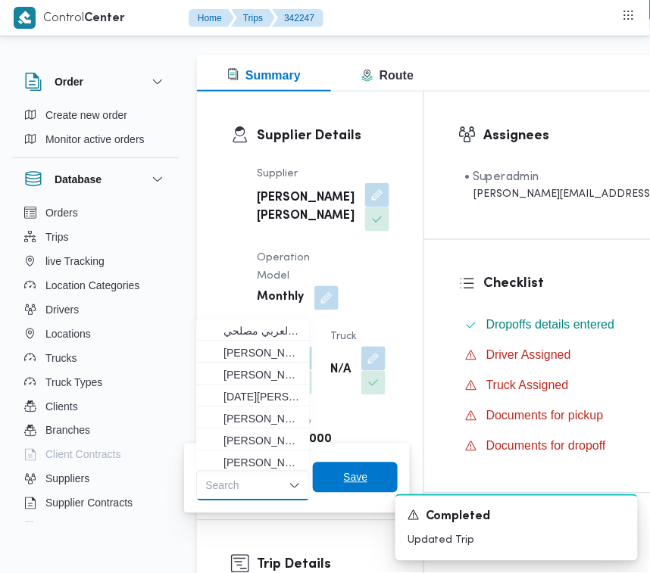
paste input "[PERSON_NAME] [PERSON_NAME]"
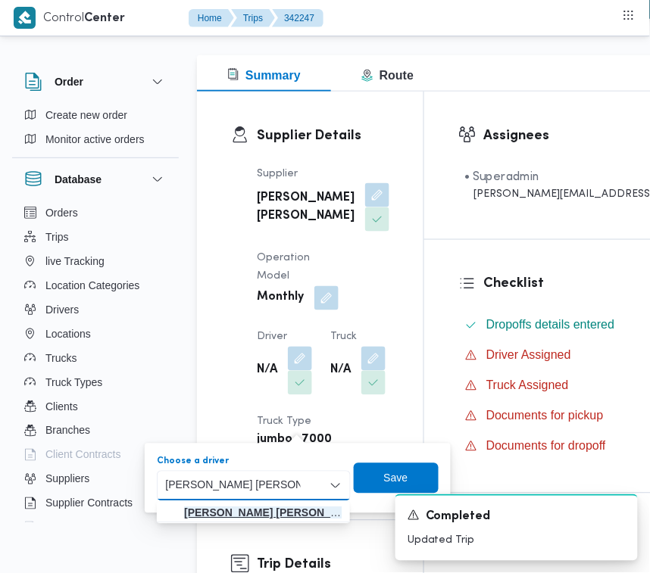
type input "[PERSON_NAME] [PERSON_NAME]"
click at [224, 501] on span "[PERSON_NAME] [PERSON_NAME]" at bounding box center [254, 513] width 182 height 24
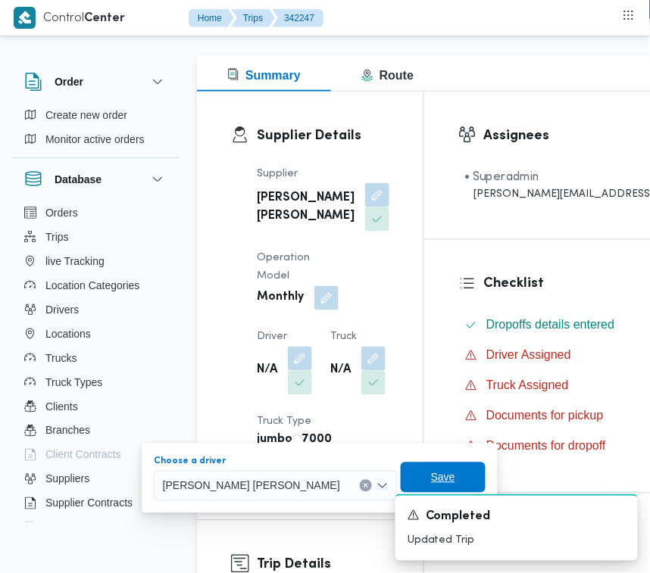
click at [410, 466] on span "Save" at bounding box center [443, 478] width 85 height 30
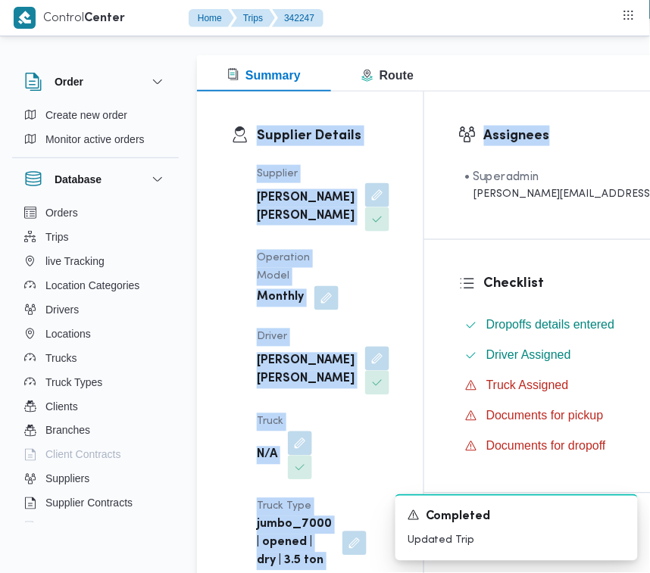
drag, startPoint x: 649, startPoint y: 76, endPoint x: 645, endPoint y: 103, distance: 26.8
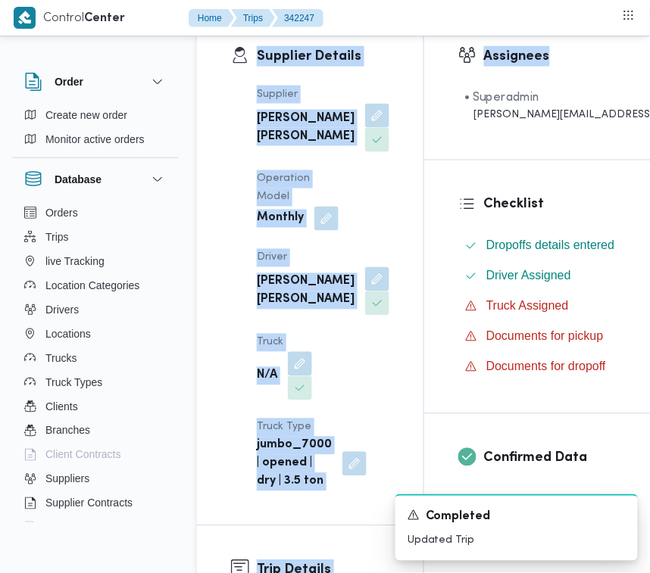
scroll to position [526, 0]
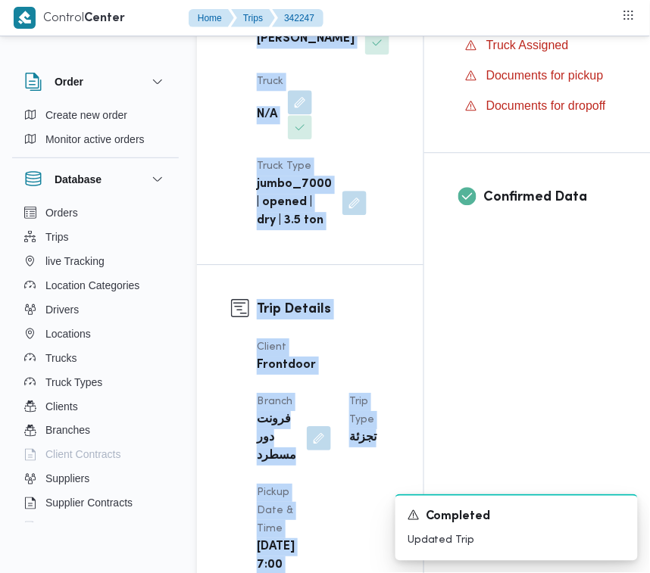
click at [304, 114] on button "button" at bounding box center [300, 102] width 24 height 24
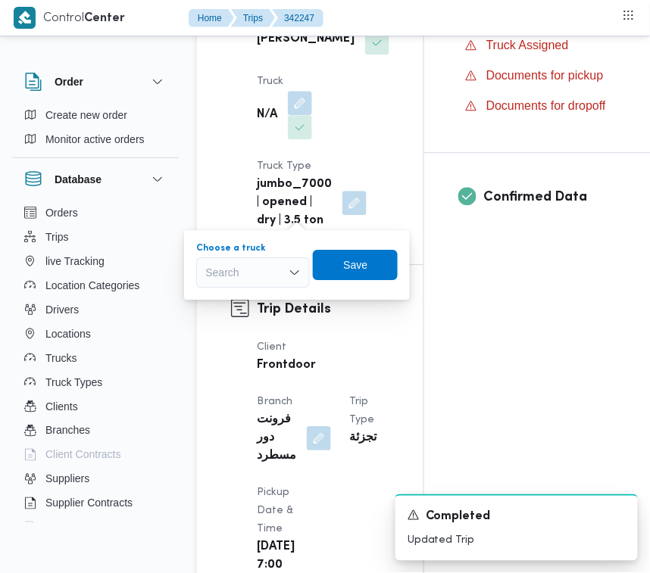
click at [226, 266] on div "Search" at bounding box center [253, 273] width 114 height 30
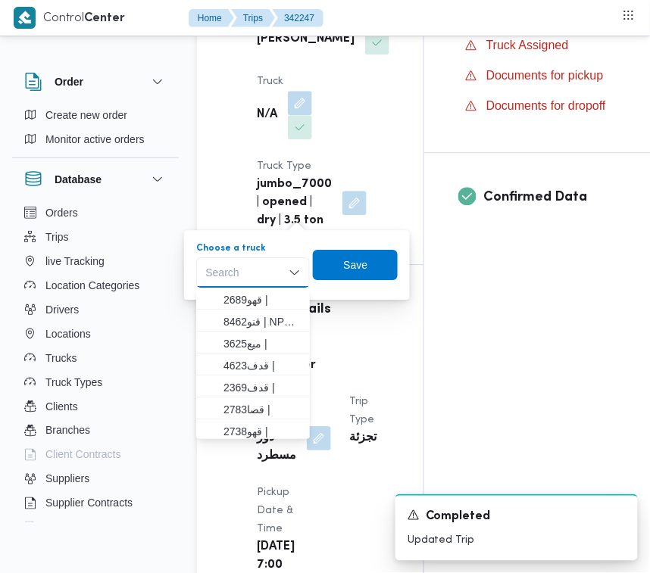
paste input "هل2721"
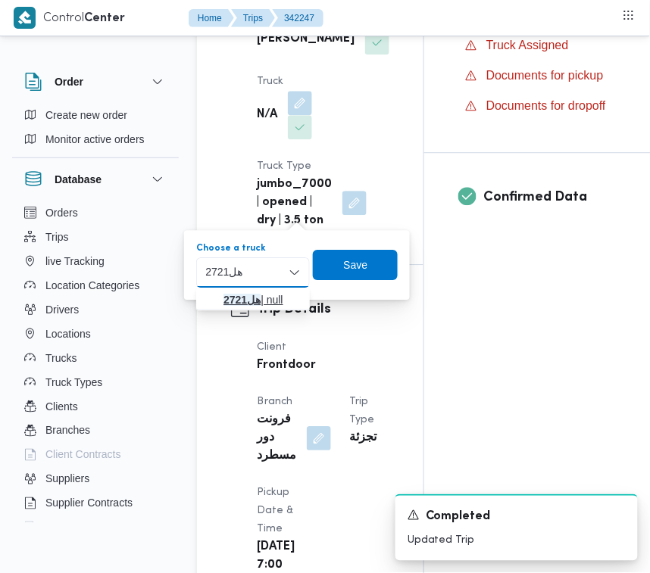
type input "هل2721"
click at [220, 304] on span "هل2721 | null" at bounding box center [252, 300] width 101 height 24
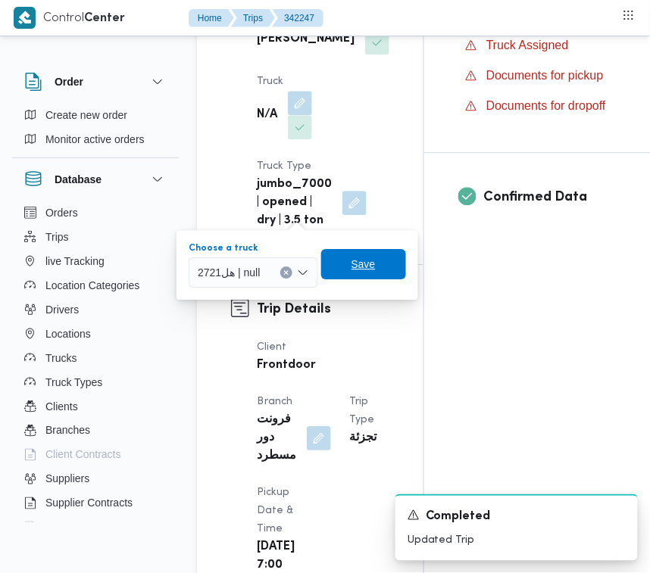
click at [381, 264] on span "Save" at bounding box center [363, 264] width 85 height 30
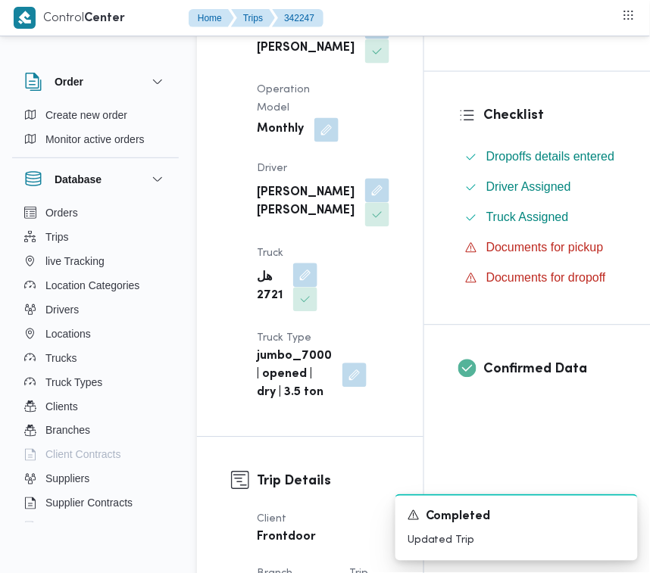
scroll to position [345, 0]
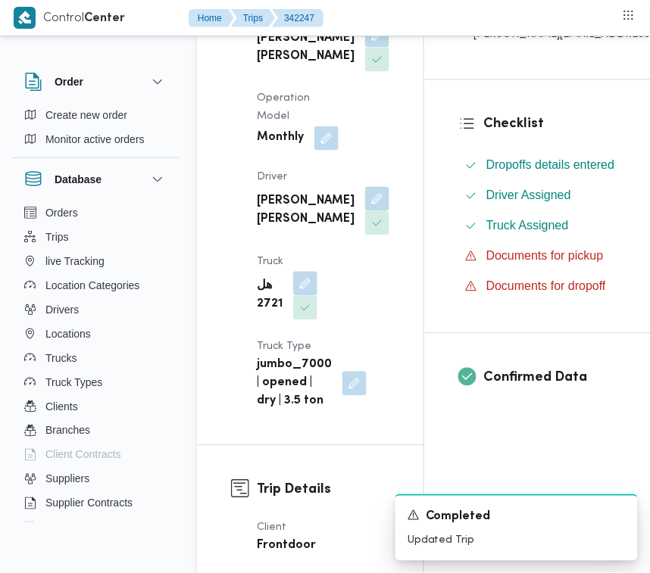
click at [265, 66] on b "[PERSON_NAME] [PERSON_NAME]" at bounding box center [306, 48] width 98 height 36
click at [264, 66] on b "[PERSON_NAME] [PERSON_NAME]" at bounding box center [306, 48] width 98 height 36
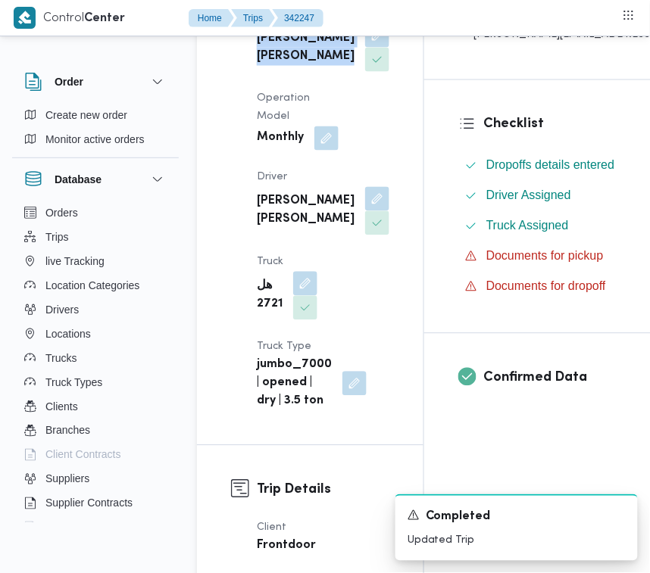
click at [264, 66] on b "[PERSON_NAME] [PERSON_NAME]" at bounding box center [306, 48] width 98 height 36
copy div "[PERSON_NAME] [PERSON_NAME]"
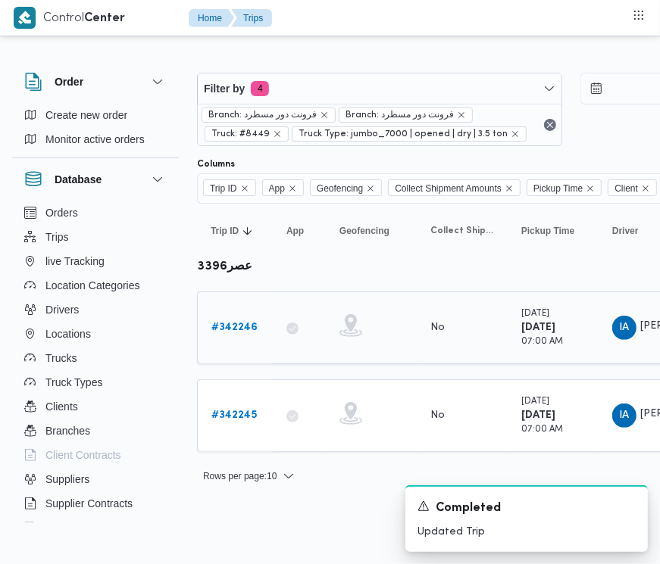
click at [225, 326] on b "# 342246" at bounding box center [234, 328] width 46 height 10
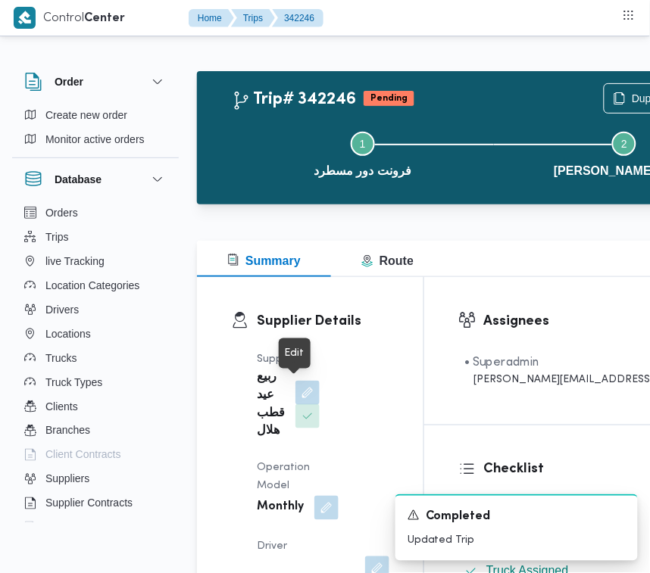
click at [304, 395] on button "button" at bounding box center [307, 393] width 24 height 24
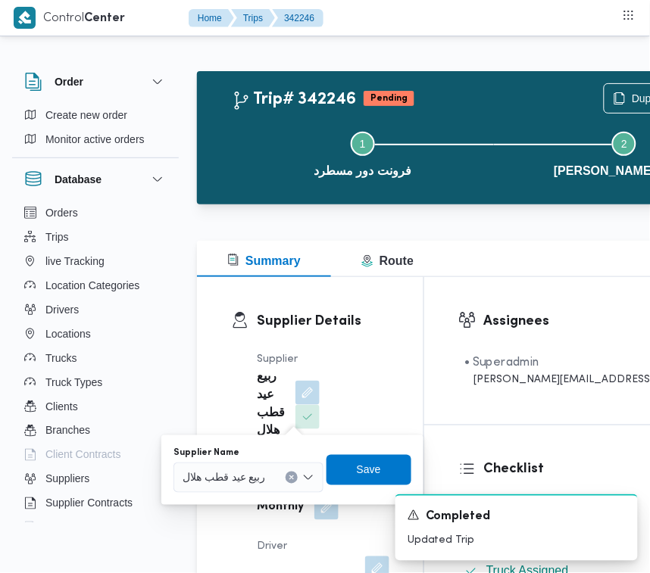
click at [275, 492] on div "Supplier Name [PERSON_NAME] قطب هلال Save" at bounding box center [292, 470] width 241 height 48
click at [262, 482] on span "ربيع عيد قطب هلال" at bounding box center [224, 477] width 83 height 17
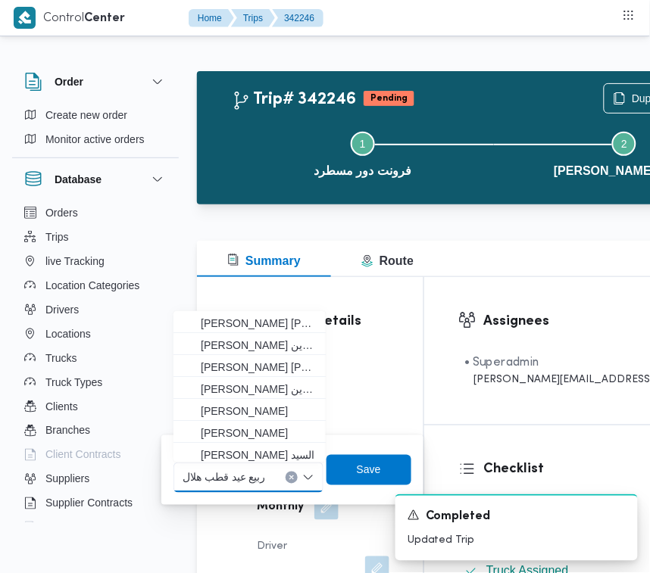
paste input "[PERSON_NAME] [PERSON_NAME]"
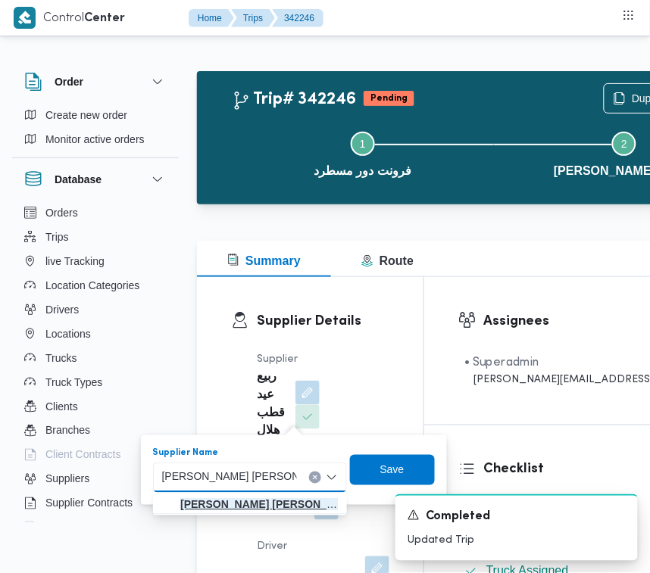
type input "[PERSON_NAME] [PERSON_NAME]"
click at [229, 500] on mark "[PERSON_NAME] [PERSON_NAME]" at bounding box center [270, 505] width 181 height 12
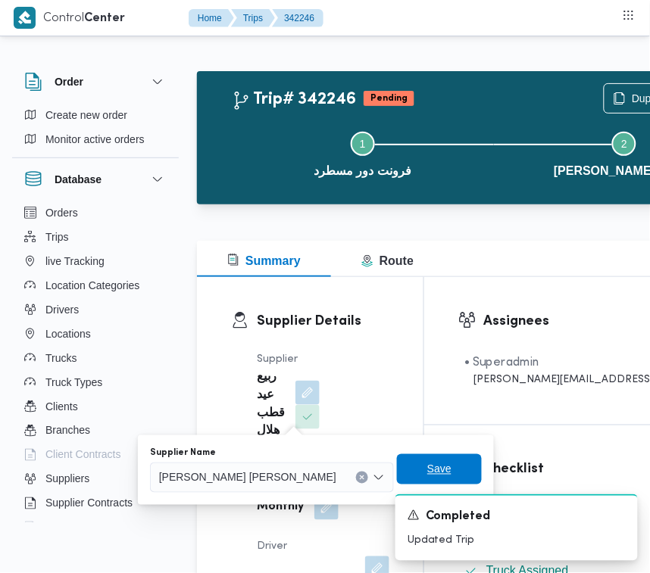
click at [397, 474] on span "Save" at bounding box center [439, 469] width 85 height 30
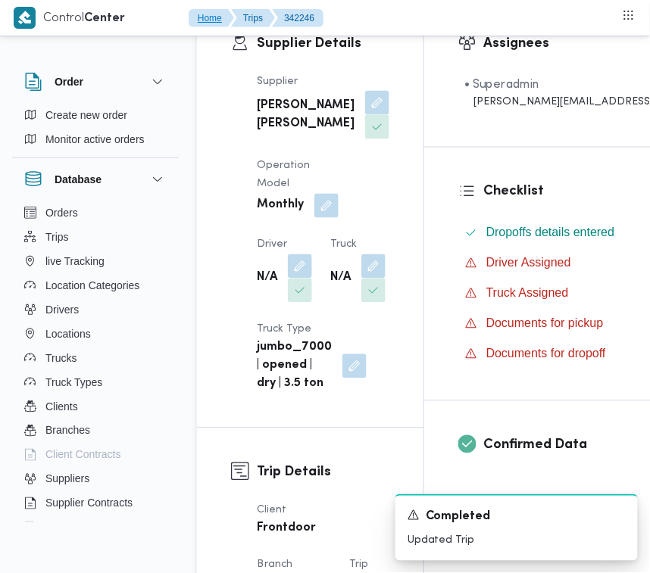
scroll to position [356, 0]
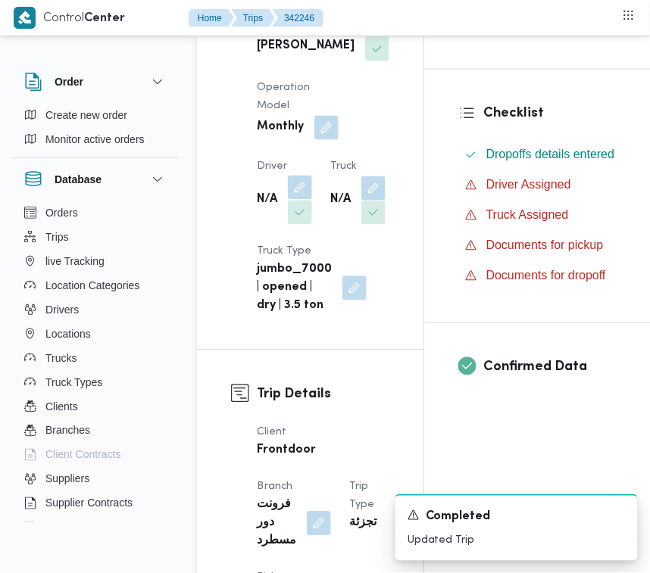
click at [312, 200] on button "button" at bounding box center [300, 188] width 24 height 24
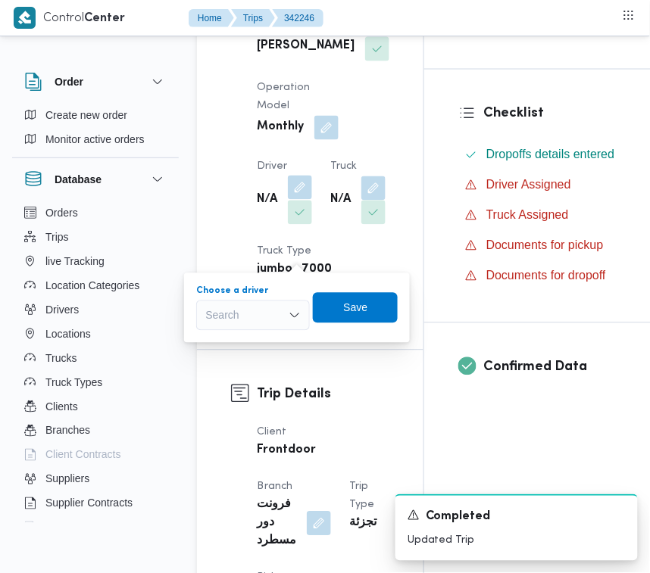
drag, startPoint x: 311, startPoint y: 236, endPoint x: 283, endPoint y: 308, distance: 78.2
click at [283, 309] on div "Search" at bounding box center [253, 316] width 114 height 30
paste input "[PERSON_NAME] [PERSON_NAME]"
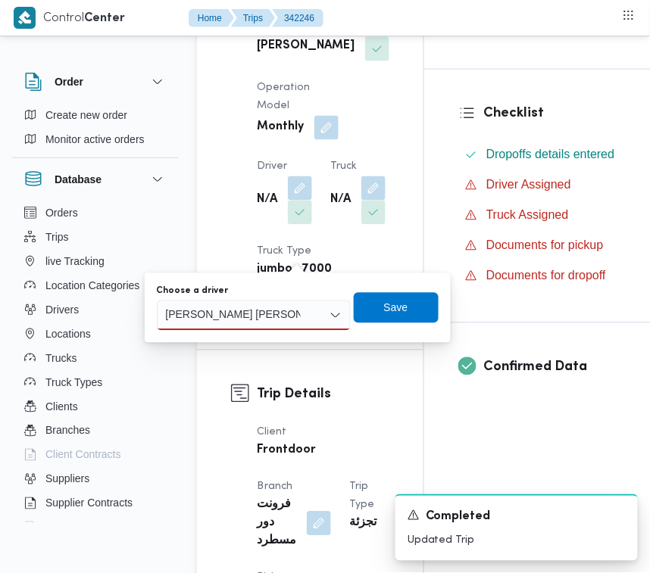
click at [220, 319] on input "[PERSON_NAME] [PERSON_NAME]" at bounding box center [233, 316] width 135 height 18
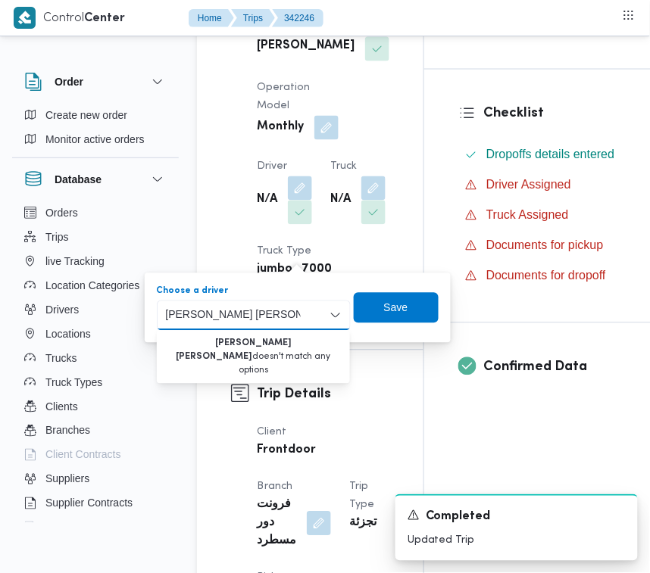
click at [220, 319] on input "[PERSON_NAME] [PERSON_NAME]" at bounding box center [233, 316] width 135 height 18
paste input "ة"
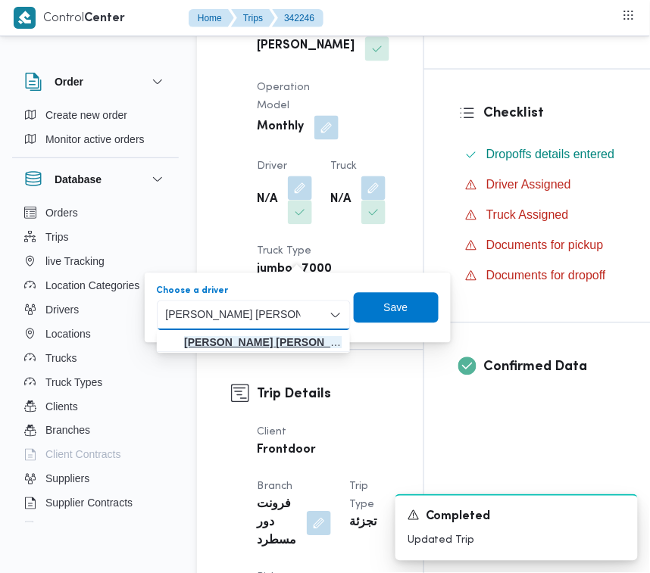
type input "[PERSON_NAME] [PERSON_NAME]"
drag, startPoint x: 248, startPoint y: 339, endPoint x: 295, endPoint y: 335, distance: 47.9
click at [248, 339] on mark "[PERSON_NAME] [PERSON_NAME]" at bounding box center [274, 343] width 181 height 12
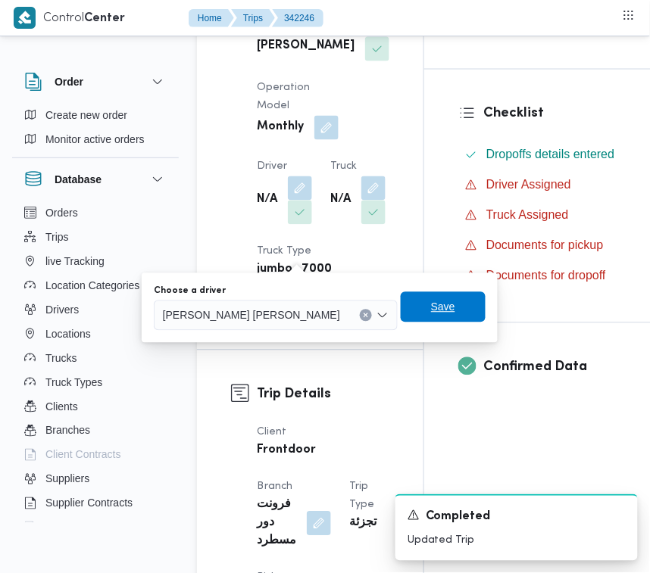
click at [431, 308] on span "Save" at bounding box center [443, 307] width 24 height 18
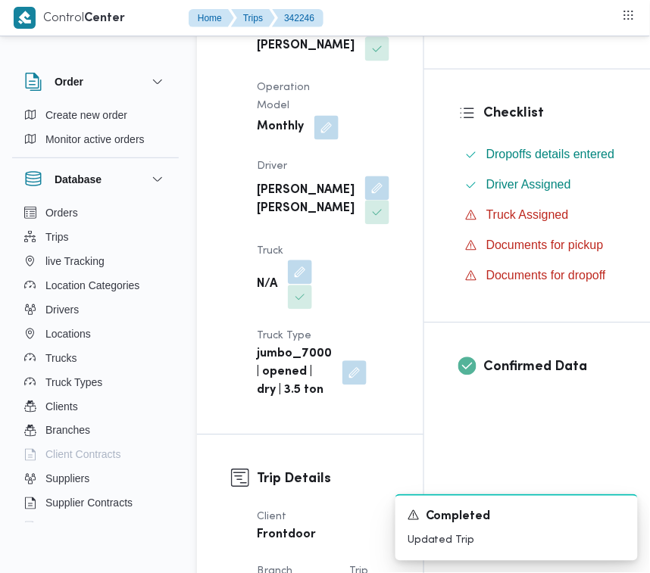
click at [299, 285] on button "button" at bounding box center [300, 273] width 24 height 24
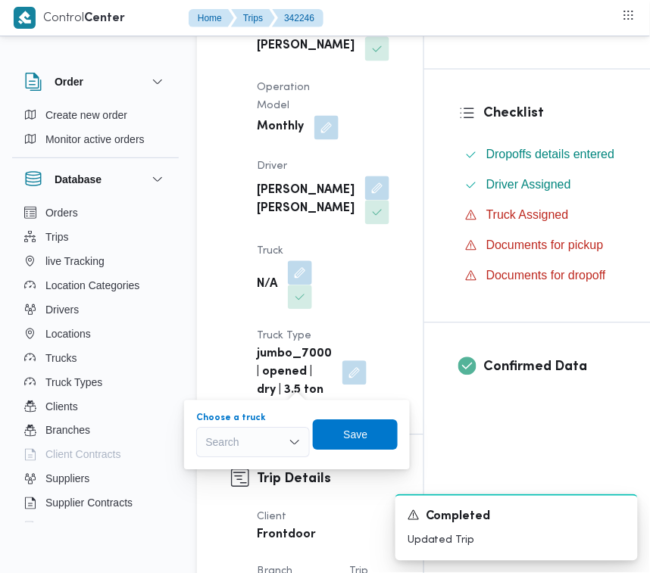
click at [266, 439] on div "Search" at bounding box center [253, 443] width 114 height 30
paste input "هل2721"
type input "هل2721"
click at [214, 468] on icon "button" at bounding box center [211, 470] width 12 height 12
click at [372, 430] on span "Save" at bounding box center [363, 435] width 24 height 18
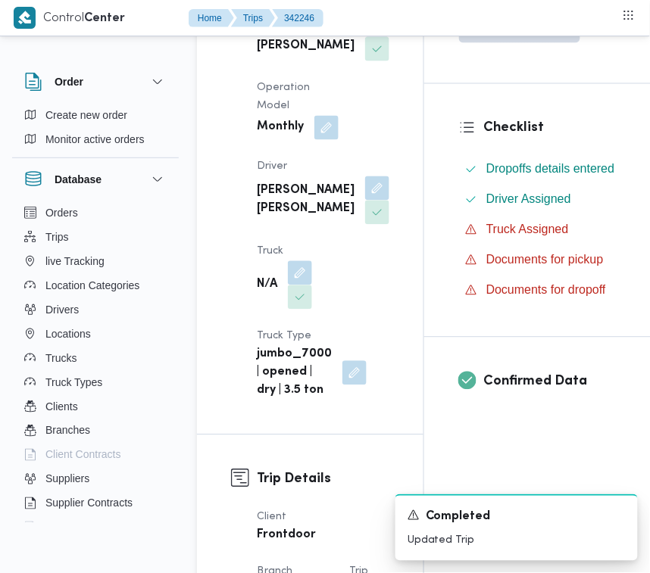
click at [267, 55] on b "[PERSON_NAME] [PERSON_NAME]" at bounding box center [306, 37] width 98 height 36
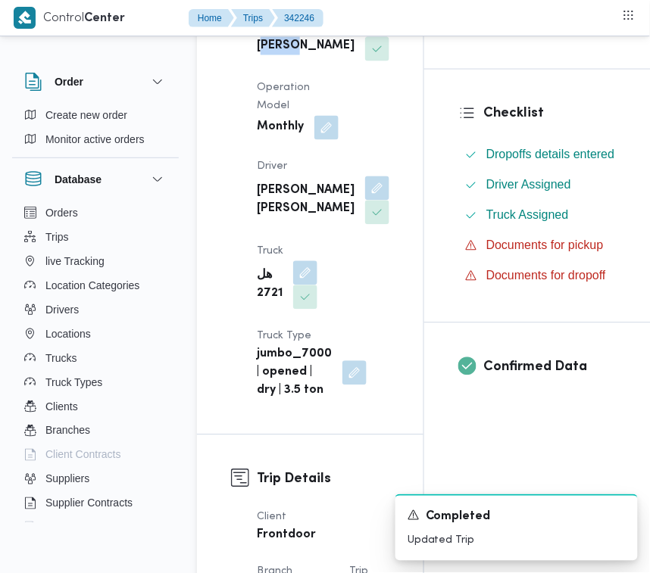
click at [267, 55] on b "[PERSON_NAME] [PERSON_NAME]" at bounding box center [306, 37] width 98 height 36
copy div "[PERSON_NAME] [PERSON_NAME]"
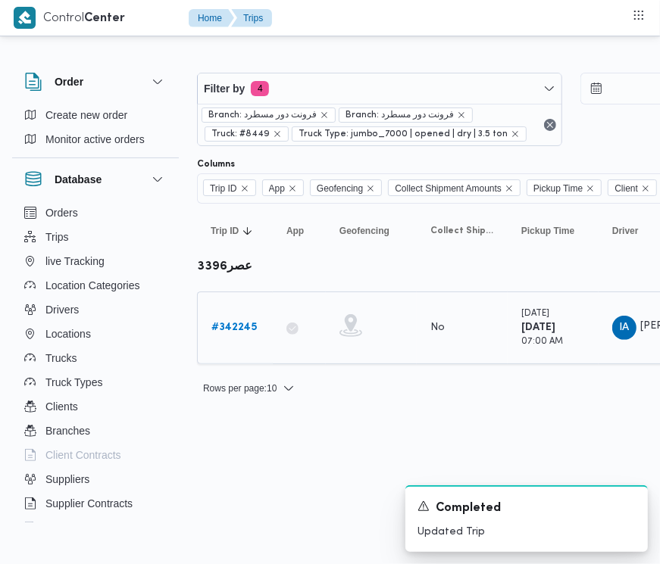
click at [229, 326] on b "# 342245" at bounding box center [233, 328] width 45 height 10
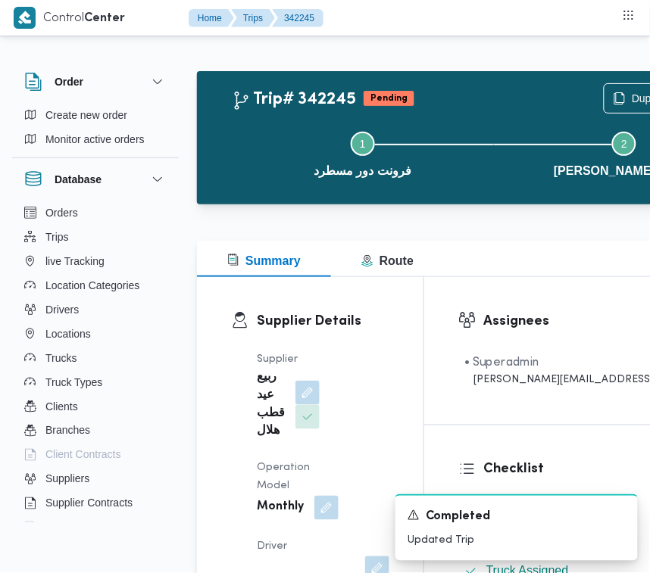
scroll to position [112, 0]
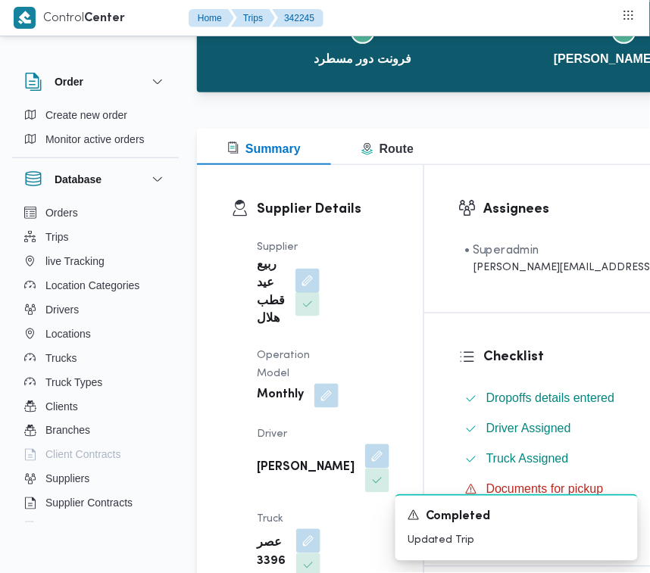
drag, startPoint x: 295, startPoint y: 273, endPoint x: 285, endPoint y: 301, distance: 30.7
click at [295, 273] on button "button" at bounding box center [307, 281] width 24 height 24
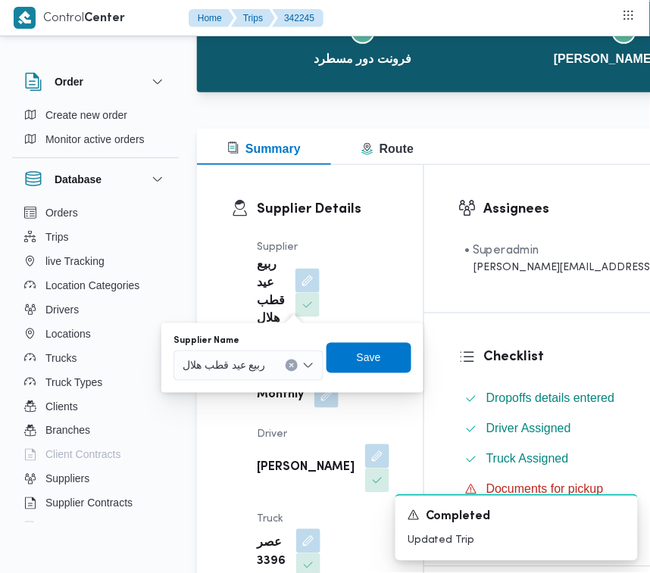
click at [242, 360] on span "ربيع عيد قطب هلال" at bounding box center [224, 365] width 83 height 17
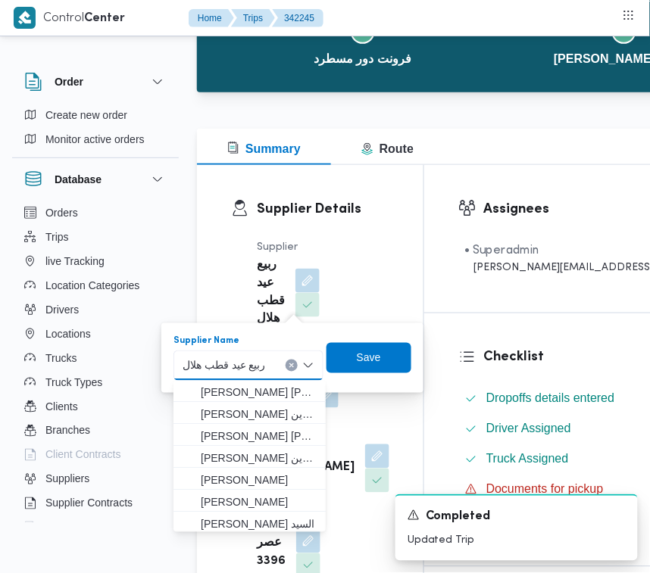
paste input "[PERSON_NAME] [PERSON_NAME]"
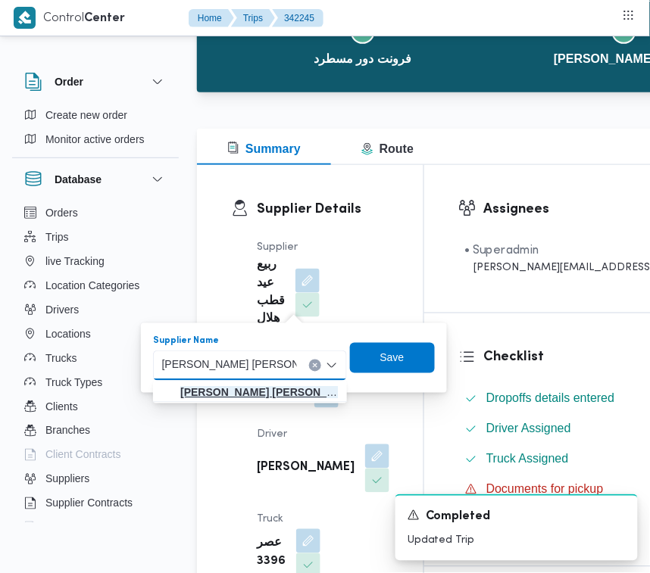
type input "[PERSON_NAME] [PERSON_NAME]"
click at [211, 389] on mark "[PERSON_NAME] [PERSON_NAME]" at bounding box center [270, 393] width 181 height 12
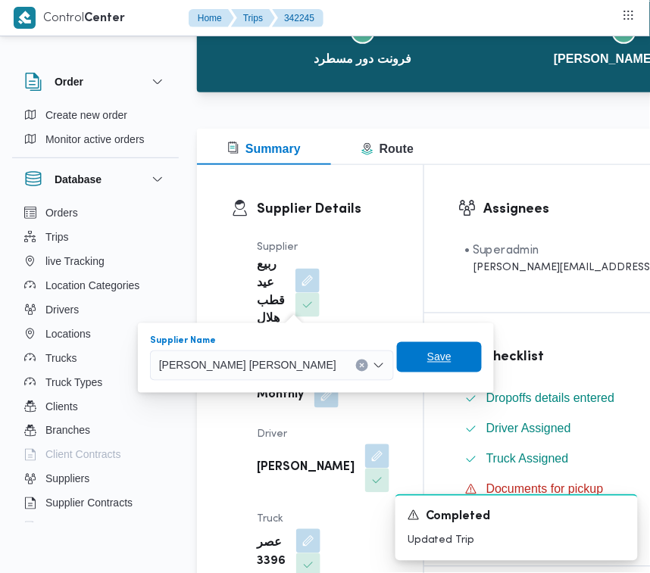
click at [403, 369] on span "Save" at bounding box center [439, 357] width 85 height 30
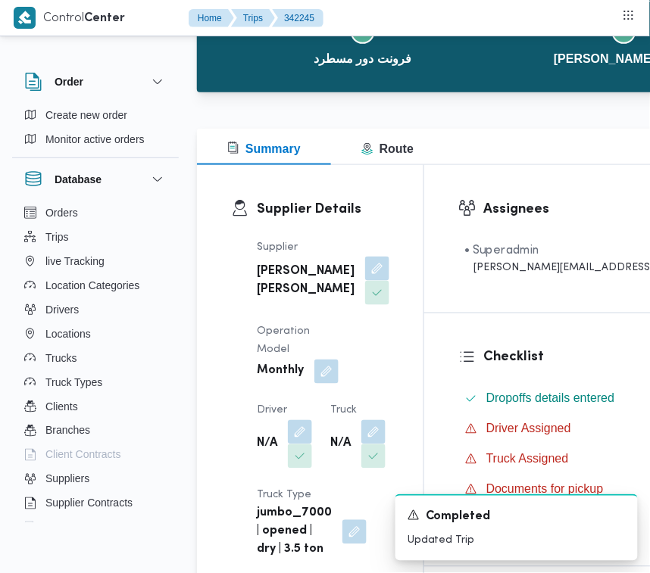
drag, startPoint x: 649, startPoint y: 54, endPoint x: 649, endPoint y: 80, distance: 26.5
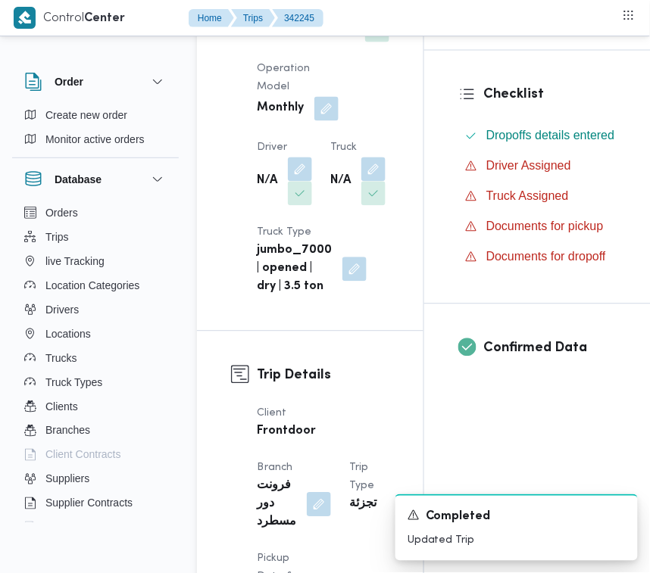
scroll to position [429, 0]
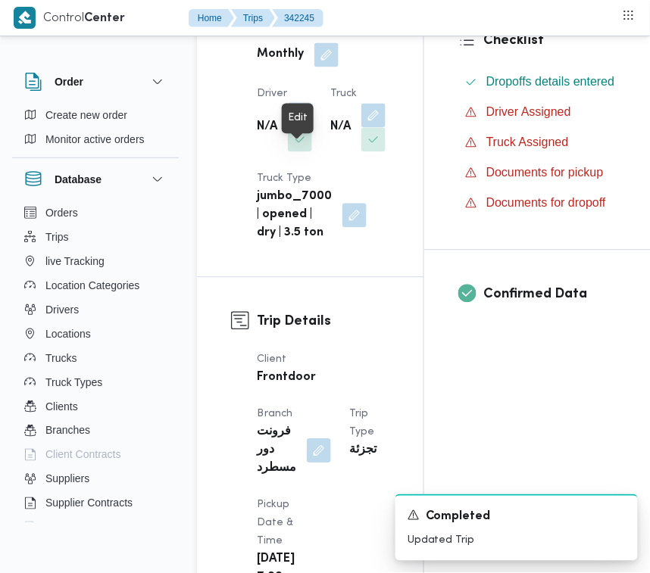
click at [299, 127] on button "button" at bounding box center [300, 115] width 24 height 24
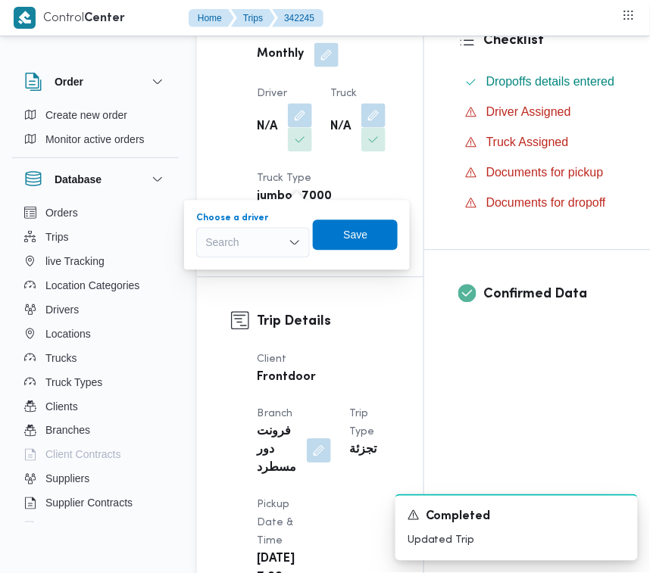
drag, startPoint x: 244, startPoint y: 233, endPoint x: 254, endPoint y: 232, distance: 10.0
click at [244, 236] on div "Search" at bounding box center [253, 243] width 114 height 30
paste input "[PERSON_NAME] [PERSON_NAME]"
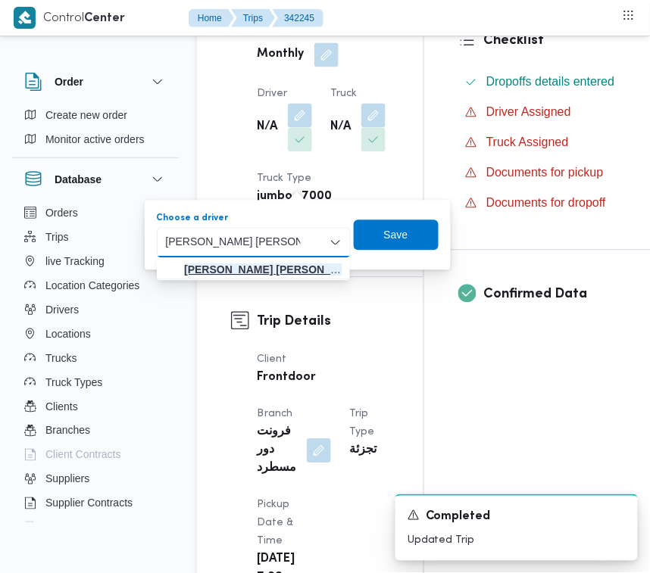
type input "[PERSON_NAME] [PERSON_NAME]"
click at [233, 274] on mark "[PERSON_NAME] [PERSON_NAME]" at bounding box center [274, 270] width 181 height 12
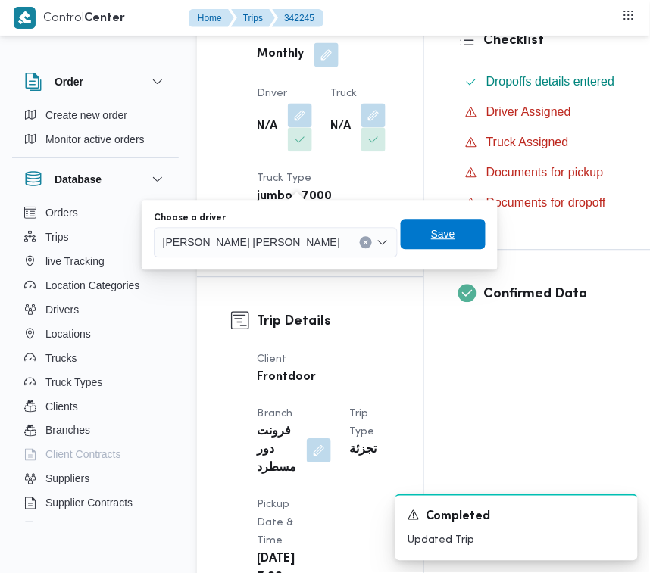
click at [431, 229] on span "Save" at bounding box center [443, 235] width 24 height 18
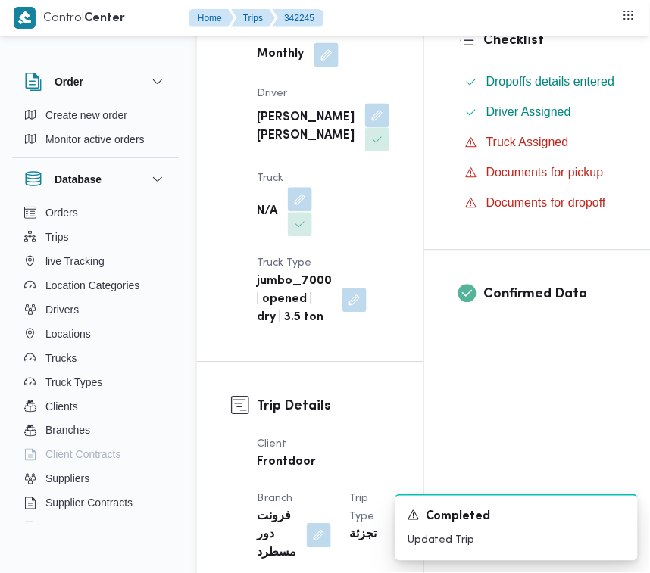
click at [296, 212] on button "button" at bounding box center [300, 200] width 24 height 24
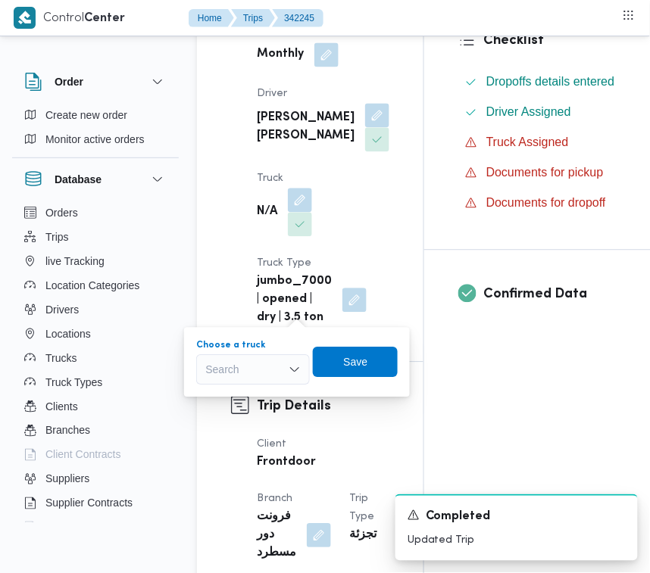
click at [280, 372] on div "Search" at bounding box center [253, 370] width 114 height 30
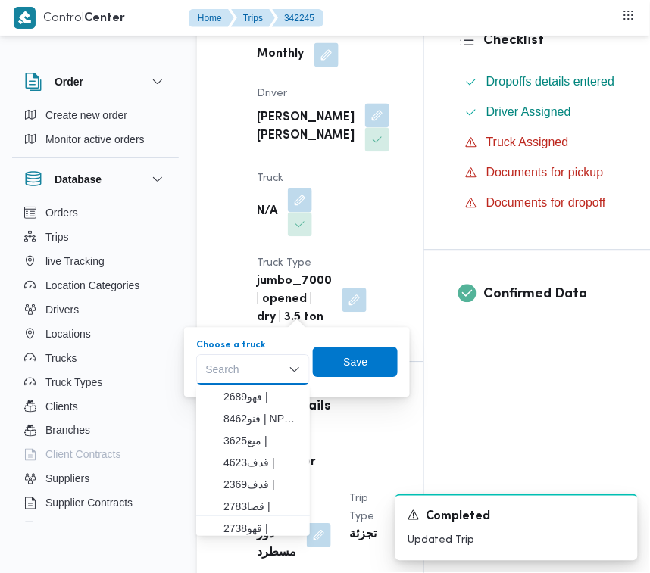
paste input "هل2721"
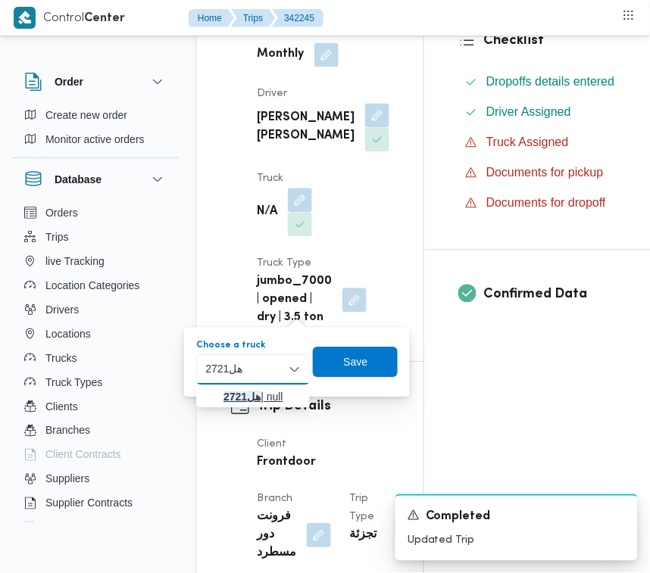
type input "هل2721"
click at [236, 398] on mark "هل2721" at bounding box center [241, 398] width 37 height 12
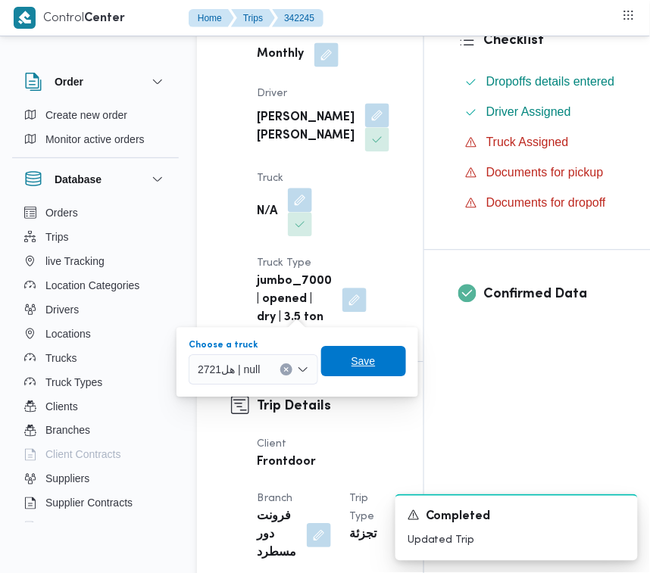
click at [354, 364] on span "Save" at bounding box center [363, 362] width 24 height 18
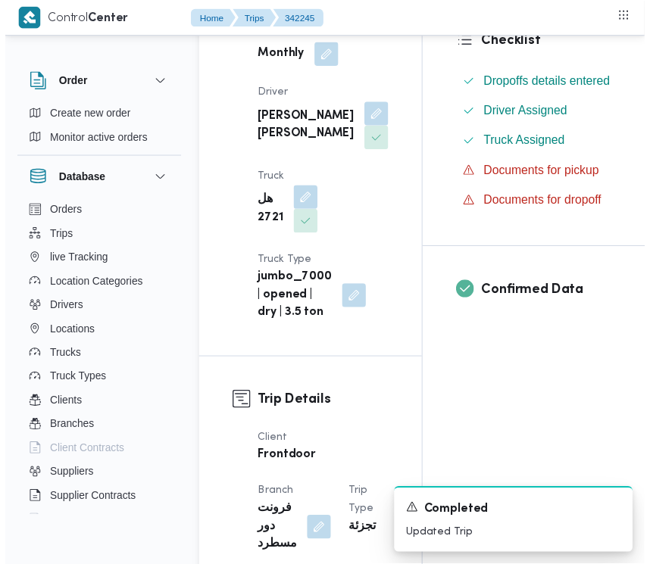
scroll to position [0, 0]
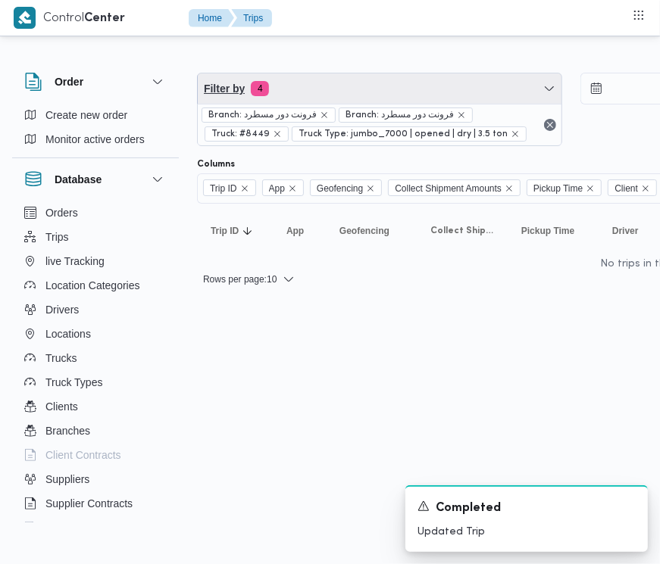
click at [354, 82] on span "Filter by 4" at bounding box center [380, 88] width 364 height 30
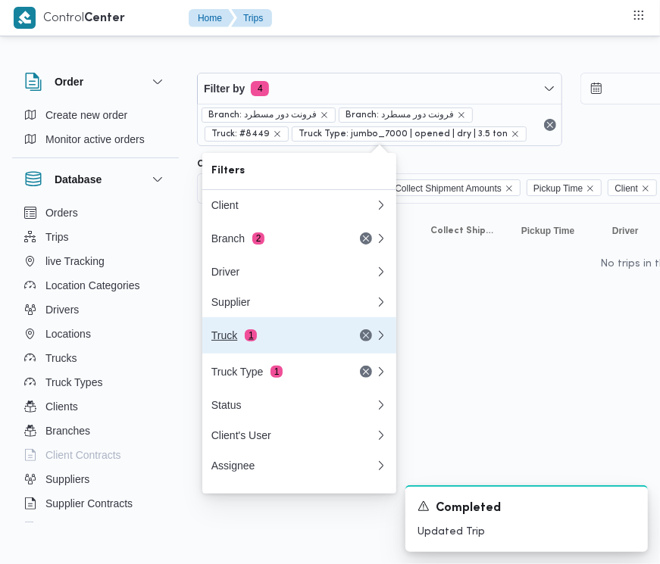
click at [236, 339] on div "Truck 1" at bounding box center [274, 335] width 127 height 12
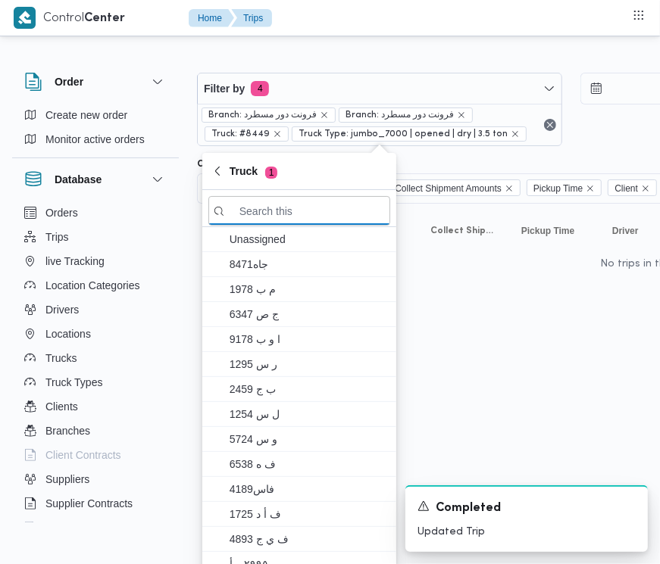
paste input "عصر3396"
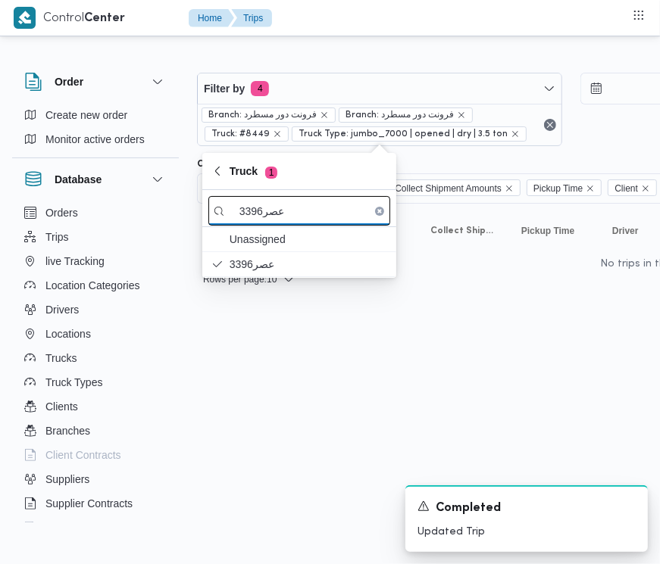
click at [300, 204] on input "عصر3396" at bounding box center [299, 211] width 182 height 30
click at [301, 204] on input "عصر3396" at bounding box center [299, 211] width 182 height 30
click at [246, 213] on input "عصر3396" at bounding box center [299, 211] width 182 height 30
click at [246, 212] on input "عصر3396" at bounding box center [299, 211] width 182 height 30
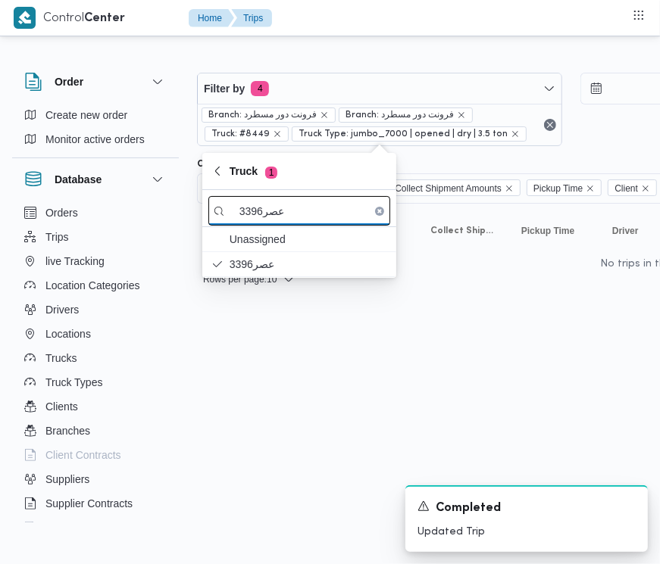
click at [246, 212] on input "عصر3396" at bounding box center [299, 211] width 182 height 30
paste input "قاب5132"
type input "قاب5132"
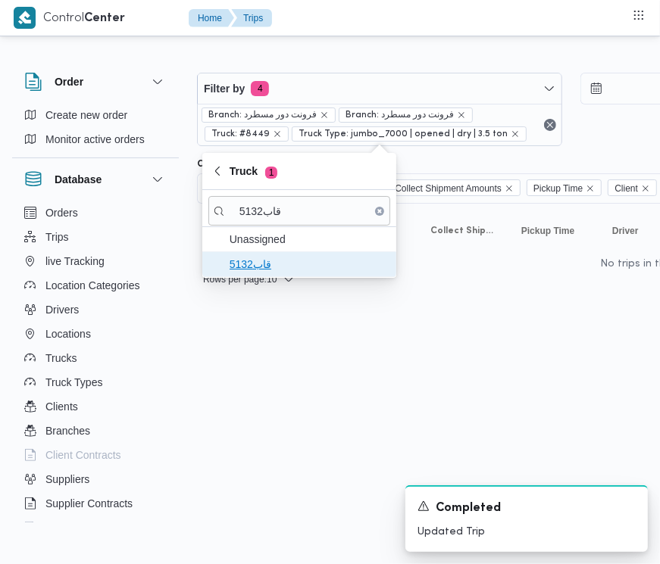
click at [252, 270] on span "قاب5132" at bounding box center [308, 264] width 158 height 18
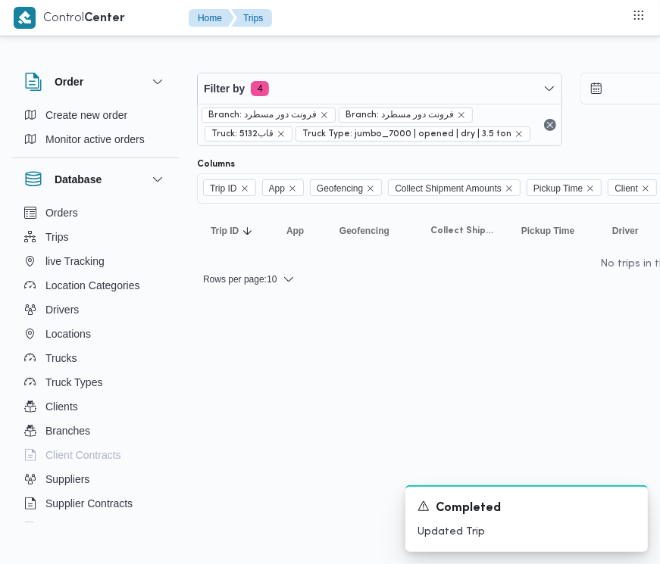
drag, startPoint x: 263, startPoint y: 441, endPoint x: 168, endPoint y: 425, distance: 96.0
click at [265, 441] on html "Control Center Home Trips Order Create new order Monitor active orders Database…" at bounding box center [330, 282] width 660 height 564
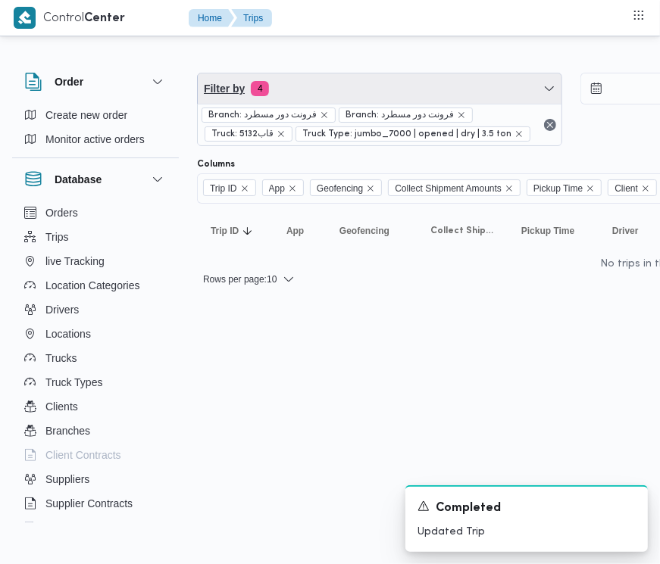
click at [405, 81] on span "Filter by 4" at bounding box center [380, 88] width 364 height 30
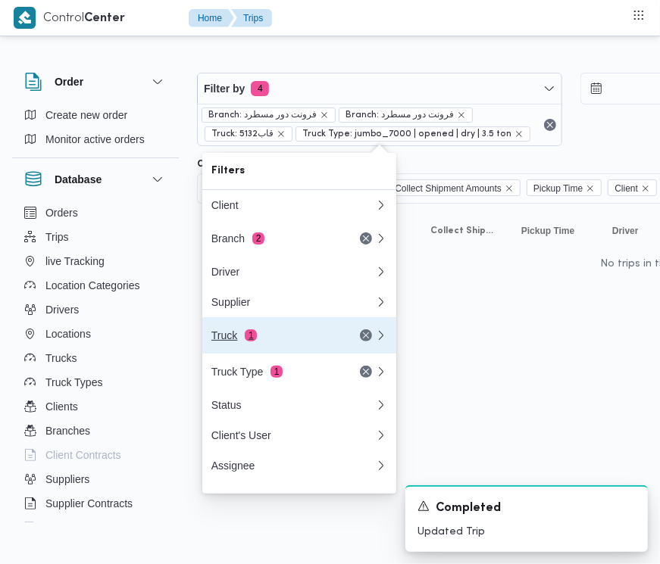
click at [294, 342] on div "Truck 1" at bounding box center [274, 335] width 127 height 12
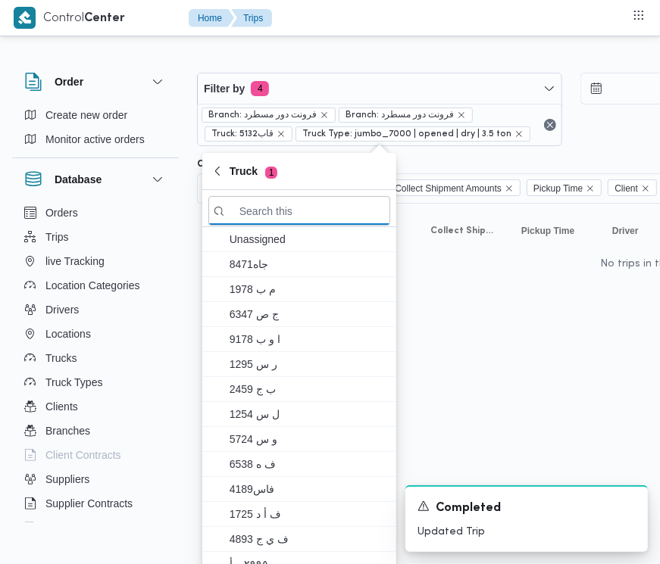
paste input "الف1981"
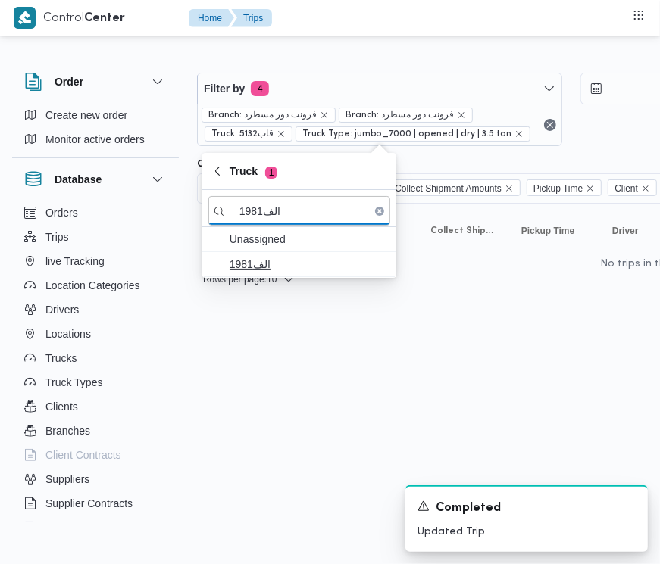
type input "الف1981"
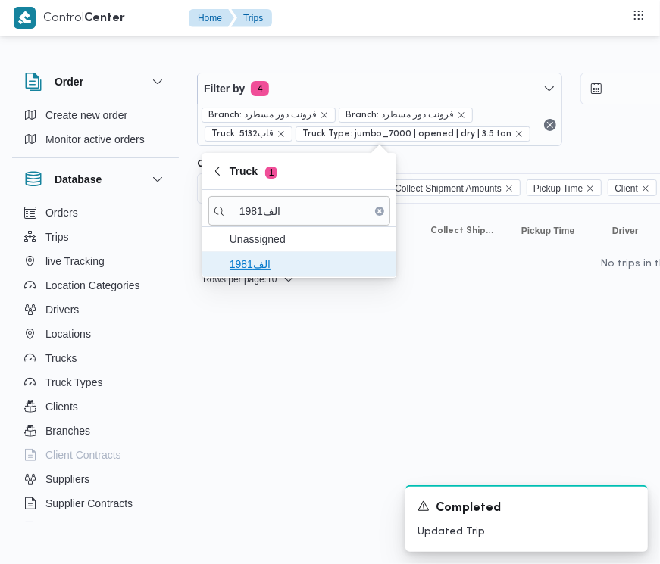
click at [270, 267] on span "الف1981" at bounding box center [308, 264] width 158 height 18
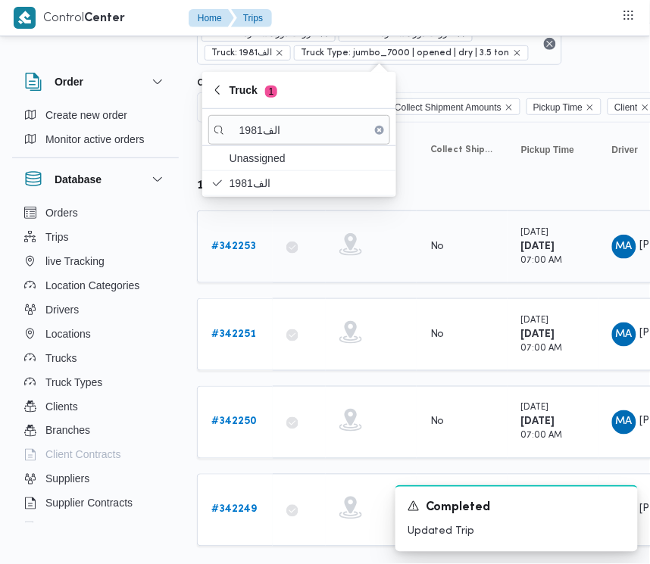
scroll to position [111, 0]
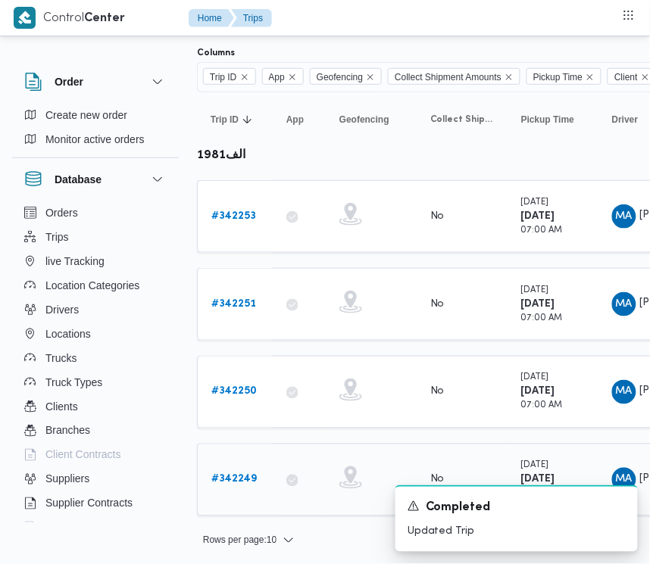
click at [221, 482] on link "# 342249" at bounding box center [233, 480] width 45 height 18
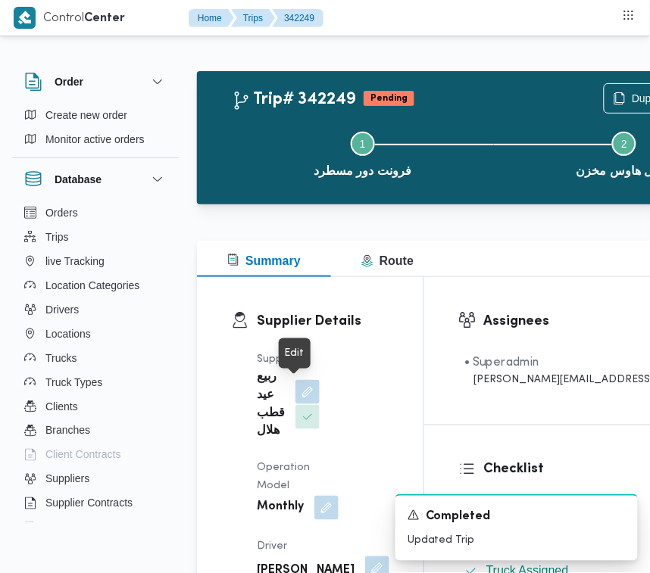
click at [301, 398] on button "button" at bounding box center [307, 392] width 24 height 24
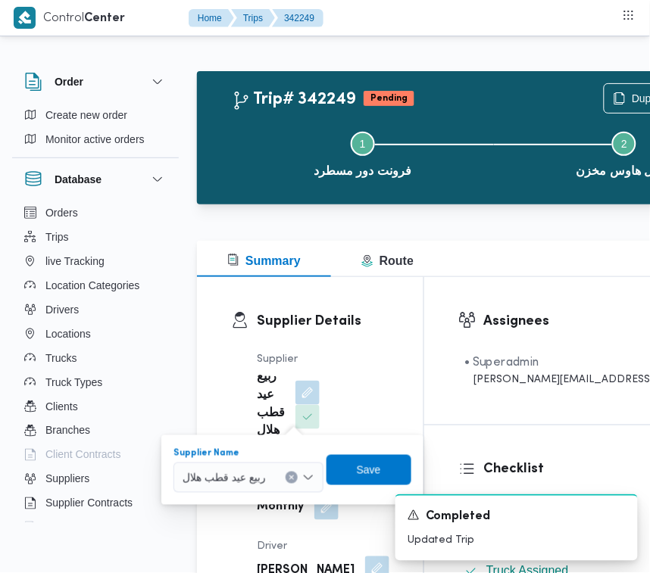
click at [254, 474] on span "ربيع عيد قطب هلال" at bounding box center [224, 477] width 83 height 17
paste input "[PERSON_NAME] [PERSON_NAME]"
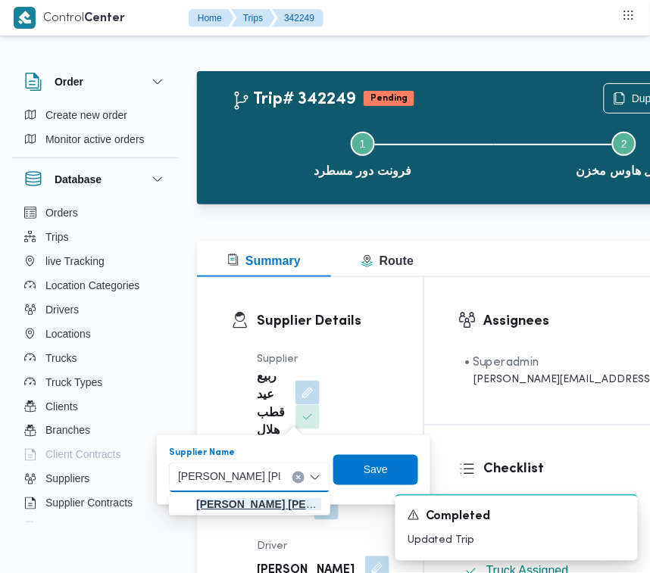
type input "[PERSON_NAME] [PERSON_NAME]"
click at [240, 497] on span "[PERSON_NAME] [PERSON_NAME]" at bounding box center [258, 505] width 125 height 18
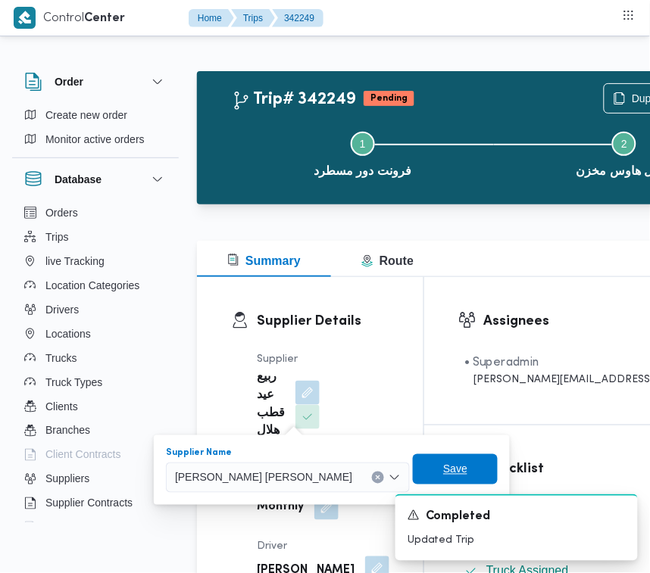
click at [413, 458] on span "Save" at bounding box center [455, 469] width 85 height 30
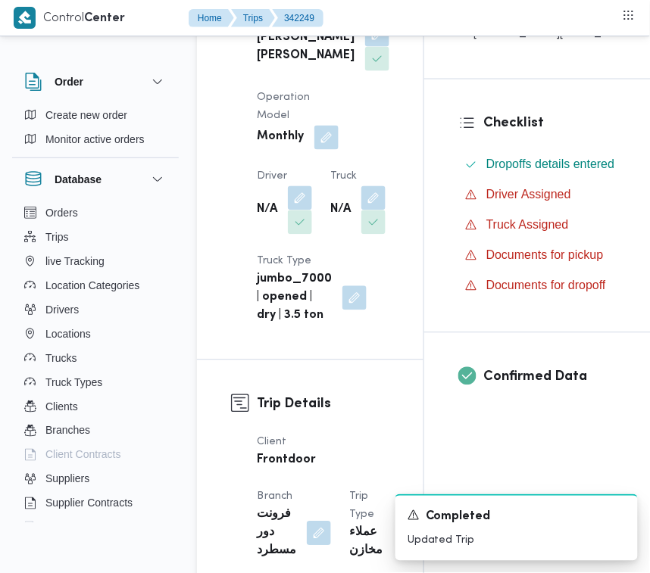
scroll to position [447, 0]
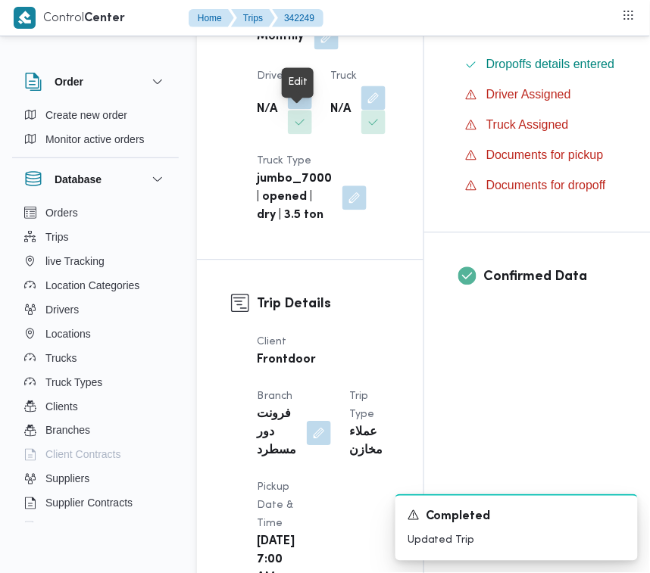
click at [293, 109] on button "button" at bounding box center [300, 97] width 24 height 24
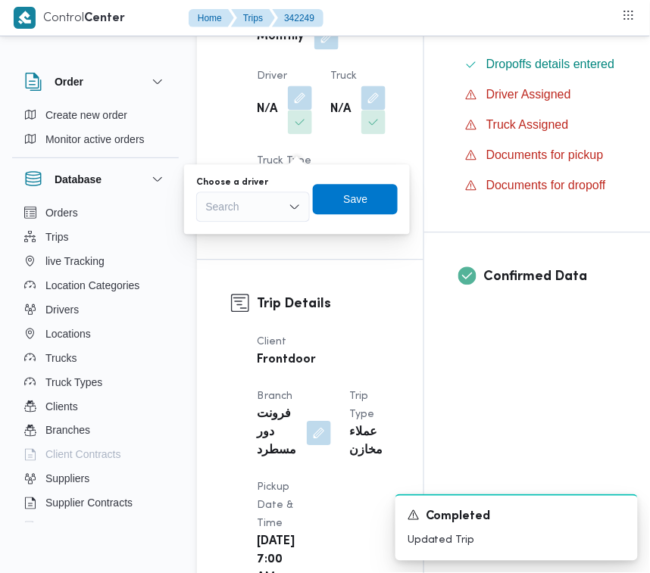
drag, startPoint x: 254, startPoint y: 204, endPoint x: 258, endPoint y: 217, distance: 13.4
click at [263, 202] on div "Search" at bounding box center [253, 207] width 114 height 30
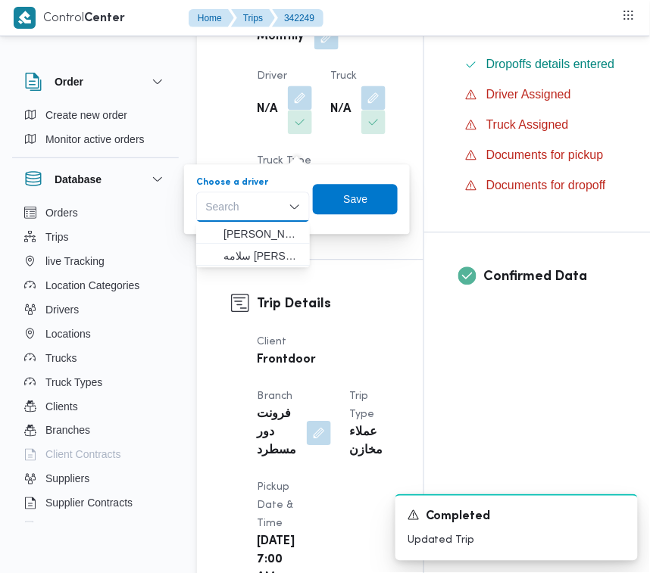
paste input "[PERSON_NAME] [PERSON_NAME]"
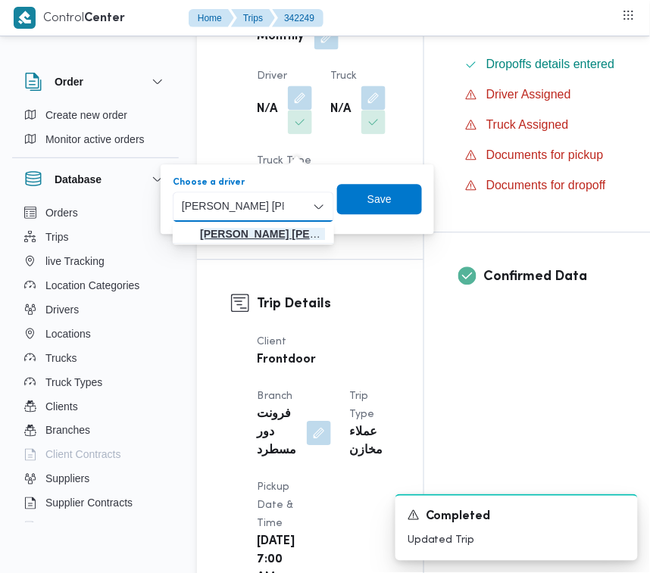
type input "[PERSON_NAME] [PERSON_NAME]"
click at [261, 233] on mark "[PERSON_NAME] [PERSON_NAME]" at bounding box center [290, 234] width 181 height 12
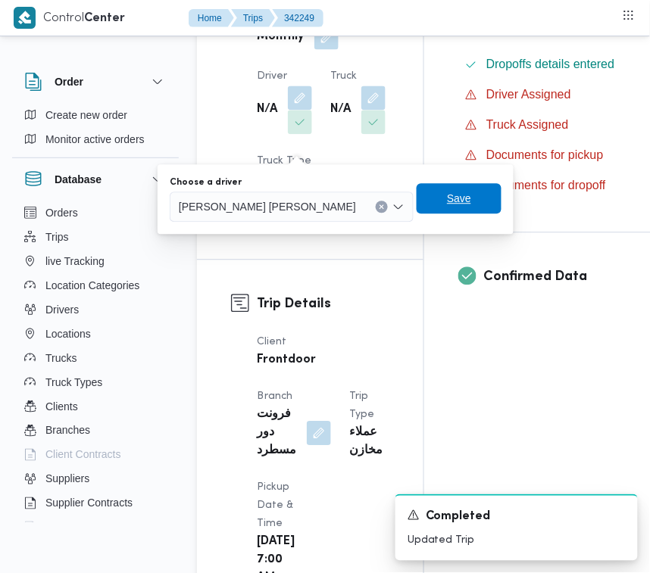
click at [417, 189] on span "Save" at bounding box center [459, 198] width 85 height 30
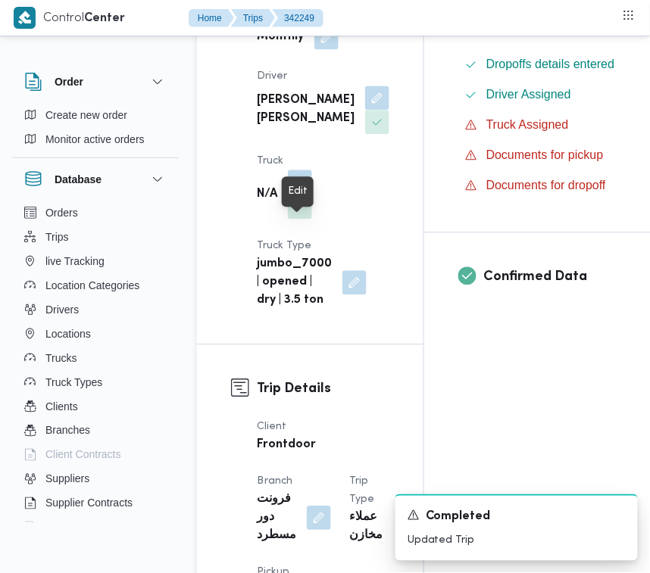
click at [304, 194] on button "button" at bounding box center [300, 182] width 24 height 24
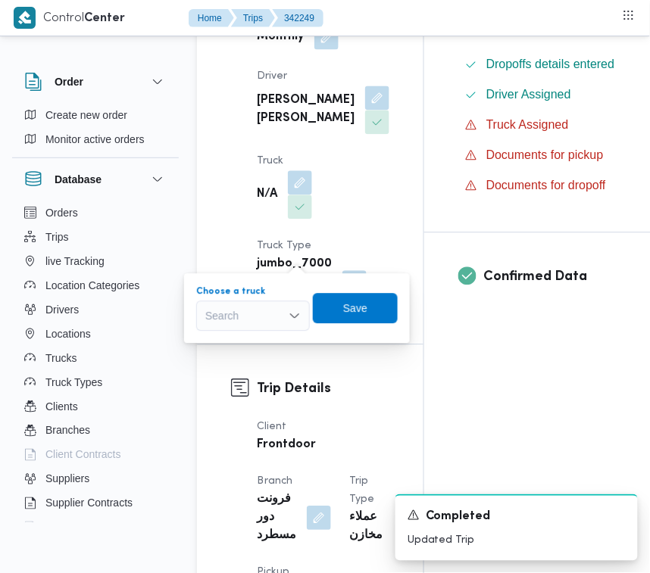
click at [270, 309] on div "Search" at bounding box center [253, 316] width 114 height 30
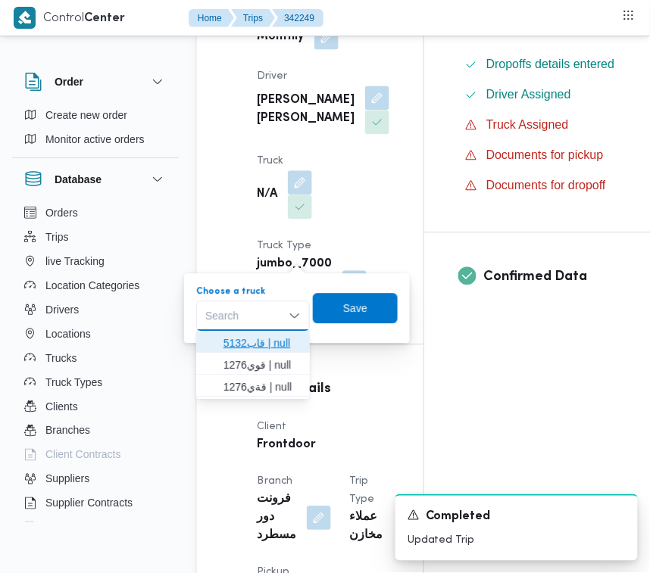
click at [265, 332] on span "قاب5132 | null" at bounding box center [252, 343] width 101 height 24
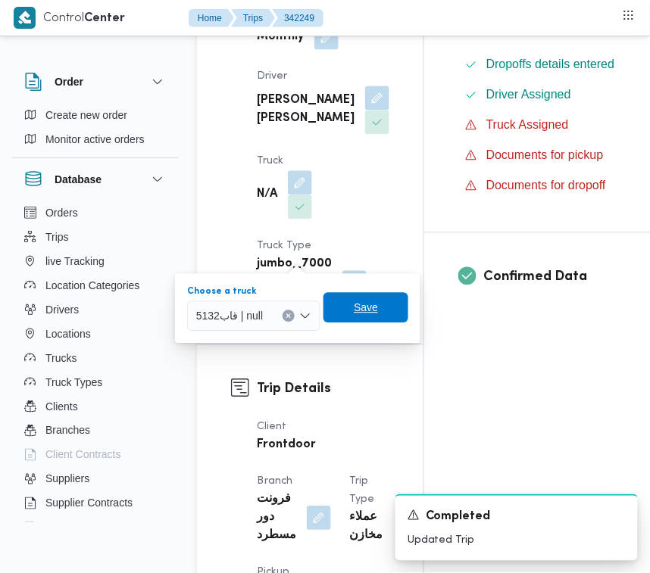
click at [366, 303] on span "Save" at bounding box center [366, 307] width 24 height 18
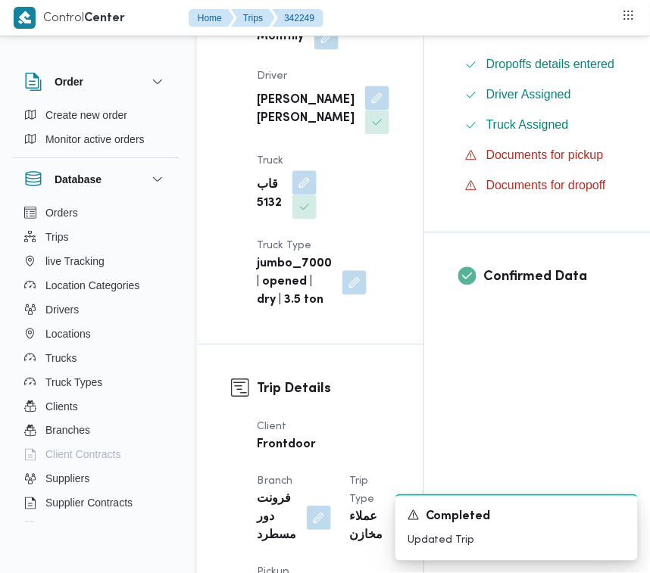
click at [275, 126] on b "[PERSON_NAME] [PERSON_NAME]" at bounding box center [306, 110] width 98 height 36
copy div "[PERSON_NAME] [PERSON_NAME]"
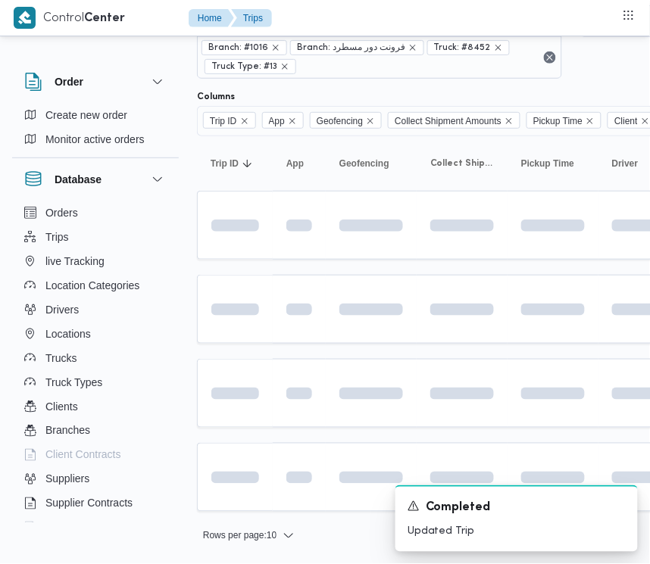
scroll to position [24, 0]
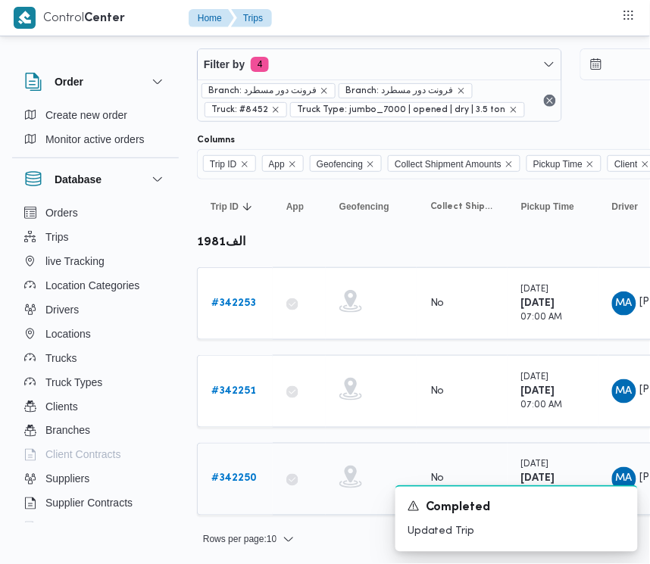
click at [229, 482] on b "# 342250" at bounding box center [233, 479] width 45 height 10
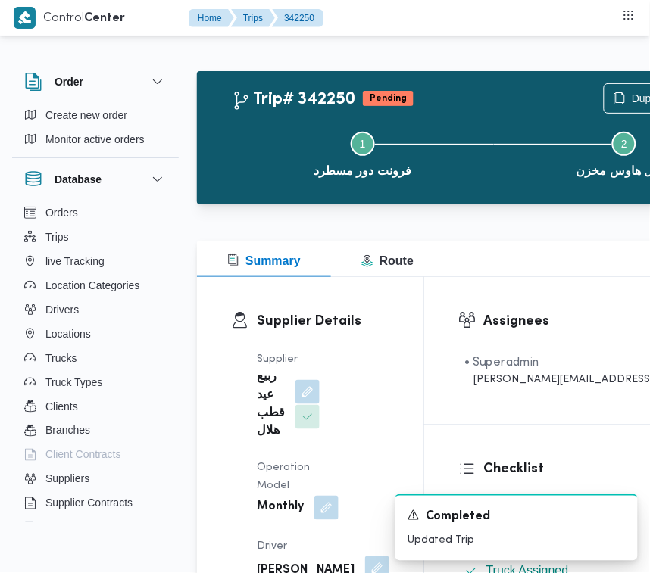
drag, startPoint x: 293, startPoint y: 388, endPoint x: 295, endPoint y: 396, distance: 8.6
click at [295, 392] on button "button" at bounding box center [307, 392] width 24 height 24
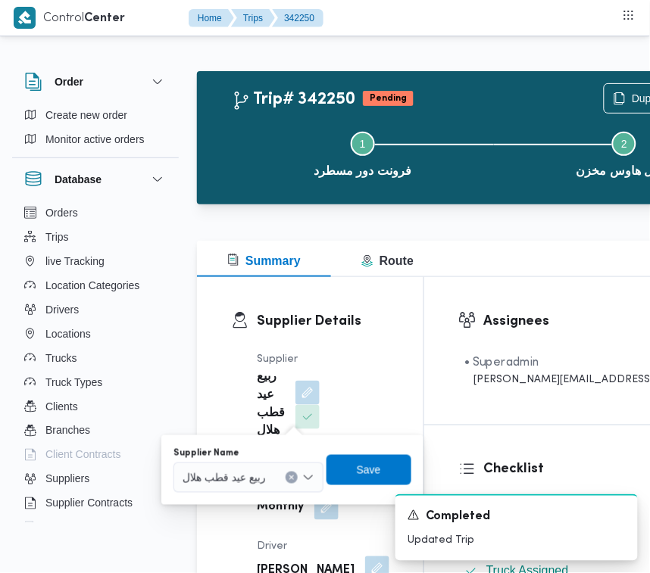
click at [270, 478] on div "ربيع عيد قطب هلال" at bounding box center [248, 478] width 150 height 30
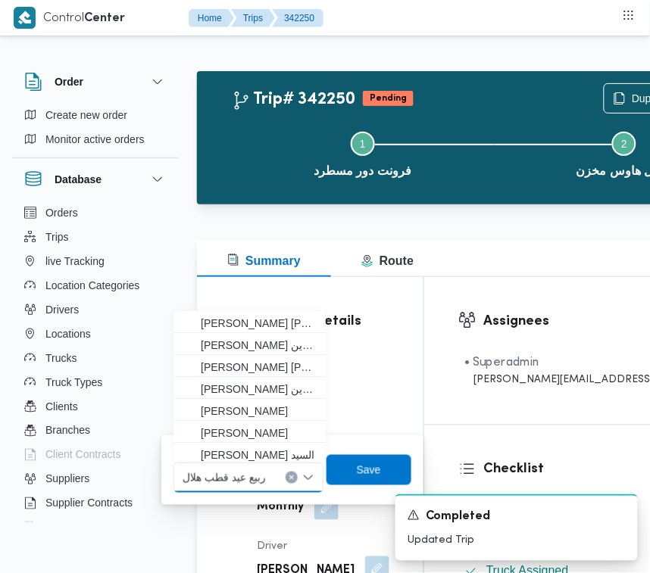
paste input "[PERSON_NAME] [PERSON_NAME]"
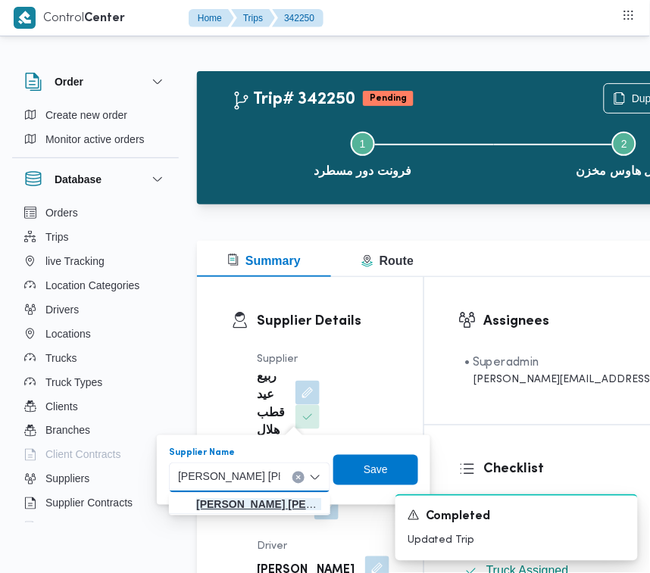
type input "[PERSON_NAME] [PERSON_NAME]"
click at [255, 499] on mark "[PERSON_NAME] [PERSON_NAME]" at bounding box center [286, 505] width 181 height 12
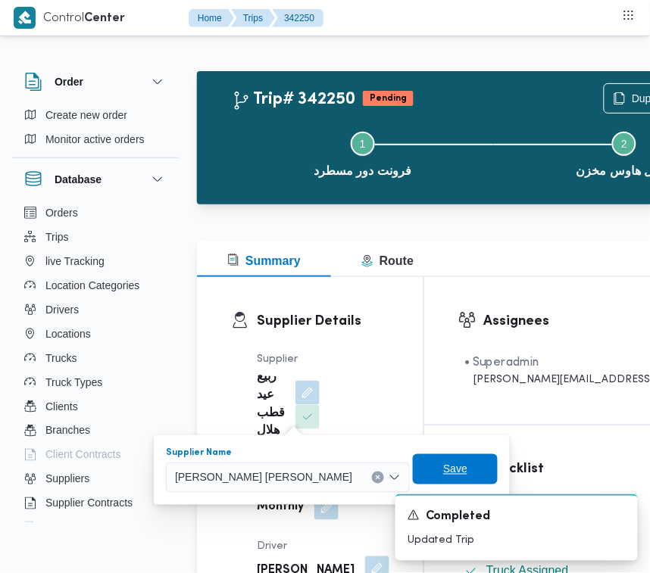
click at [443, 470] on span "Save" at bounding box center [455, 469] width 24 height 18
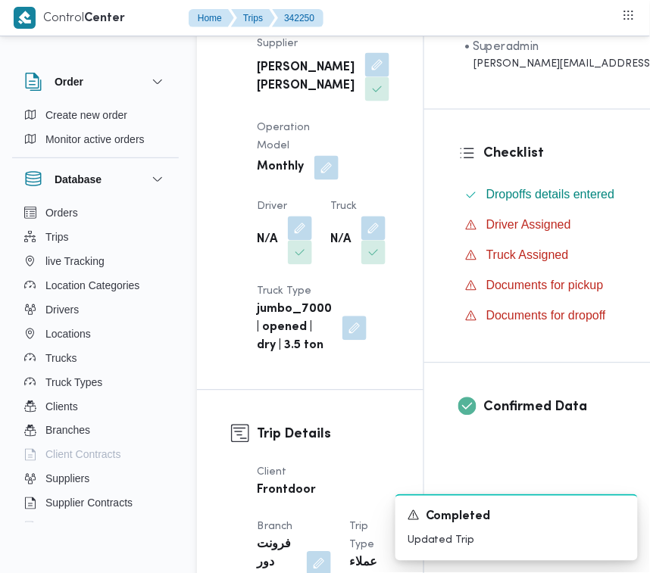
scroll to position [354, 0]
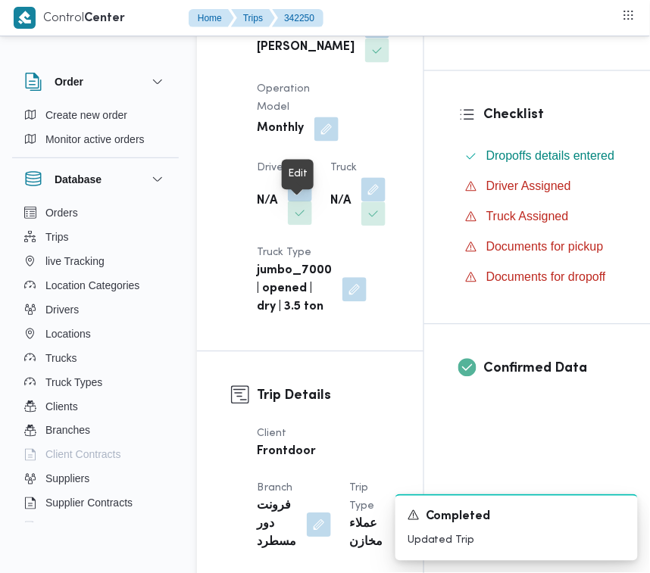
drag, startPoint x: 298, startPoint y: 214, endPoint x: 289, endPoint y: 237, distance: 24.2
click at [300, 202] on button "button" at bounding box center [300, 190] width 24 height 24
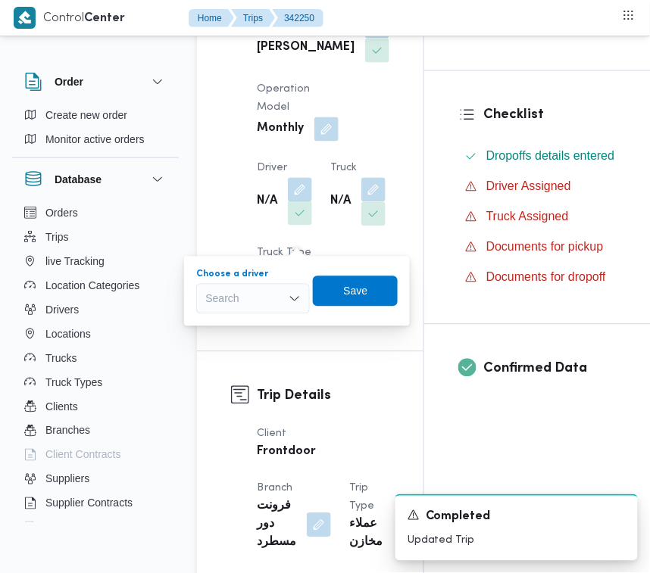
click at [258, 294] on div "Search" at bounding box center [253, 299] width 114 height 30
paste input "[PERSON_NAME] [PERSON_NAME]"
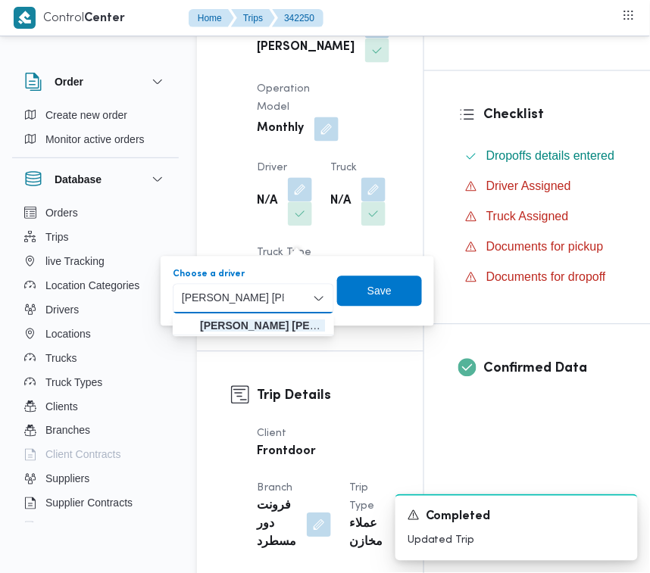
type input "[PERSON_NAME] [PERSON_NAME]"
click at [258, 323] on mark "[PERSON_NAME] [PERSON_NAME]" at bounding box center [290, 326] width 181 height 12
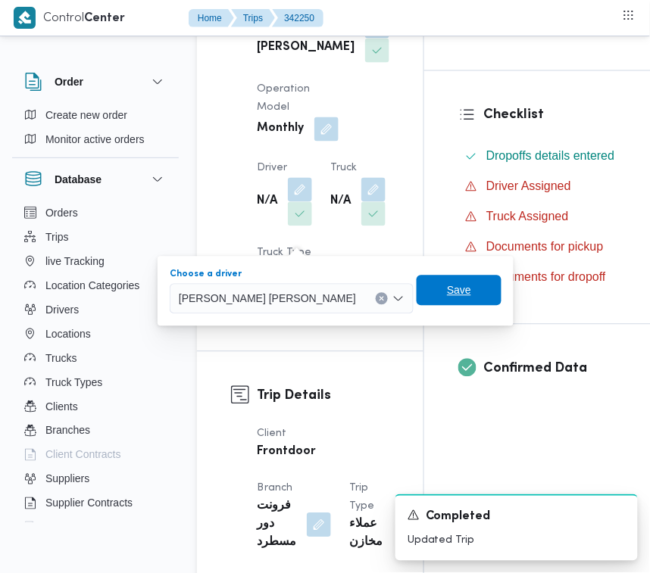
click at [447, 289] on span "Save" at bounding box center [459, 291] width 24 height 18
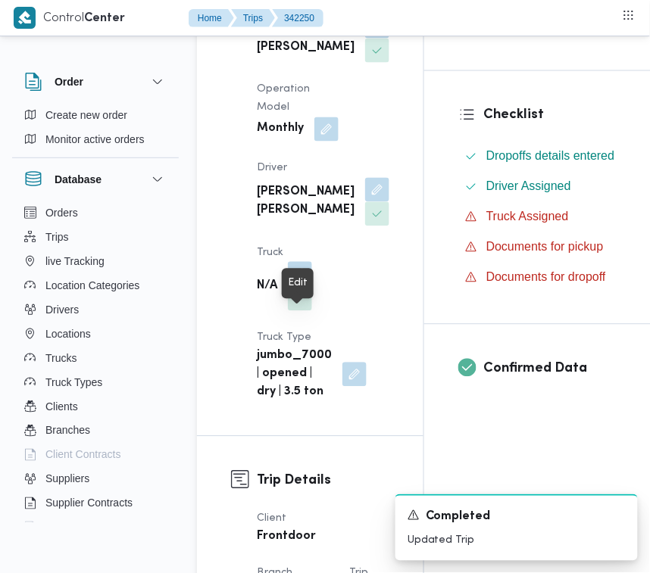
click at [307, 286] on button "button" at bounding box center [300, 274] width 24 height 24
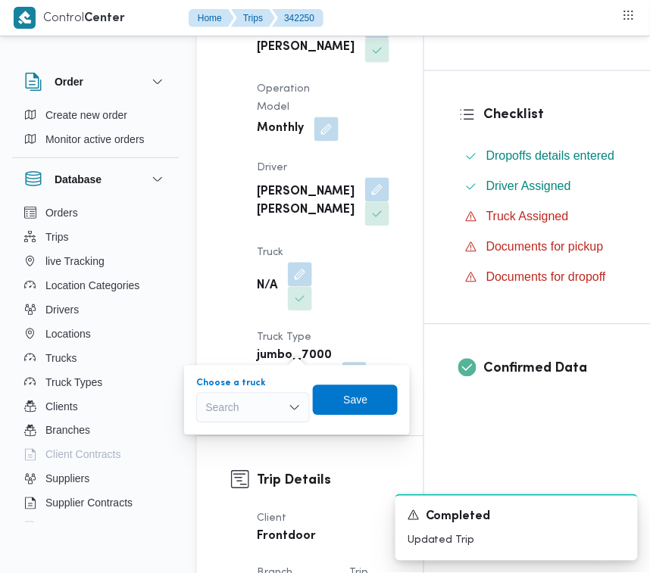
click at [262, 409] on div "Search" at bounding box center [253, 408] width 114 height 30
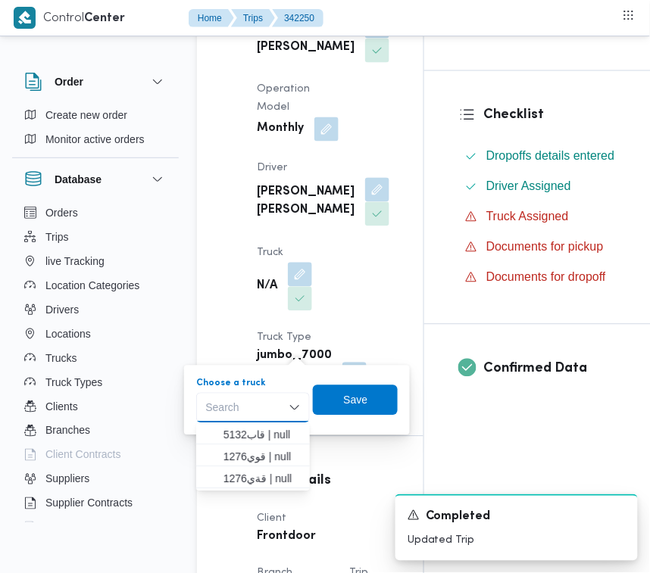
paste input "[PERSON_NAME] [PERSON_NAME]"
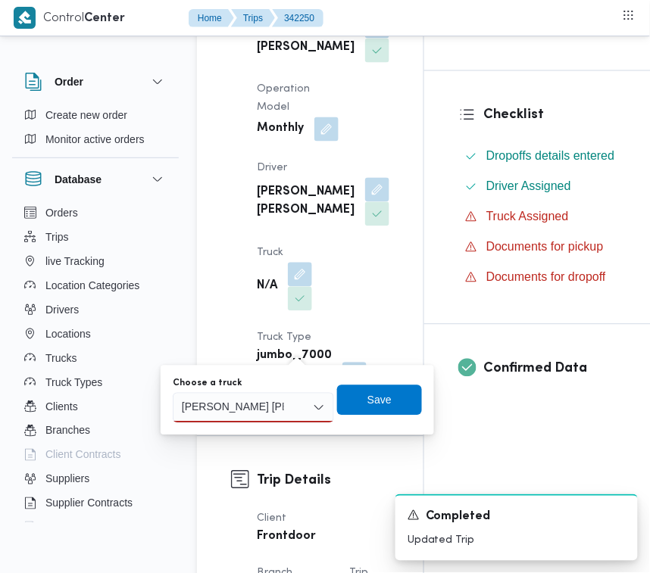
click at [298, 405] on div "[PERSON_NAME] [PERSON_NAME] [PERSON_NAME] [PERSON_NAME]" at bounding box center [253, 408] width 161 height 30
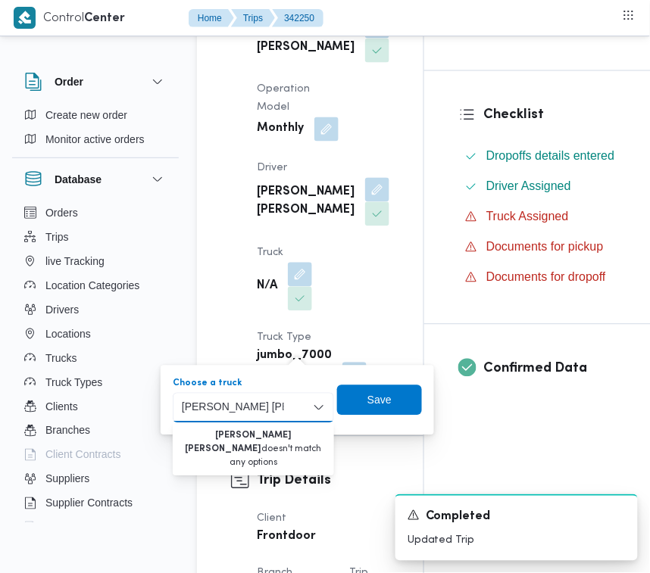
paste input "قاب5132"
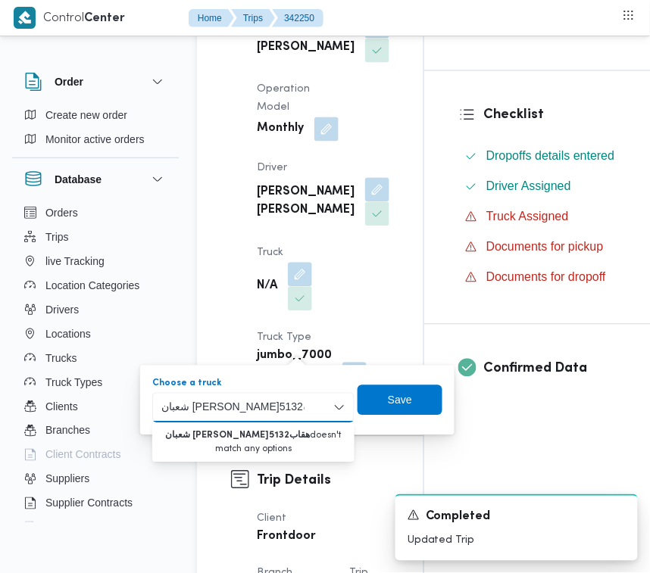
click at [263, 411] on input "شعبان [PERSON_NAME]هقاب5132" at bounding box center [232, 408] width 143 height 18
paste input
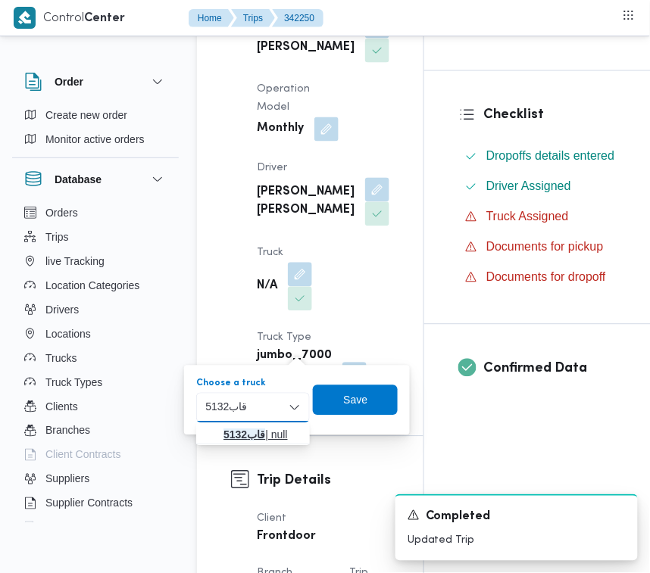
type input "قاب5132"
click at [226, 432] on mark "قاب5132" at bounding box center [244, 435] width 42 height 12
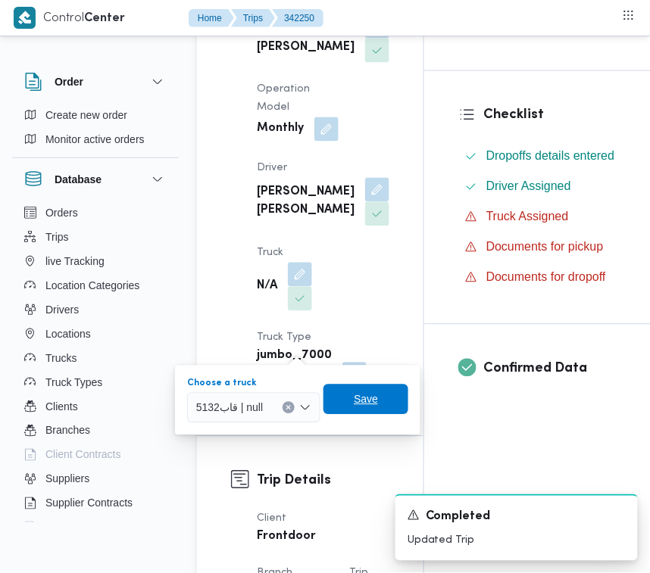
click at [349, 395] on span "Save" at bounding box center [365, 400] width 85 height 30
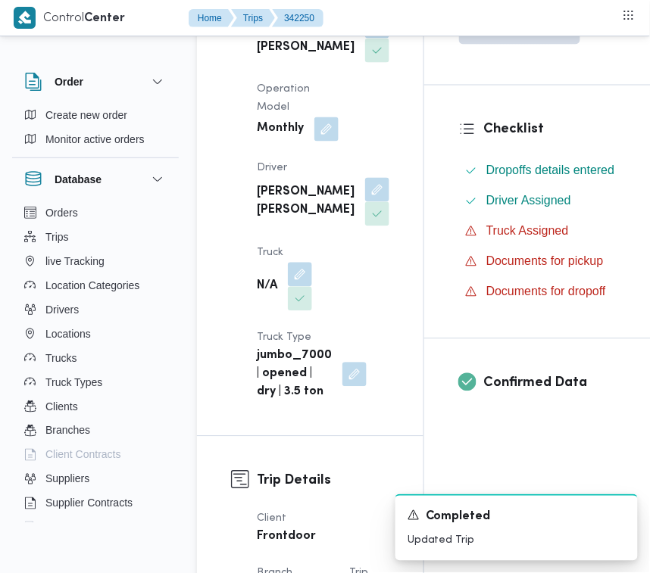
click at [263, 57] on b "[PERSON_NAME] [PERSON_NAME]" at bounding box center [306, 38] width 98 height 36
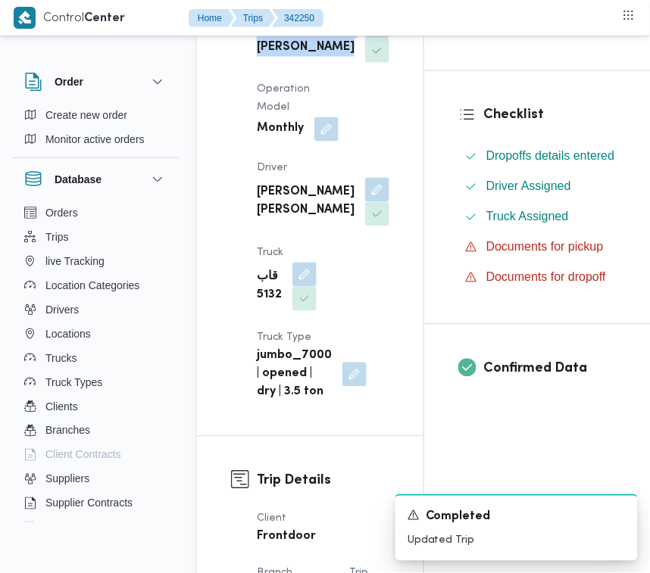
click at [263, 57] on b "[PERSON_NAME] [PERSON_NAME]" at bounding box center [306, 38] width 98 height 36
copy div "[PERSON_NAME] [PERSON_NAME]"
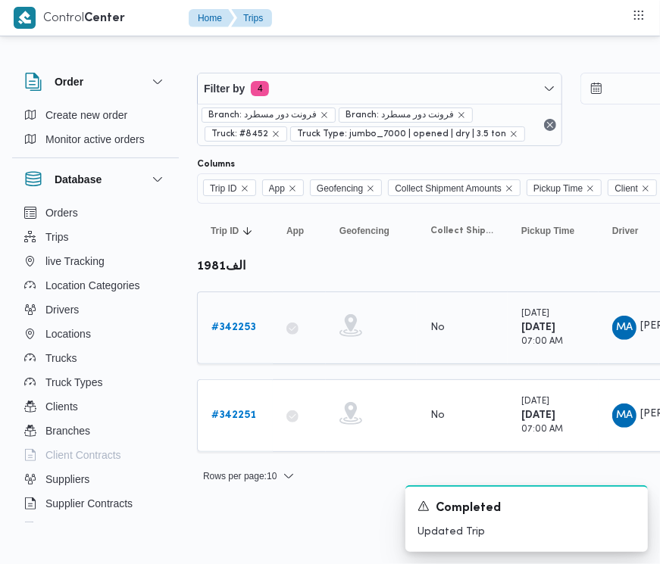
click at [229, 326] on b "# 342253" at bounding box center [233, 328] width 45 height 10
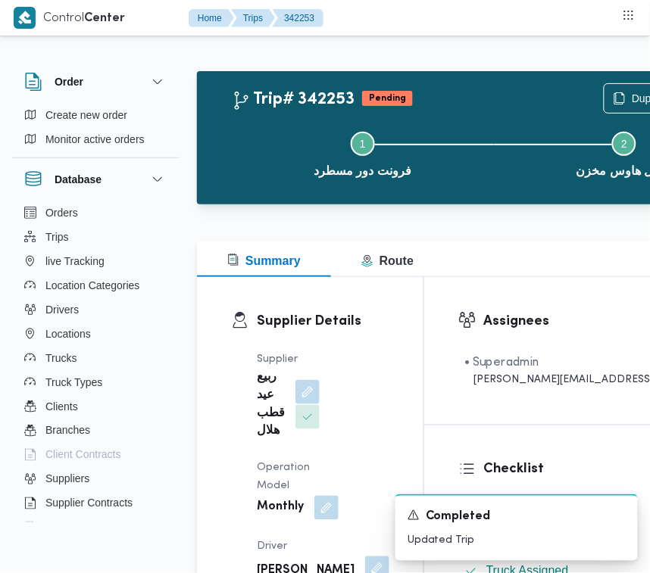
click at [295, 392] on button "button" at bounding box center [307, 392] width 24 height 24
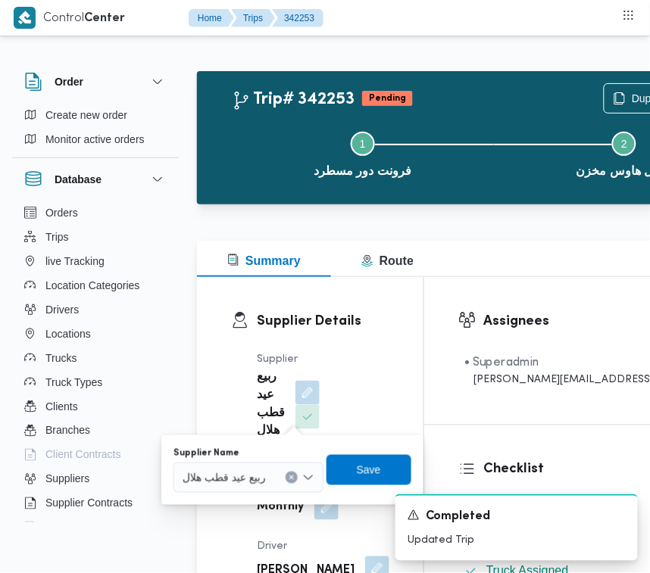
click at [262, 482] on span "ربيع عيد قطب هلال" at bounding box center [224, 477] width 83 height 17
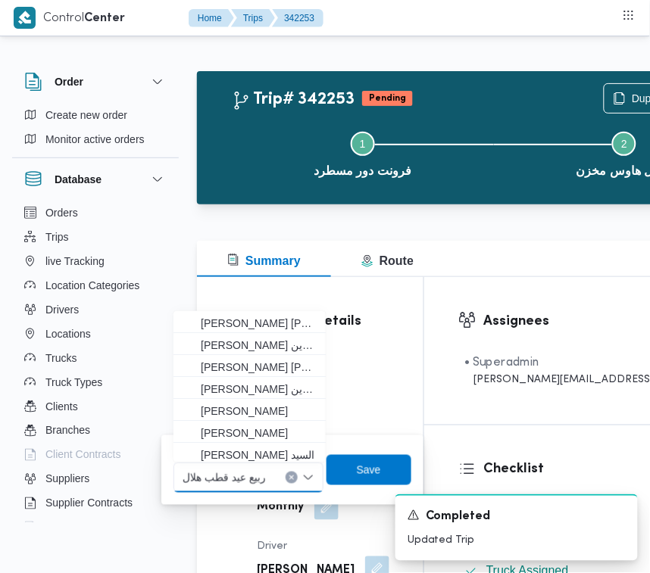
paste input "[PERSON_NAME] [PERSON_NAME]"
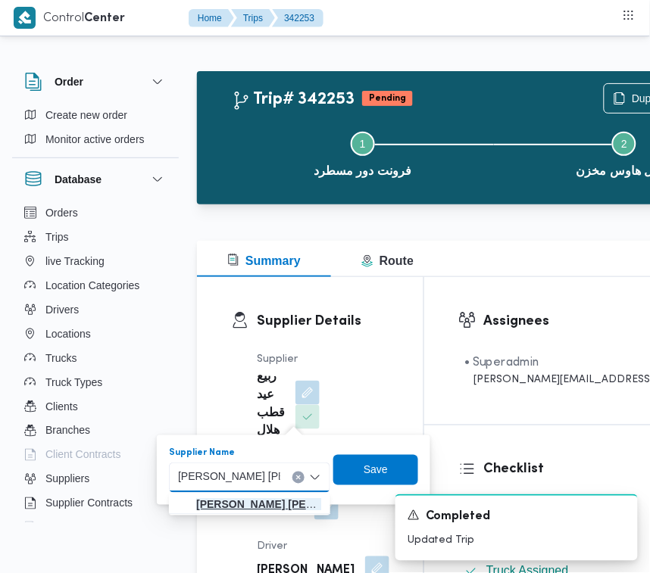
type input "[PERSON_NAME] [PERSON_NAME]"
click at [233, 501] on mark "[PERSON_NAME] [PERSON_NAME]" at bounding box center [286, 505] width 181 height 12
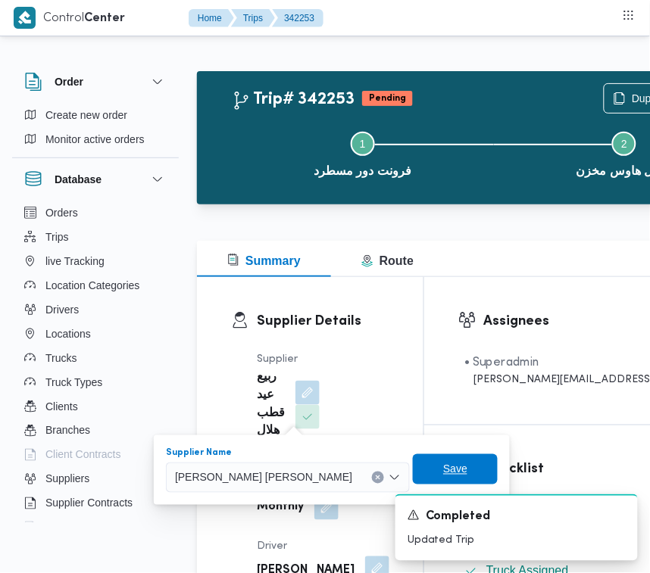
click at [443, 472] on span "Save" at bounding box center [455, 469] width 24 height 18
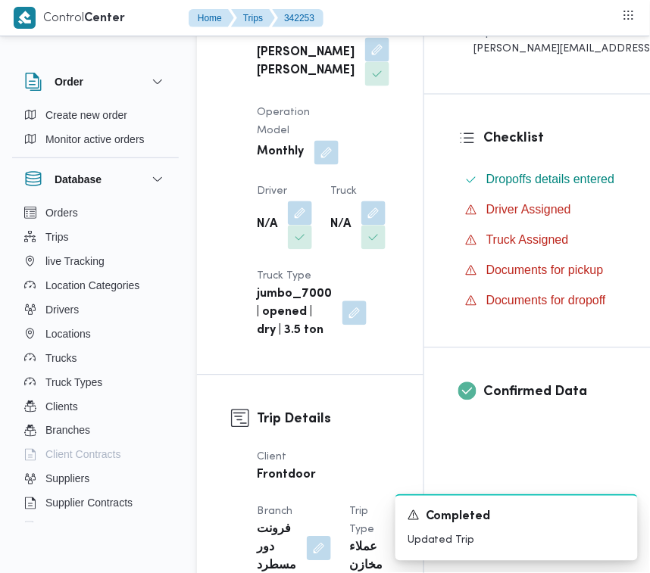
scroll to position [424, 0]
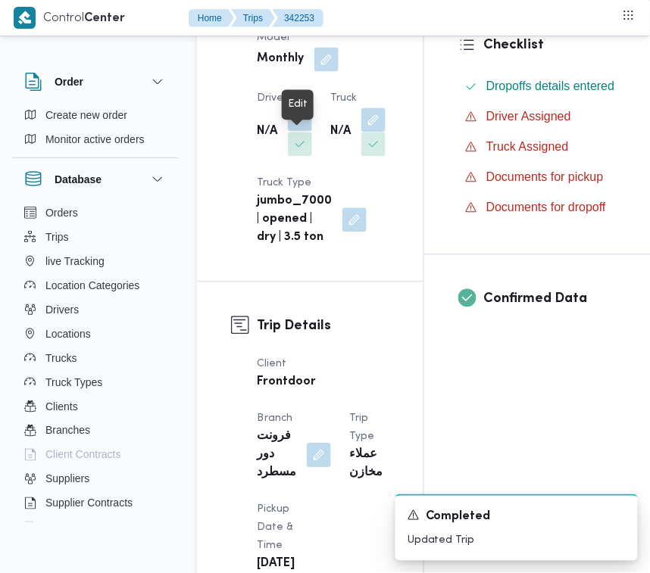
click at [295, 132] on button "button" at bounding box center [300, 120] width 24 height 24
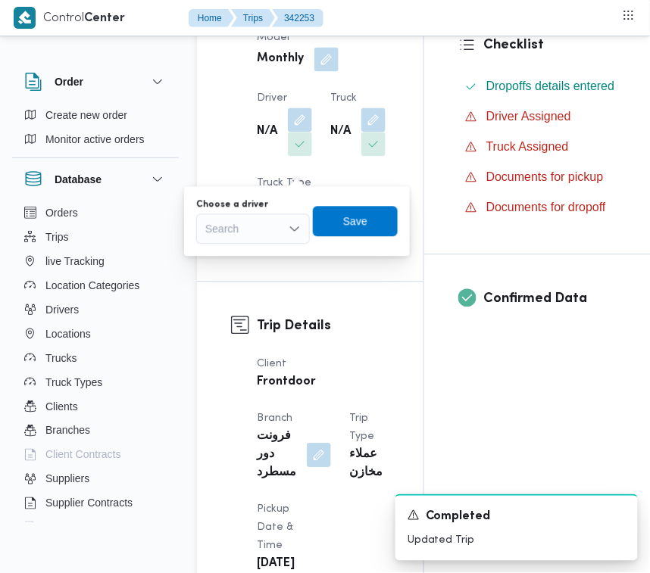
click at [270, 205] on div "Choose a driver" at bounding box center [253, 205] width 114 height 12
click at [269, 236] on div "Search" at bounding box center [253, 229] width 114 height 30
paste input "[PERSON_NAME] [PERSON_NAME]"
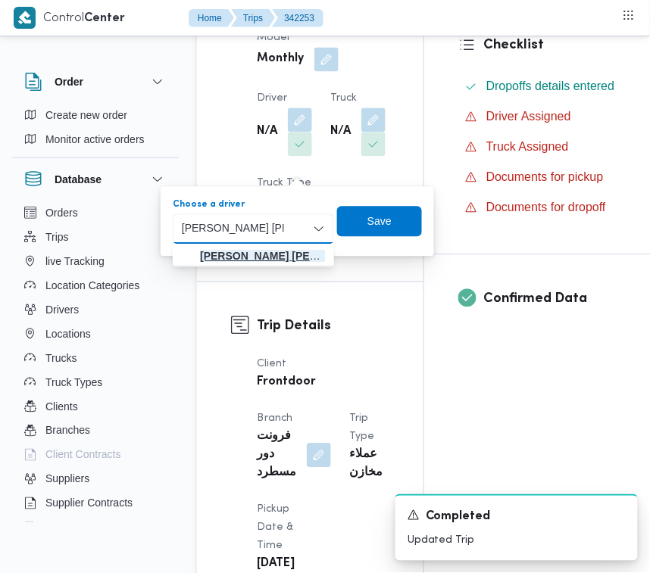
type input "[PERSON_NAME] [PERSON_NAME]"
click at [211, 252] on mark "[PERSON_NAME] [PERSON_NAME]" at bounding box center [290, 257] width 181 height 12
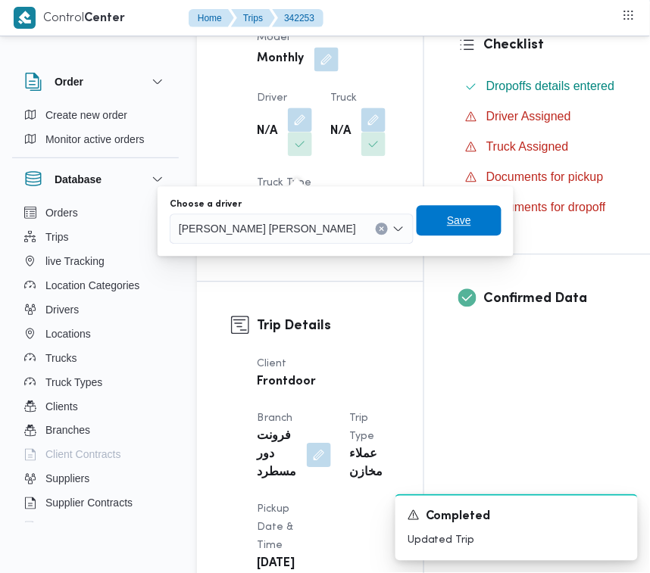
click at [417, 224] on span "Save" at bounding box center [459, 221] width 85 height 30
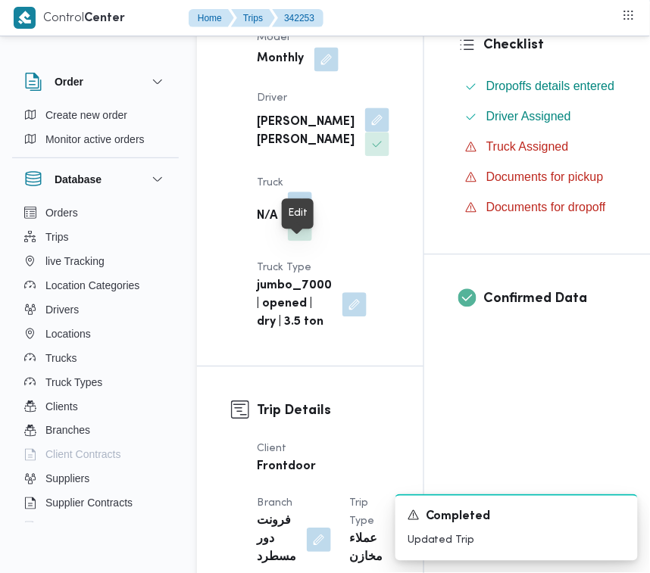
click at [303, 217] on button "button" at bounding box center [300, 204] width 24 height 24
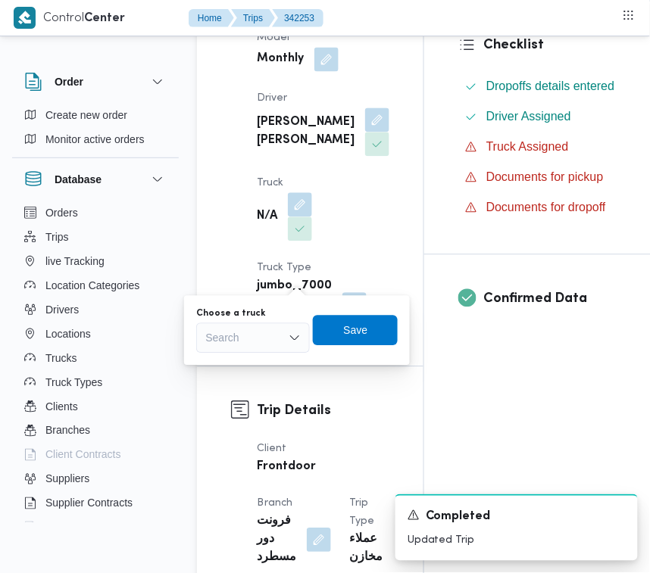
click at [270, 335] on div "Search" at bounding box center [253, 338] width 114 height 30
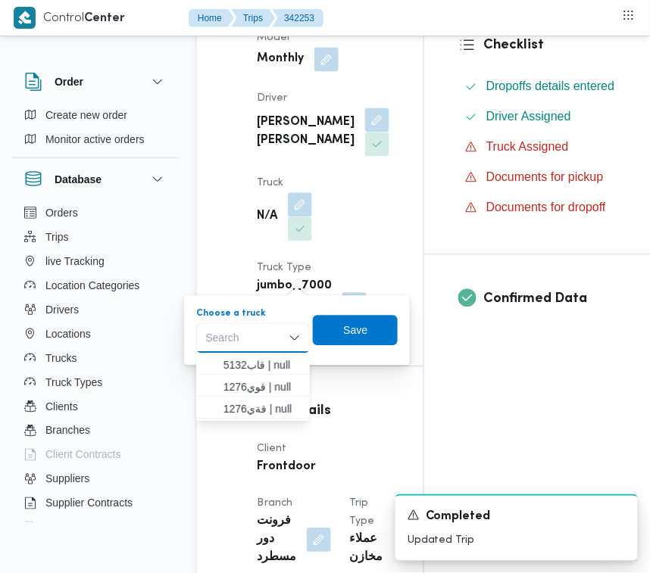
paste input "قاب5132"
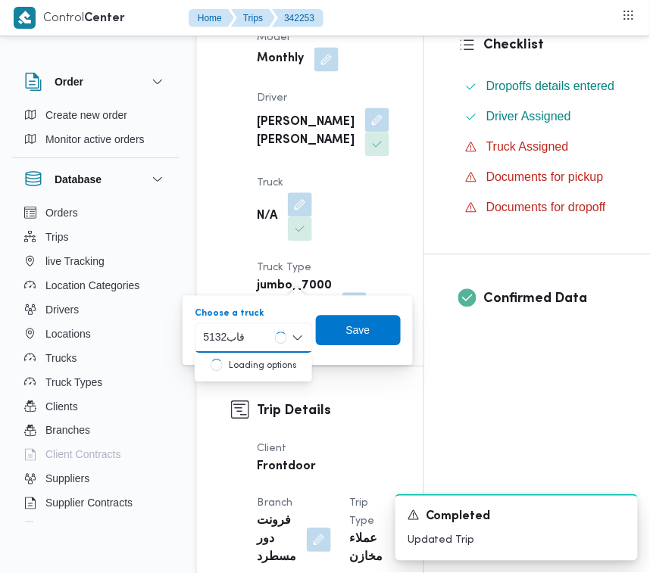
type input "قاب5132"
click at [228, 360] on mark "قاب5132" at bounding box center [244, 366] width 42 height 12
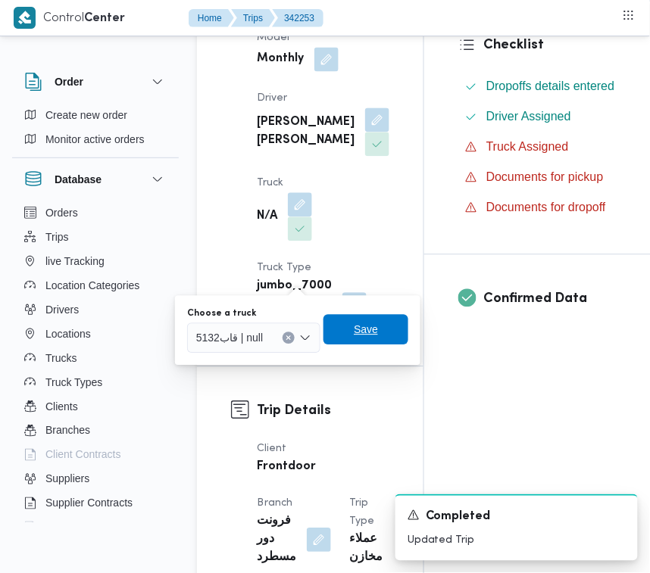
click at [342, 341] on span "Save" at bounding box center [365, 330] width 85 height 30
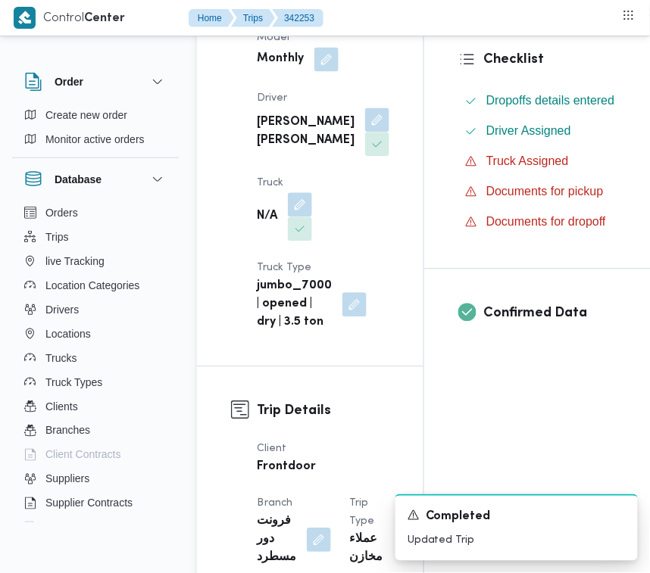
click at [284, 139] on b "[PERSON_NAME] [PERSON_NAME]" at bounding box center [306, 132] width 98 height 36
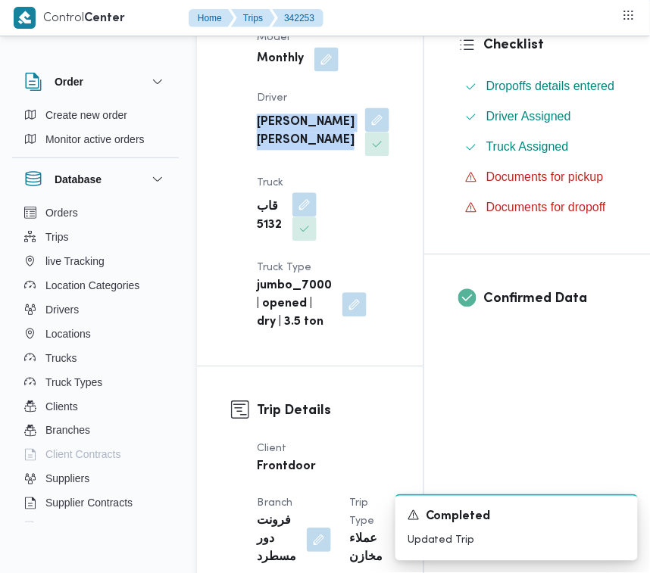
click at [284, 139] on b "[PERSON_NAME] [PERSON_NAME]" at bounding box center [306, 132] width 98 height 36
copy div "[PERSON_NAME] [PERSON_NAME]"
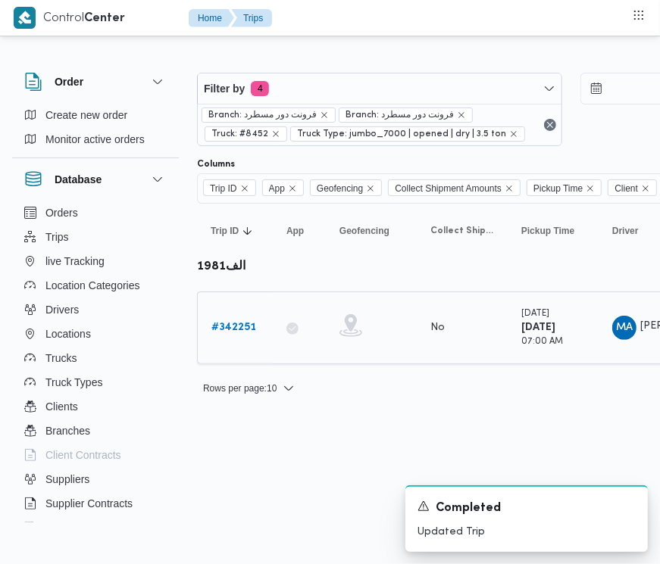
click at [239, 323] on b "# 342251" at bounding box center [233, 328] width 45 height 10
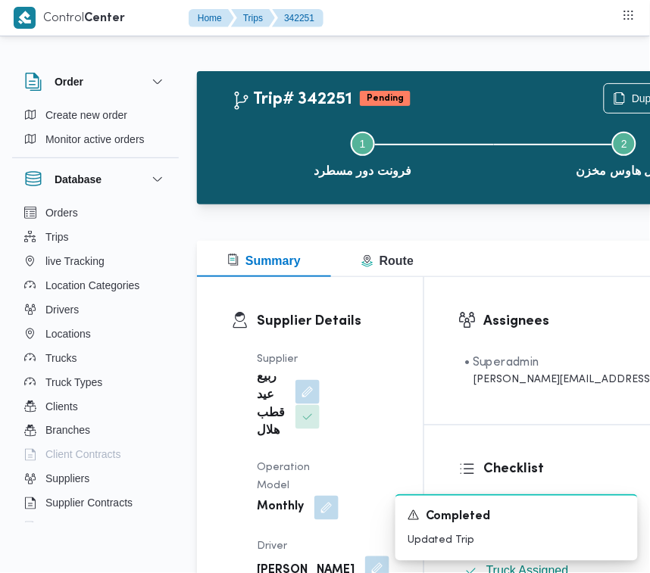
click at [304, 389] on button "button" at bounding box center [307, 392] width 24 height 24
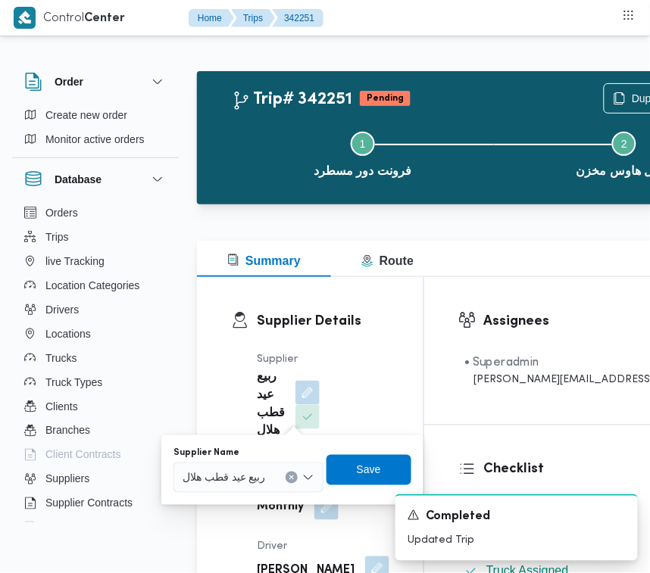
click at [281, 467] on div "ربيع عيد قطب هلال" at bounding box center [248, 478] width 150 height 30
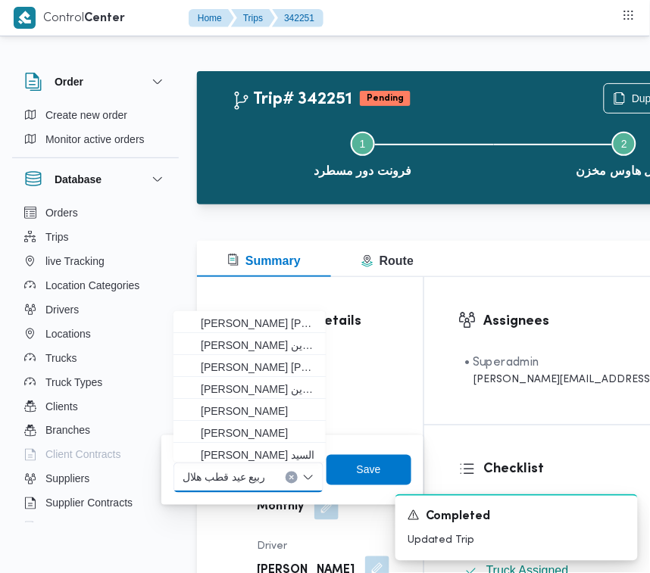
paste input "[PERSON_NAME] [PERSON_NAME]"
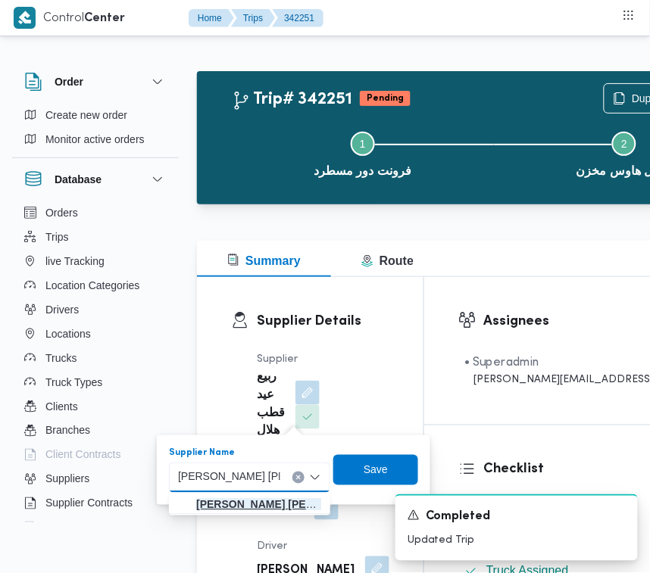
type input "[PERSON_NAME] [PERSON_NAME]"
drag, startPoint x: 227, startPoint y: 496, endPoint x: 288, endPoint y: 487, distance: 61.3
click at [227, 497] on span "[PERSON_NAME] [PERSON_NAME]" at bounding box center [258, 505] width 125 height 18
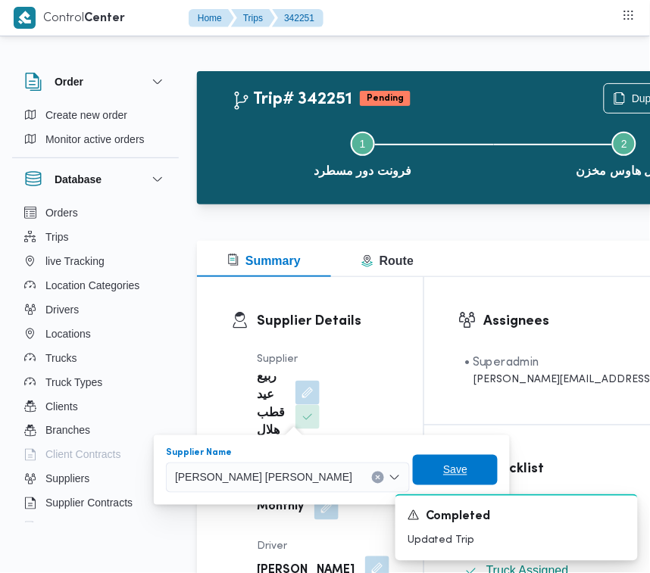
click at [443, 467] on span "Save" at bounding box center [455, 470] width 24 height 18
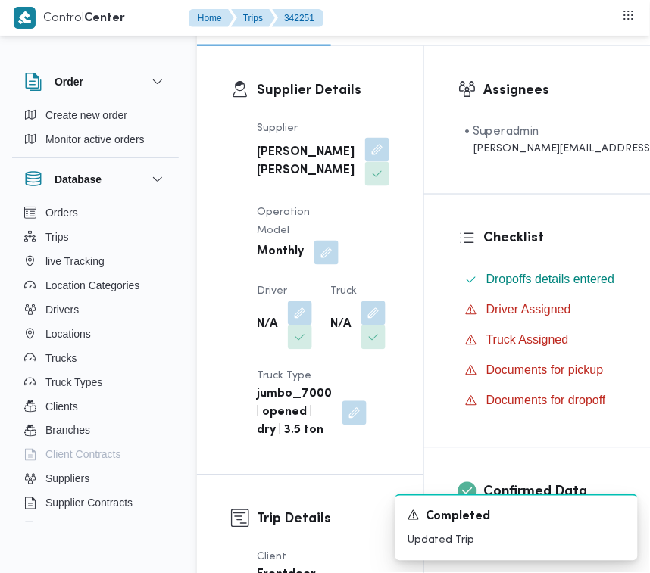
scroll to position [354, 0]
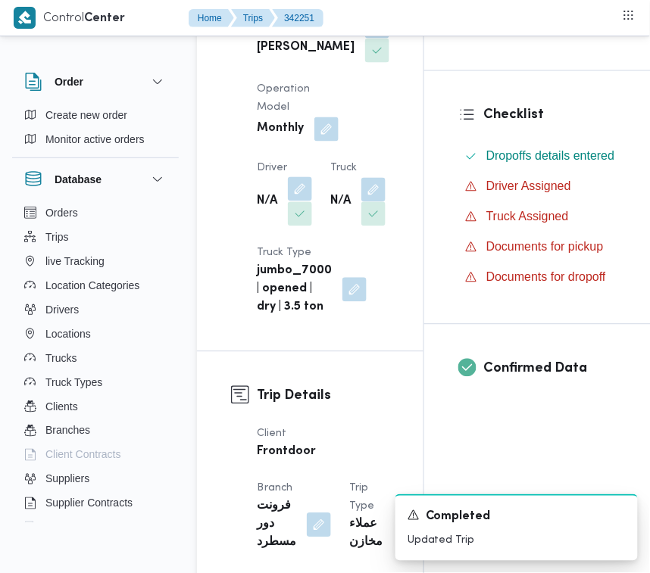
click at [307, 201] on button "button" at bounding box center [300, 189] width 24 height 24
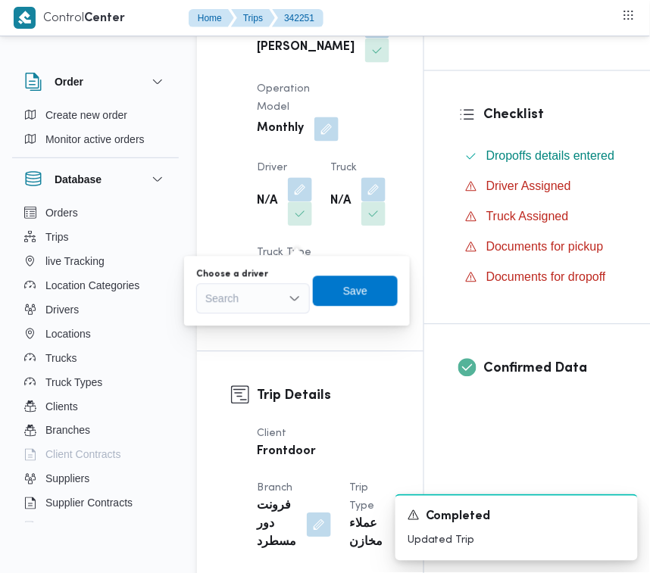
click at [278, 299] on div "Search" at bounding box center [253, 299] width 114 height 30
click at [264, 330] on span "[PERSON_NAME] [PERSON_NAME]" at bounding box center [261, 326] width 77 height 18
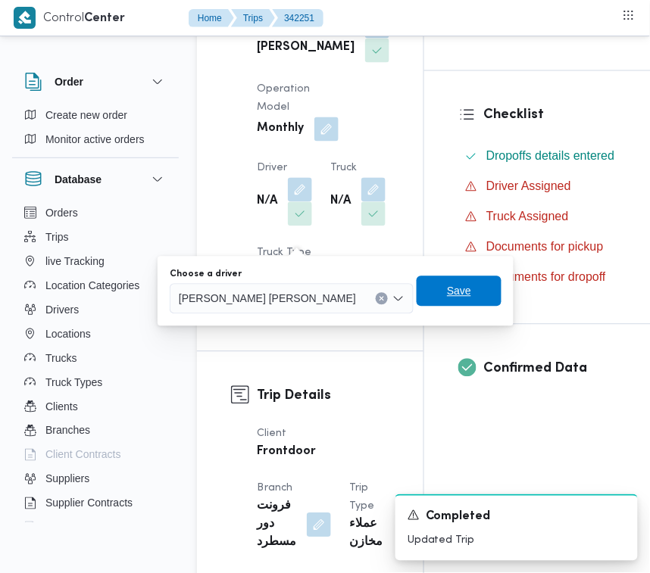
click at [417, 276] on div "Save" at bounding box center [459, 291] width 85 height 30
click at [447, 293] on span "Save" at bounding box center [459, 291] width 24 height 18
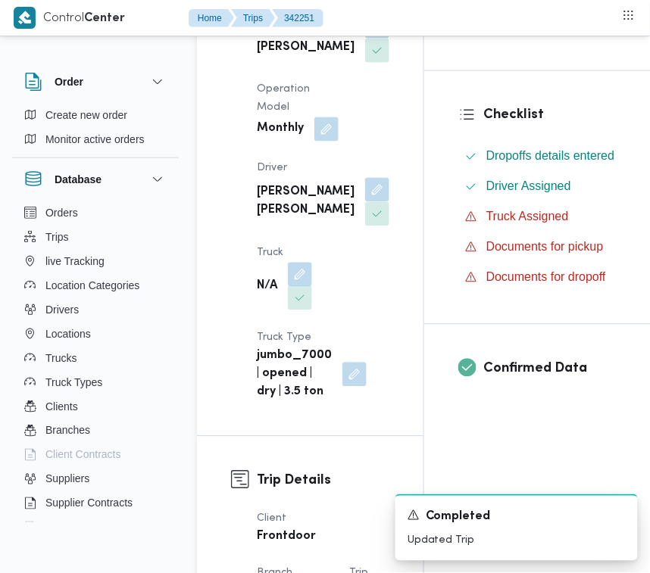
click at [294, 311] on button "button" at bounding box center [300, 298] width 24 height 24
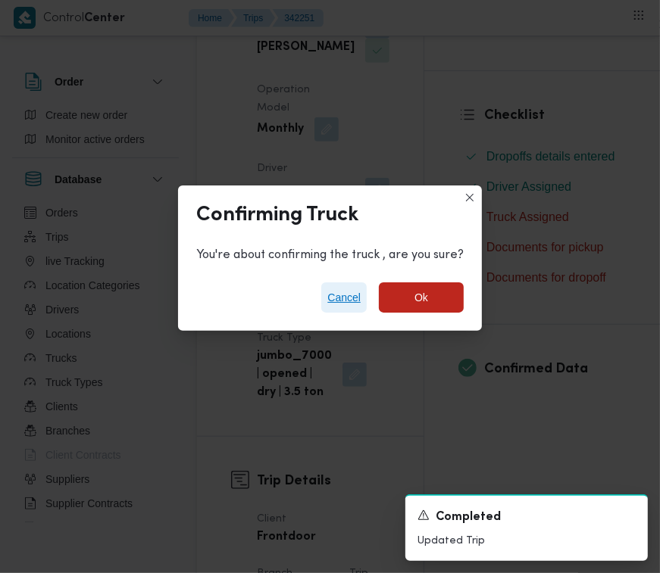
click at [337, 303] on span "Cancel" at bounding box center [343, 298] width 33 height 18
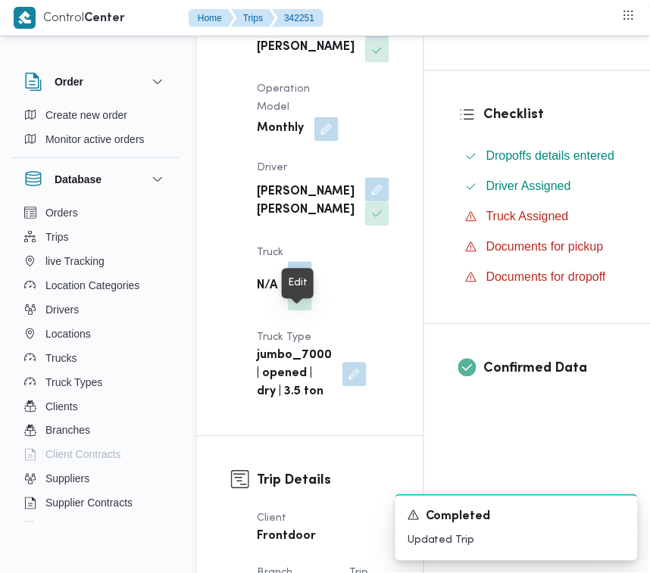
click at [305, 286] on button "button" at bounding box center [300, 274] width 24 height 24
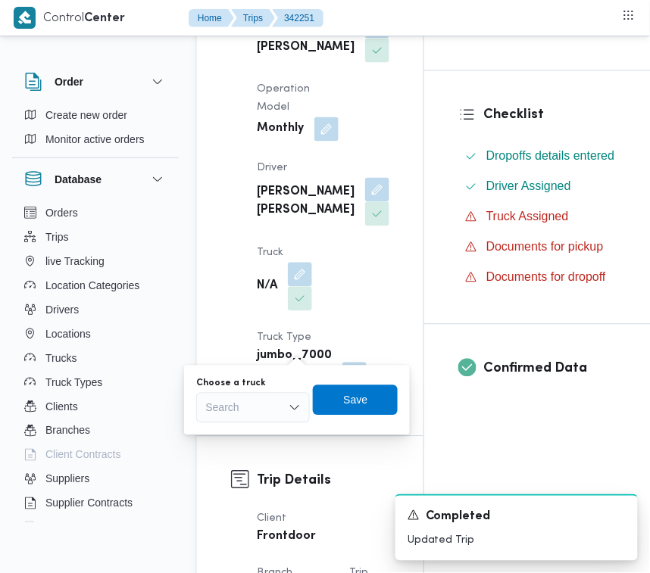
click at [267, 411] on div "Search" at bounding box center [253, 408] width 114 height 30
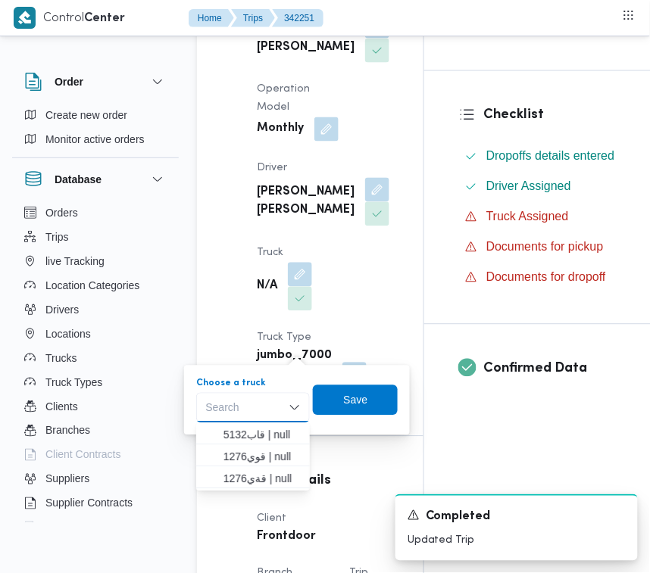
paste input "قاب5132"
type input "قاب5132"
click at [241, 429] on mark "قاب5132" at bounding box center [244, 435] width 42 height 12
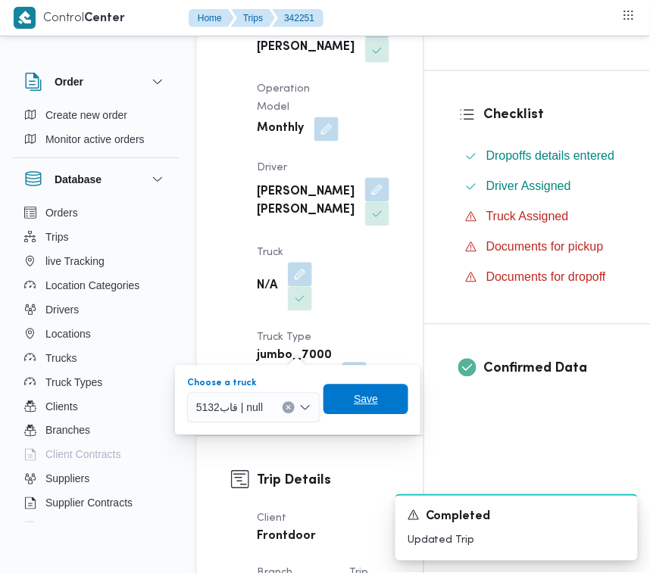
click at [345, 407] on span "Save" at bounding box center [365, 400] width 85 height 30
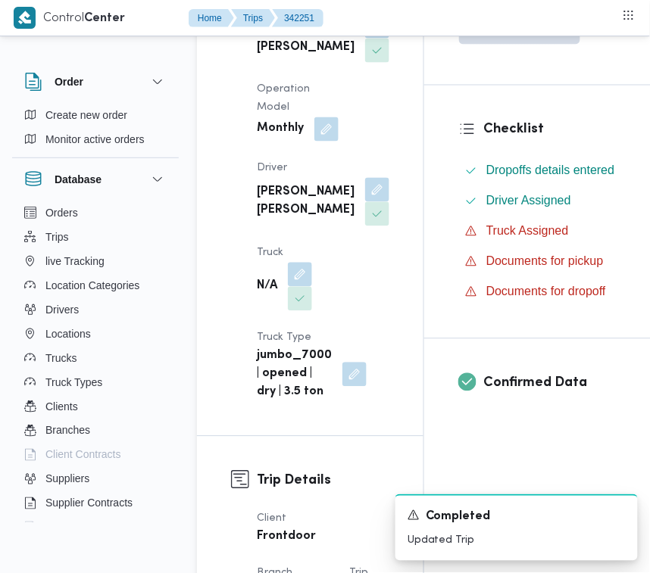
click at [271, 57] on b "[PERSON_NAME] [PERSON_NAME]" at bounding box center [306, 38] width 98 height 36
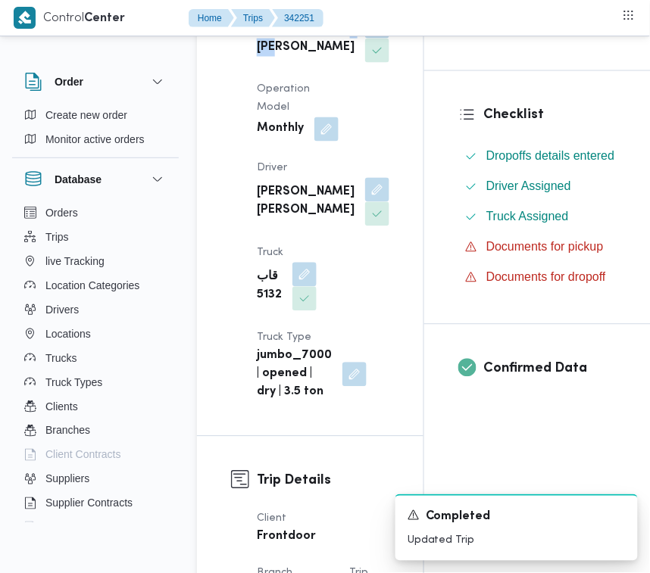
click at [271, 57] on b "[PERSON_NAME] [PERSON_NAME]" at bounding box center [306, 38] width 98 height 36
copy div "[PERSON_NAME] [PERSON_NAME]"
